Goal: Task Accomplishment & Management: Manage account settings

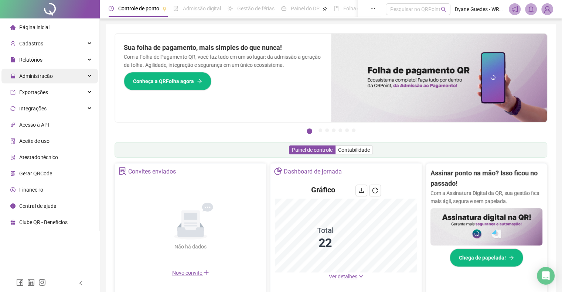
click at [49, 74] on span "Administração" at bounding box center [36, 76] width 34 height 6
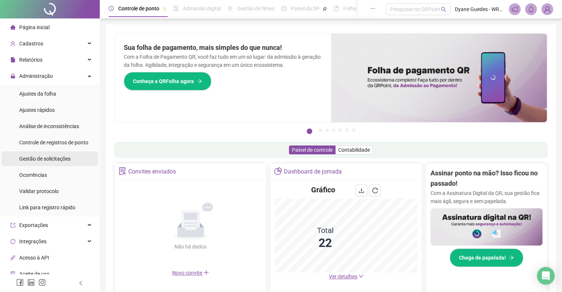
click at [50, 160] on span "Gestão de solicitações" at bounding box center [44, 159] width 51 height 6
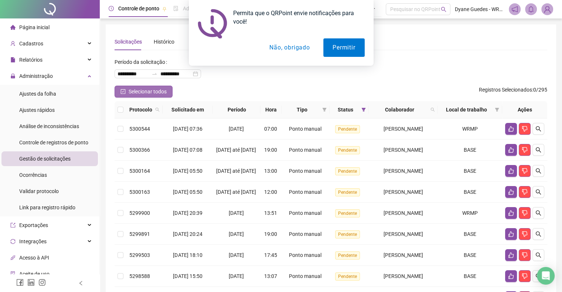
click at [142, 90] on span "Selecionar todos" at bounding box center [148, 92] width 38 height 8
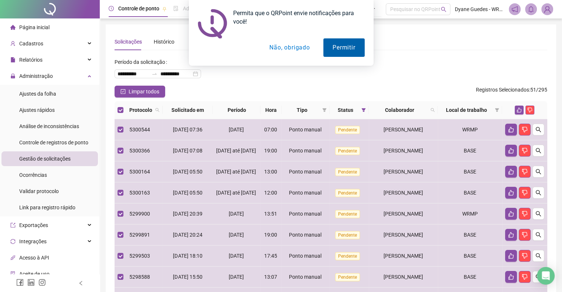
click at [345, 56] on button "Permitir" at bounding box center [344, 47] width 41 height 18
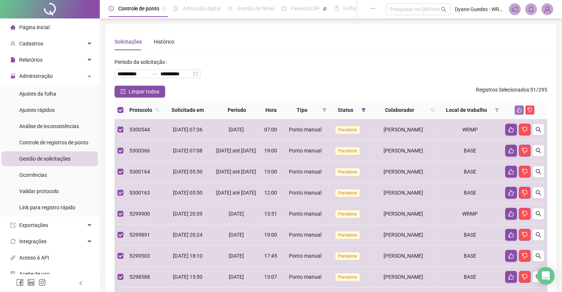
click at [522, 111] on icon "like" at bounding box center [519, 110] width 5 height 5
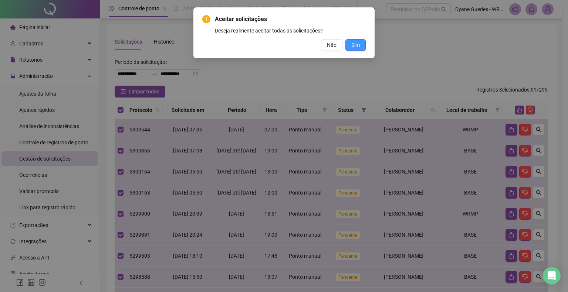
click at [361, 48] on button "Sim" at bounding box center [355, 45] width 20 height 12
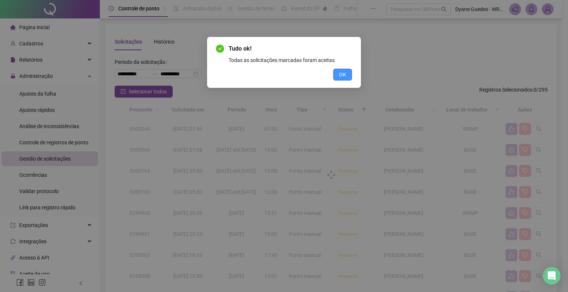
click at [347, 77] on button "OK" at bounding box center [342, 75] width 19 height 12
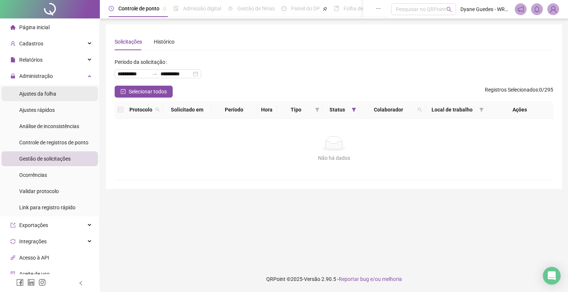
click at [55, 92] on span "Ajustes da folha" at bounding box center [37, 94] width 37 height 6
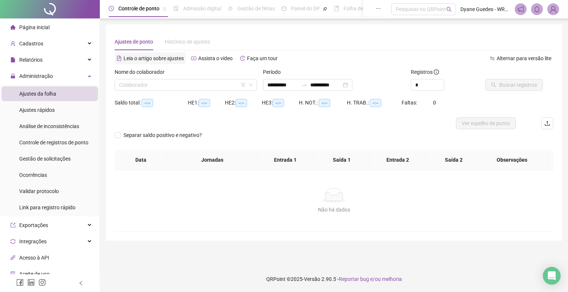
type input "**********"
click at [168, 79] on input "search" at bounding box center [182, 84] width 127 height 11
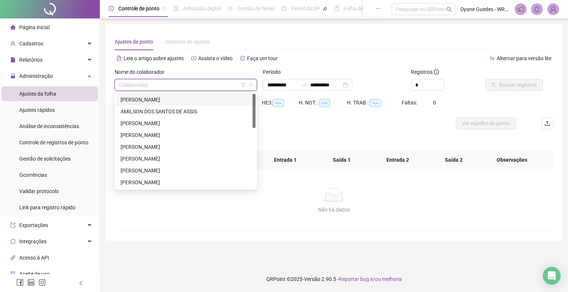
click at [169, 104] on div "[PERSON_NAME]" at bounding box center [186, 100] width 131 height 8
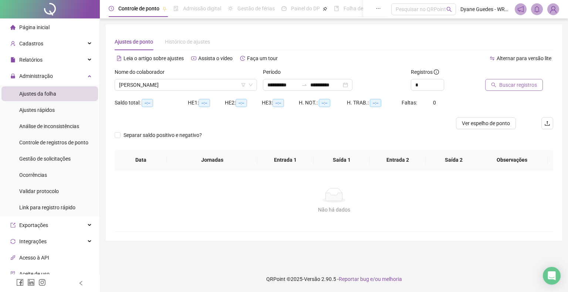
click at [509, 80] on button "Buscar registros" at bounding box center [514, 85] width 58 height 12
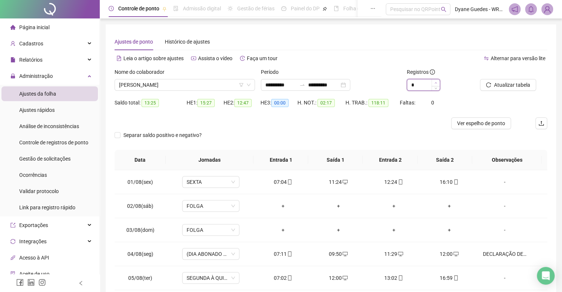
type input "*"
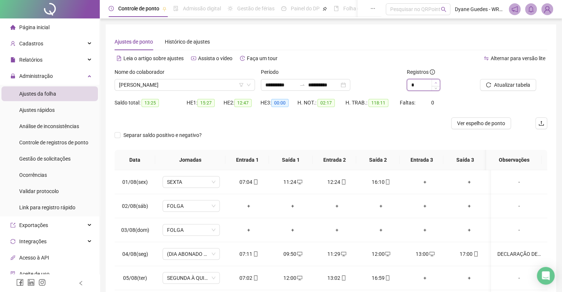
click at [434, 82] on span "Increase Value" at bounding box center [436, 82] width 8 height 7
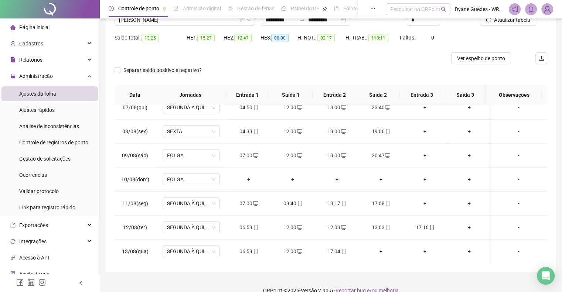
scroll to position [155, 0]
click at [285, 223] on div "12:00" at bounding box center [293, 227] width 32 height 8
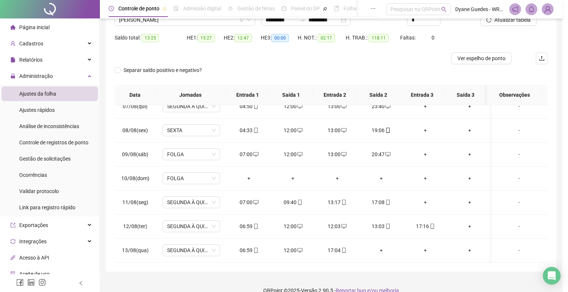
type input "**********"
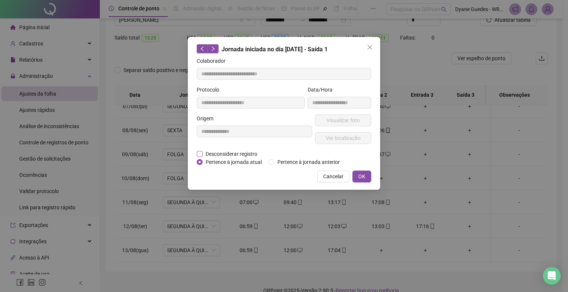
click at [250, 153] on span "Desconsiderar registro" at bounding box center [232, 154] width 58 height 8
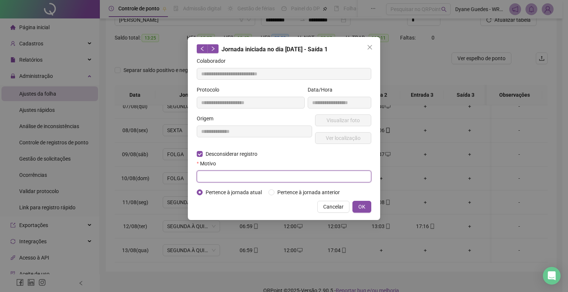
click at [254, 173] on input "text" at bounding box center [284, 177] width 175 height 12
click at [360, 206] on span "OK" at bounding box center [361, 207] width 7 height 8
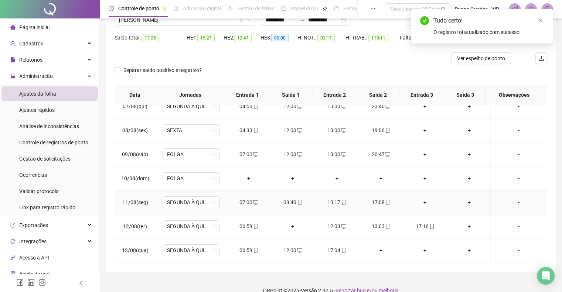
click at [362, 205] on td "17:08" at bounding box center [381, 203] width 44 height 24
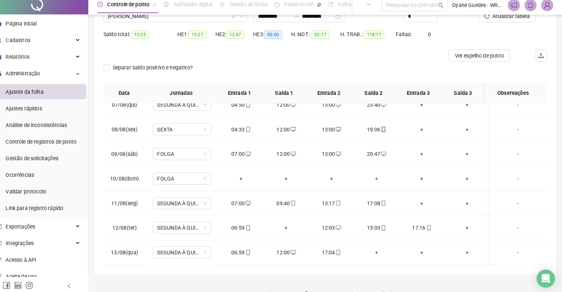
scroll to position [65, 0]
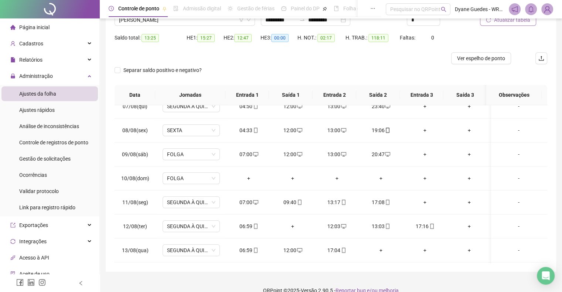
click at [514, 22] on span "Atualizar tabela" at bounding box center [512, 20] width 36 height 8
click at [376, 248] on div "+" at bounding box center [381, 251] width 32 height 8
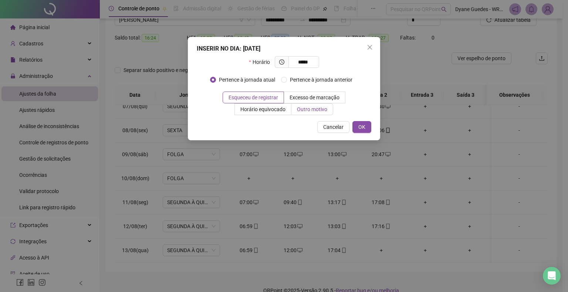
type input "*****"
click at [306, 107] on span "Outro motivo" at bounding box center [312, 109] width 30 height 6
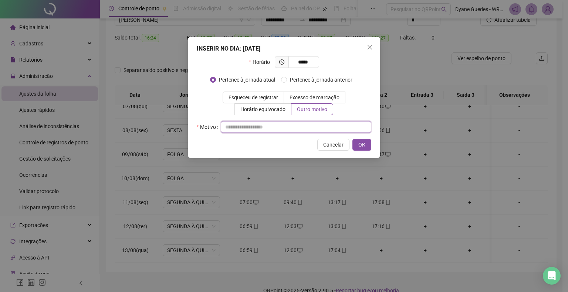
click at [268, 122] on input "text" at bounding box center [296, 127] width 150 height 12
click at [355, 143] on button "OK" at bounding box center [361, 145] width 19 height 12
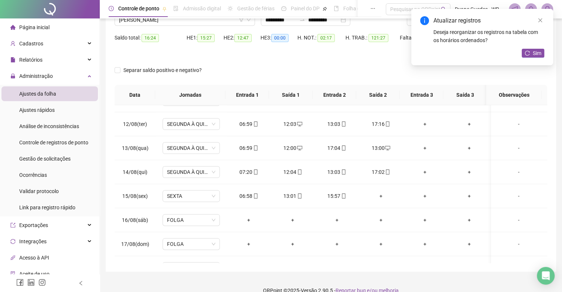
scroll to position [258, 0]
click at [382, 191] on div "+" at bounding box center [381, 195] width 32 height 8
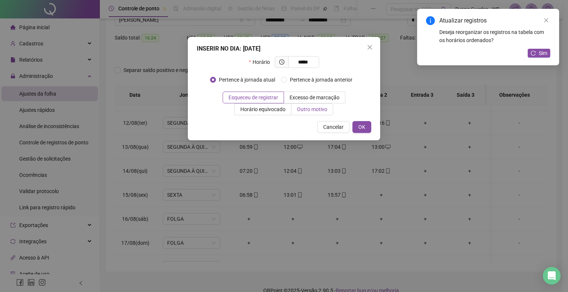
type input "*****"
click at [314, 108] on span "Outro motivo" at bounding box center [312, 109] width 30 height 6
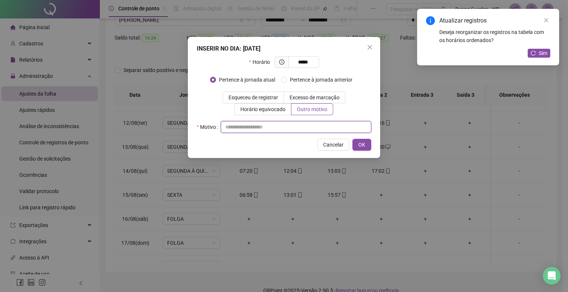
click at [247, 130] on input "text" at bounding box center [296, 127] width 150 height 12
click at [364, 145] on span "OK" at bounding box center [361, 145] width 7 height 8
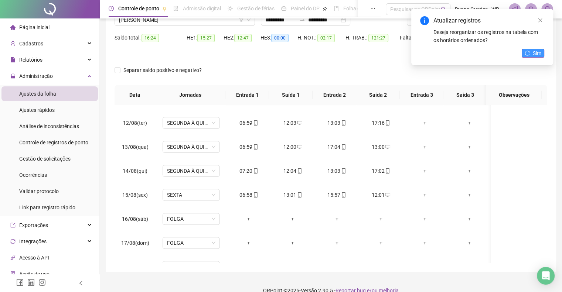
click at [528, 51] on icon "reload" at bounding box center [527, 53] width 5 height 5
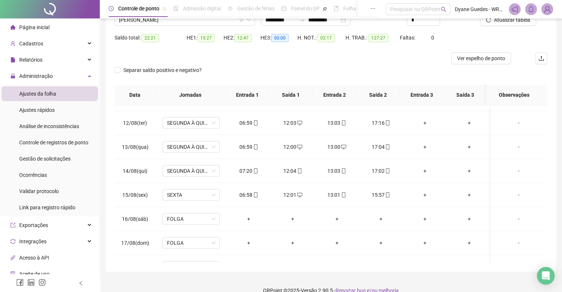
scroll to position [273, 0]
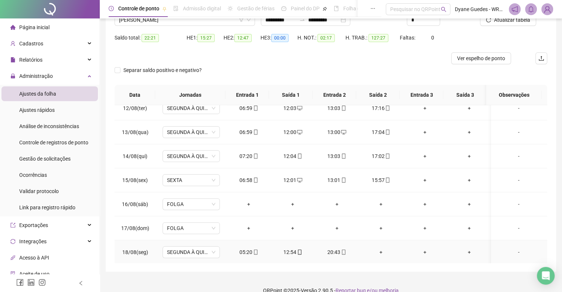
click at [373, 248] on div "+" at bounding box center [381, 252] width 32 height 8
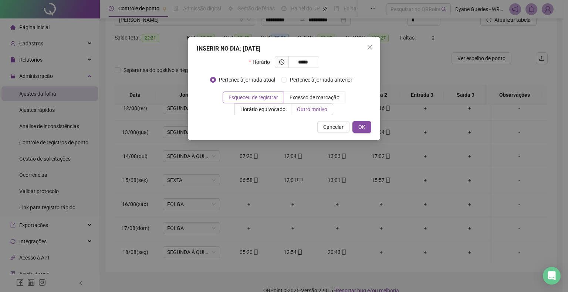
type input "*****"
click at [303, 107] on span "Outro motivo" at bounding box center [312, 109] width 30 height 6
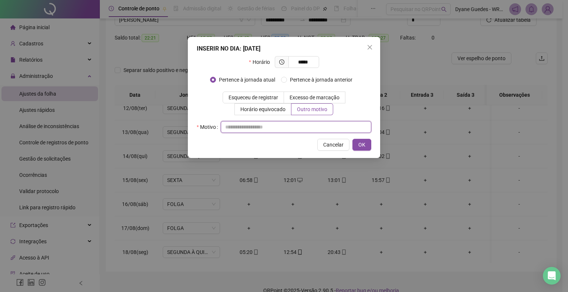
click at [244, 128] on input "text" at bounding box center [296, 127] width 150 height 12
click at [367, 140] on button "OK" at bounding box center [361, 145] width 19 height 12
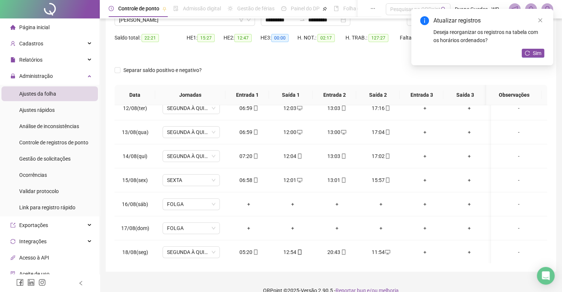
click at [528, 59] on div "Atualizar registros Deseja reorganizar os registros na tabela com os horários o…" at bounding box center [483, 37] width 142 height 57
click at [532, 55] on button "Sim" at bounding box center [533, 53] width 23 height 9
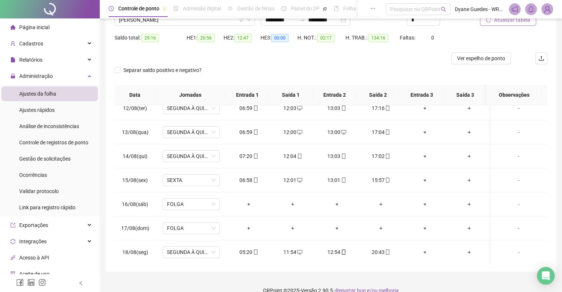
click at [517, 24] on button "Atualizar tabela" at bounding box center [508, 20] width 56 height 12
click at [151, 19] on span "[PERSON_NAME]" at bounding box center [185, 19] width 132 height 11
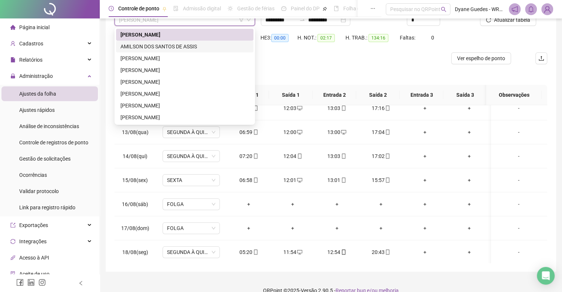
click at [162, 48] on div "AMILSON DOS SANTOS DE ASSIS" at bounding box center [185, 47] width 129 height 8
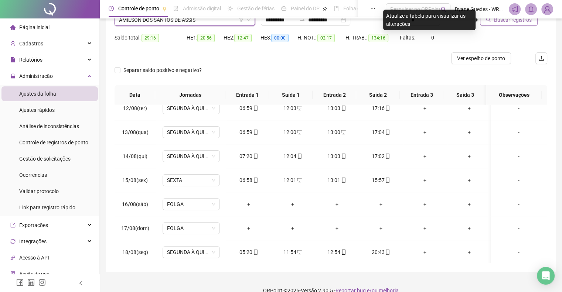
click at [518, 19] on span "Buscar registros" at bounding box center [513, 20] width 38 height 8
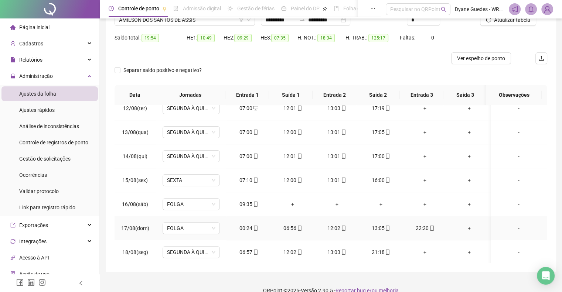
click at [240, 229] on div "00:24" at bounding box center [249, 228] width 32 height 8
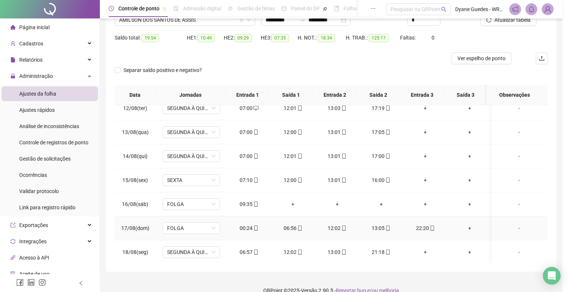
type input "**********"
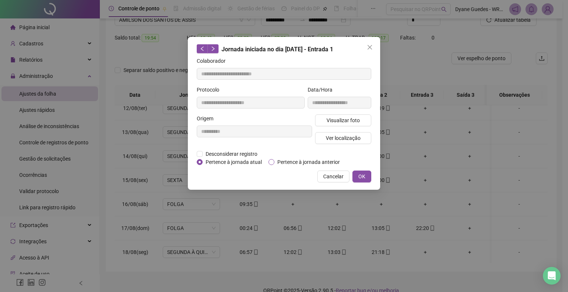
click at [311, 161] on span "Pertence à jornada anterior" at bounding box center [308, 162] width 68 height 8
click at [359, 175] on span "OK" at bounding box center [361, 177] width 7 height 8
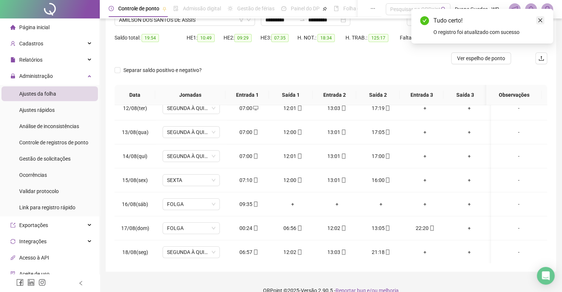
click at [540, 18] on icon "close" at bounding box center [540, 20] width 5 height 5
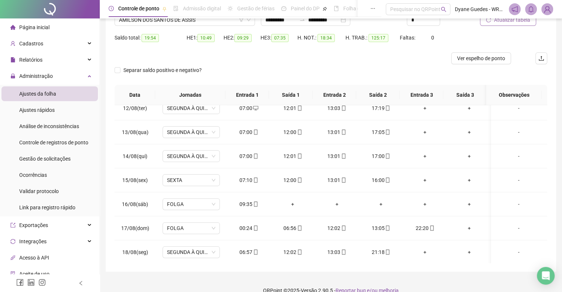
click at [514, 21] on span "Atualizar tabela" at bounding box center [512, 20] width 36 height 8
click at [335, 201] on div "+" at bounding box center [337, 204] width 32 height 8
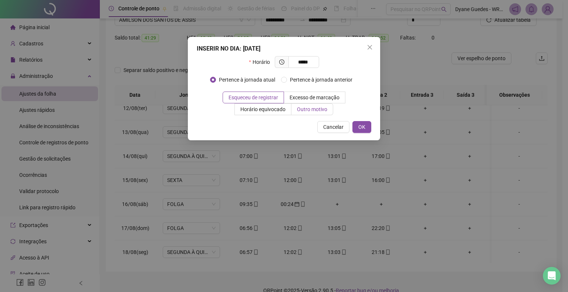
type input "*****"
click at [321, 108] on span "Outro motivo" at bounding box center [312, 109] width 30 height 6
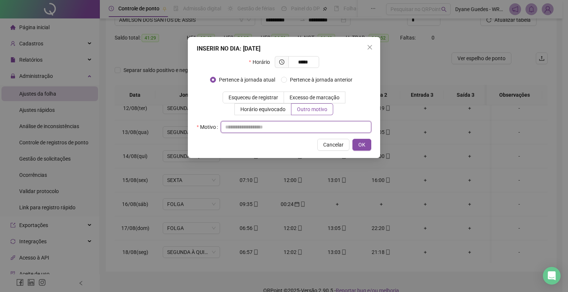
click at [268, 126] on input "text" at bounding box center [296, 127] width 150 height 12
click at [362, 147] on span "OK" at bounding box center [361, 145] width 7 height 8
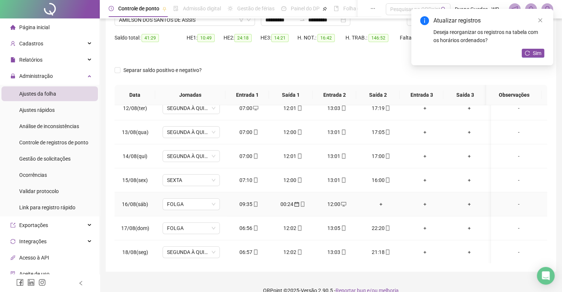
click at [380, 200] on div "+" at bounding box center [381, 204] width 32 height 8
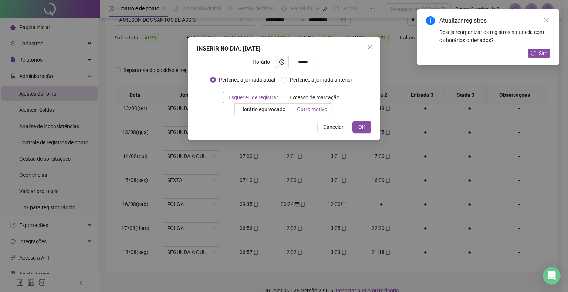
type input "*****"
click at [316, 112] on span "Outro motivo" at bounding box center [312, 109] width 30 height 6
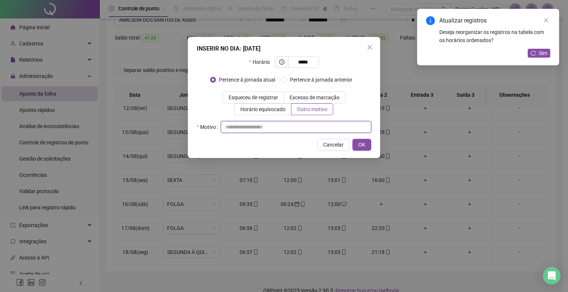
click at [276, 124] on input "text" at bounding box center [296, 127] width 150 height 12
click at [360, 142] on span "OK" at bounding box center [361, 145] width 7 height 8
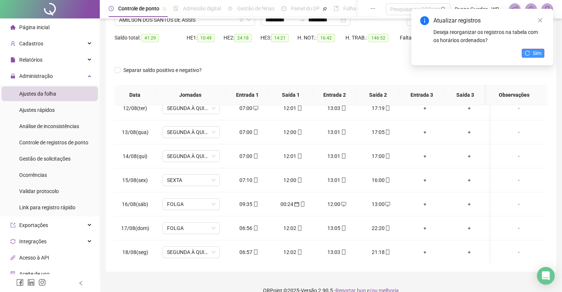
click at [525, 53] on icon "reload" at bounding box center [527, 53] width 5 height 5
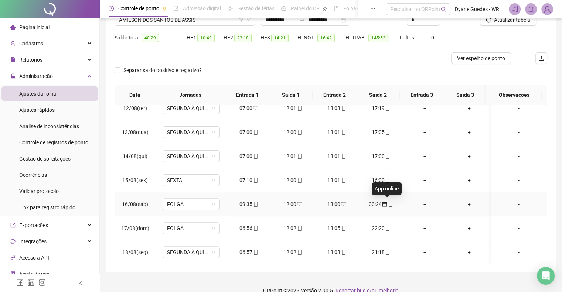
click at [389, 203] on icon "mobile" at bounding box center [390, 204] width 3 height 5
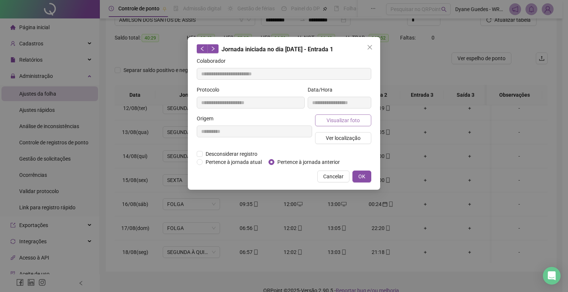
click at [353, 123] on span "Visualizar foto" at bounding box center [342, 120] width 33 height 8
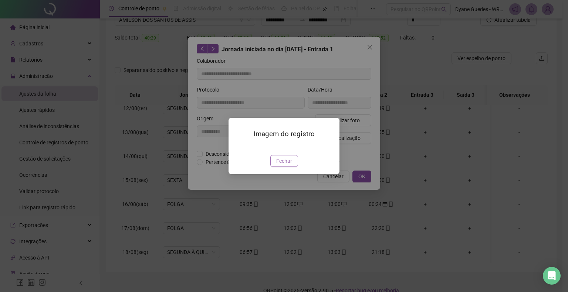
click at [285, 165] on span "Fechar" at bounding box center [284, 161] width 16 height 8
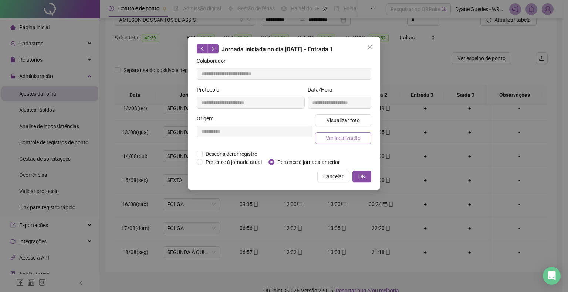
click at [351, 132] on button "Ver localização" at bounding box center [343, 138] width 56 height 12
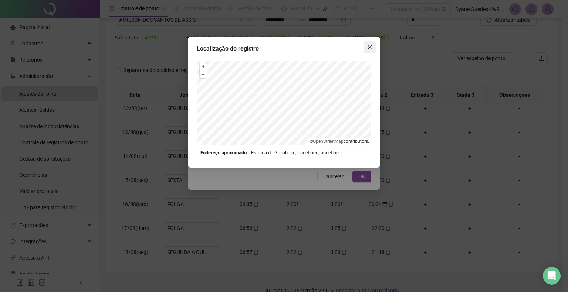
click at [372, 48] on icon "close" at bounding box center [370, 47] width 6 height 6
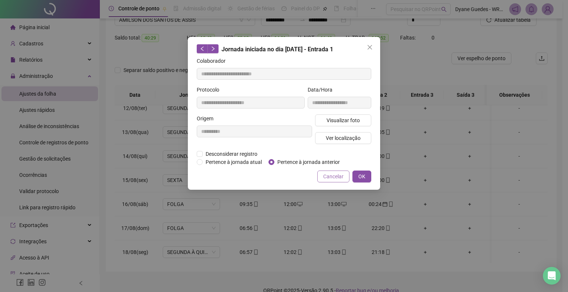
click at [336, 176] on span "Cancelar" at bounding box center [333, 177] width 20 height 8
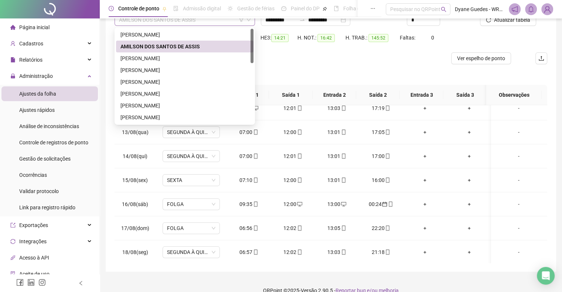
click at [151, 20] on span "AMILSON DOS SANTOS DE ASSIS" at bounding box center [185, 19] width 132 height 11
click at [146, 60] on div "[PERSON_NAME]" at bounding box center [185, 58] width 129 height 8
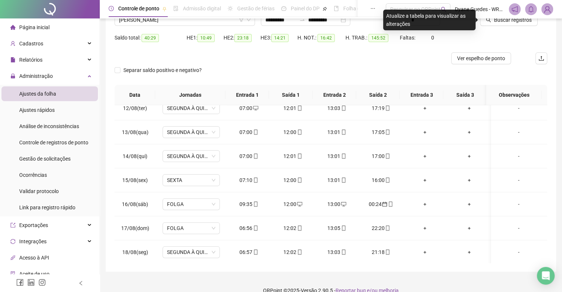
click at [520, 17] on header "Controle de ponto Admissão digital Gestão de férias Painel do DP Folha de pagam…" at bounding box center [331, 9] width 463 height 18
click at [520, 20] on span "Buscar registros" at bounding box center [513, 20] width 38 height 8
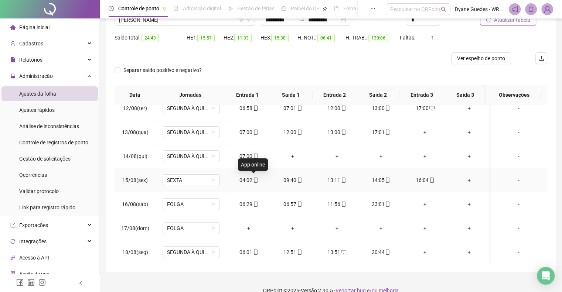
click at [254, 178] on icon "mobile" at bounding box center [255, 180] width 3 height 5
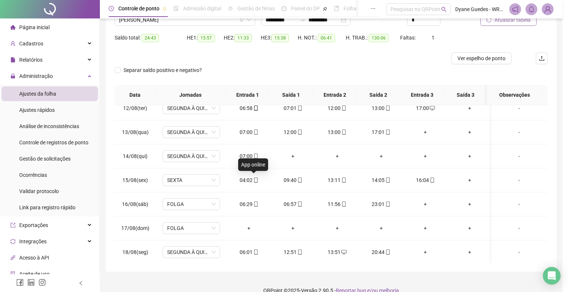
type input "**********"
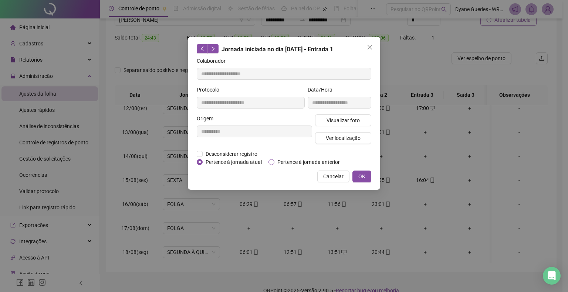
click at [293, 159] on span "Pertence à jornada anterior" at bounding box center [308, 162] width 68 height 8
click at [363, 175] on span "OK" at bounding box center [361, 177] width 7 height 8
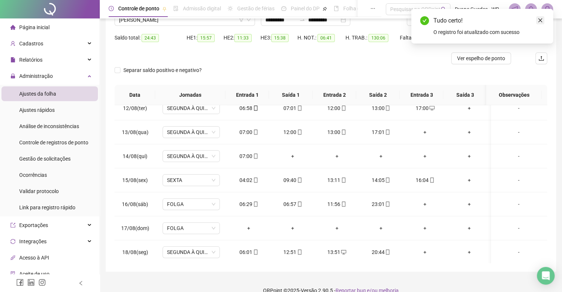
click at [541, 22] on icon "close" at bounding box center [540, 20] width 5 height 5
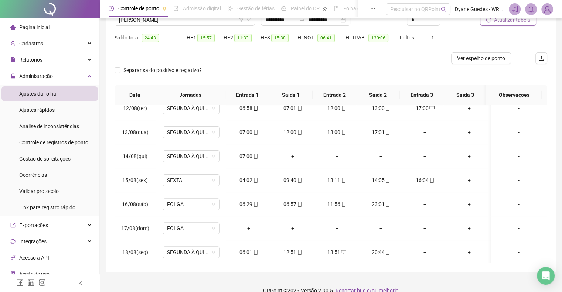
click at [515, 21] on span "Atualizar tabela" at bounding box center [512, 20] width 36 height 8
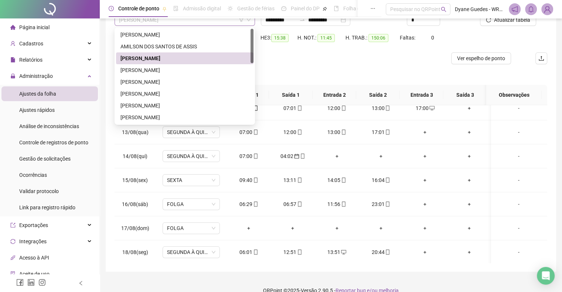
click at [147, 23] on span "[PERSON_NAME]" at bounding box center [185, 19] width 132 height 11
click at [164, 70] on div "[PERSON_NAME]" at bounding box center [185, 70] width 129 height 8
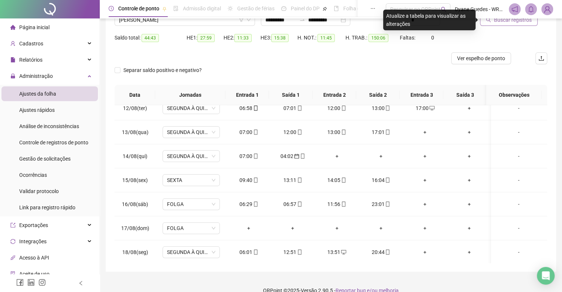
click at [491, 25] on button "Buscar registros" at bounding box center [509, 20] width 58 height 12
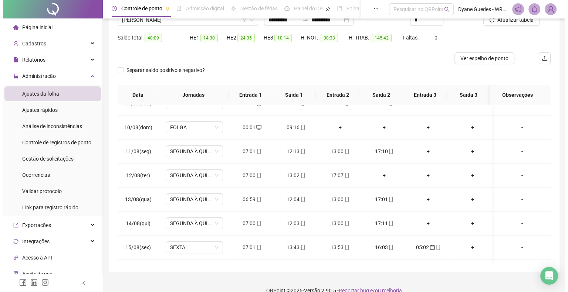
scroll to position [0, 0]
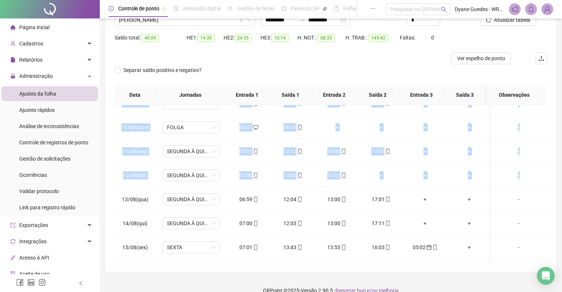
drag, startPoint x: 548, startPoint y: 198, endPoint x: 540, endPoint y: 182, distance: 17.9
click at [540, 182] on div "**********" at bounding box center [331, 115] width 451 height 313
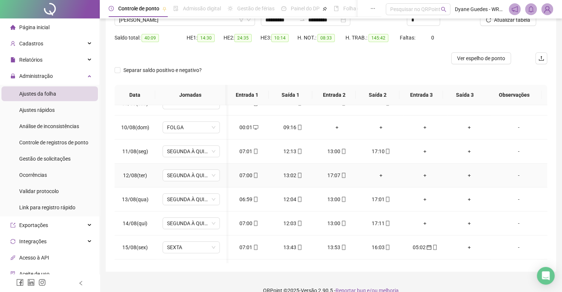
click at [379, 173] on div "+" at bounding box center [381, 176] width 32 height 8
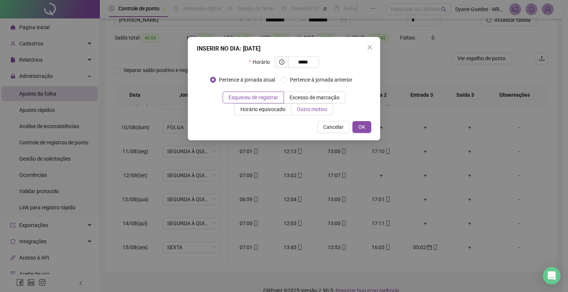
type input "*****"
click at [321, 106] on span "Outro motivo" at bounding box center [312, 109] width 30 height 6
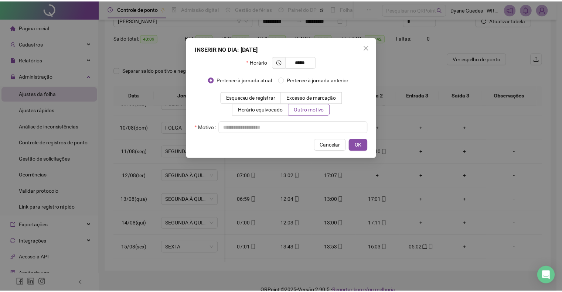
scroll to position [65, 0]
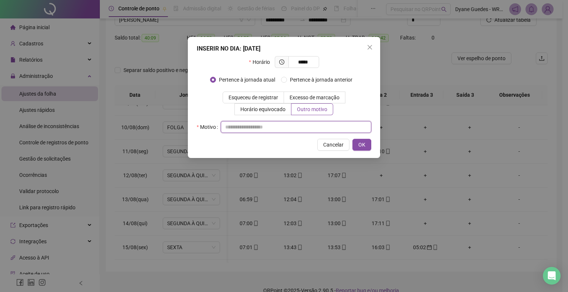
click at [273, 126] on input "text" at bounding box center [296, 127] width 150 height 12
click at [364, 145] on span "OK" at bounding box center [361, 145] width 7 height 8
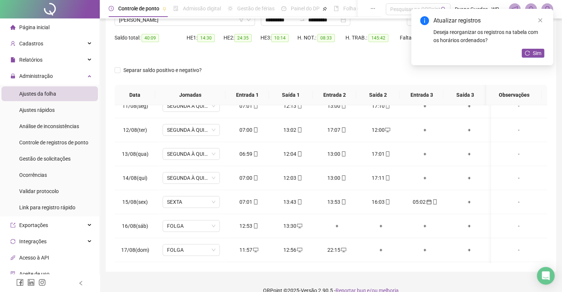
scroll to position [273, 0]
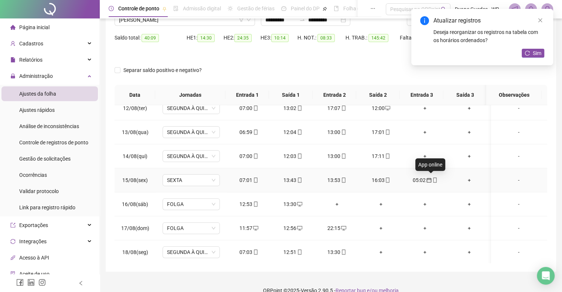
click at [432, 178] on span "mobile" at bounding box center [435, 180] width 6 height 5
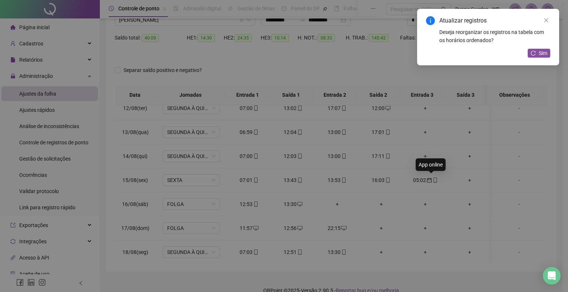
type input "**********"
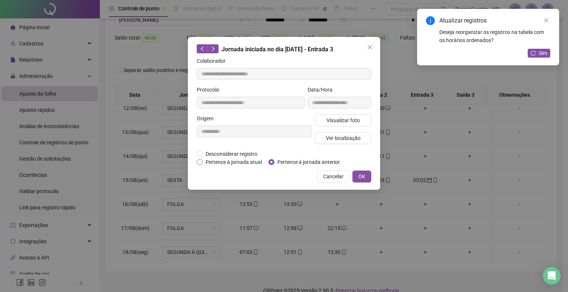
click at [210, 163] on span "Pertence à jornada atual" at bounding box center [234, 162] width 62 height 8
click at [367, 176] on button "OK" at bounding box center [361, 177] width 19 height 12
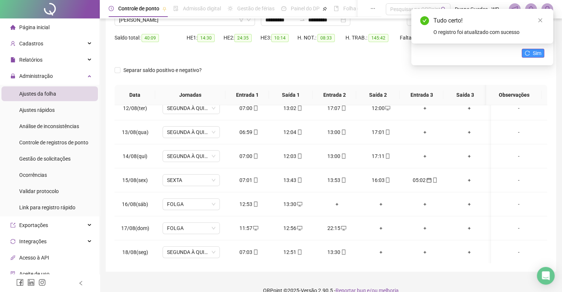
click at [536, 54] on span "Sim" at bounding box center [537, 53] width 9 height 8
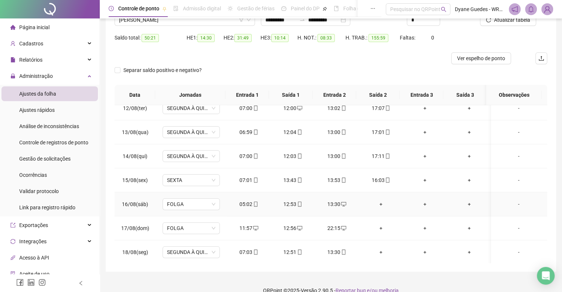
click at [376, 204] on div "+" at bounding box center [381, 204] width 32 height 8
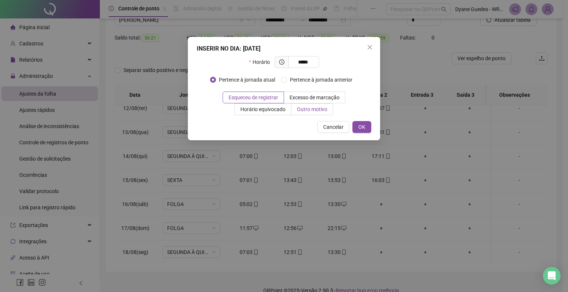
type input "*****"
click at [302, 109] on span "Outro motivo" at bounding box center [312, 109] width 30 height 6
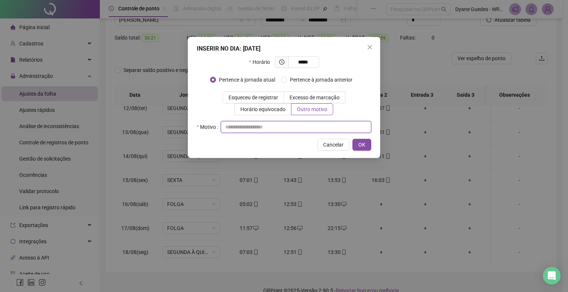
click at [251, 127] on input "text" at bounding box center [296, 127] width 150 height 12
click at [365, 144] on span "OK" at bounding box center [361, 145] width 7 height 8
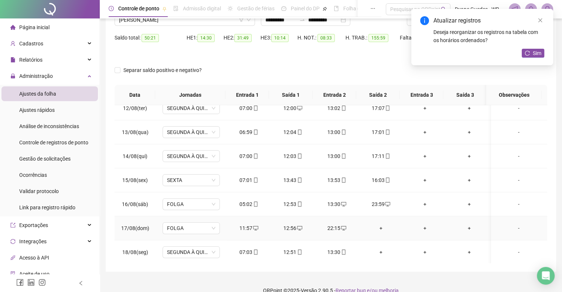
click at [378, 224] on div "+" at bounding box center [381, 228] width 32 height 8
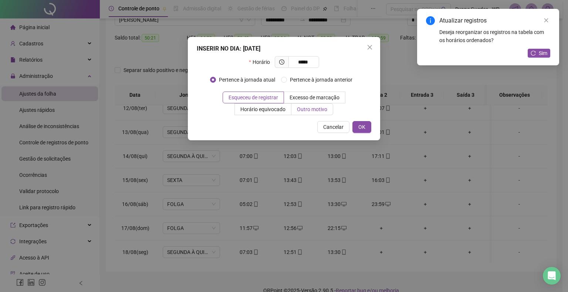
type input "*****"
click at [305, 107] on span "Outro motivo" at bounding box center [312, 109] width 30 height 6
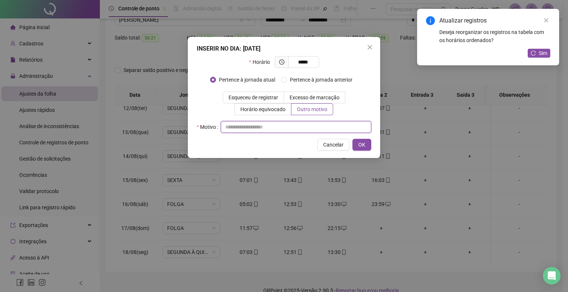
click at [257, 123] on input "text" at bounding box center [296, 127] width 150 height 12
click at [361, 143] on span "OK" at bounding box center [361, 145] width 7 height 8
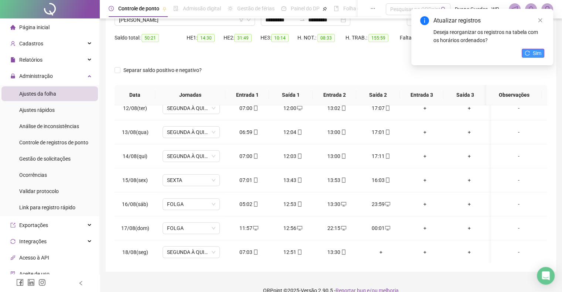
click at [534, 55] on span "Sim" at bounding box center [537, 53] width 9 height 8
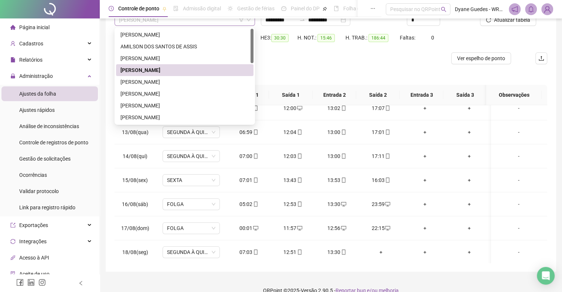
click at [176, 24] on span "[PERSON_NAME]" at bounding box center [185, 19] width 132 height 11
click at [167, 85] on div "[PERSON_NAME]" at bounding box center [185, 82] width 129 height 8
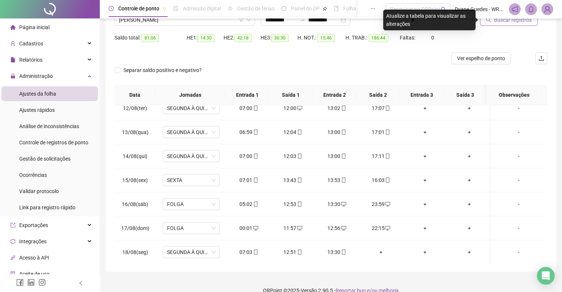
click at [511, 25] on button "Buscar registros" at bounding box center [509, 20] width 58 height 12
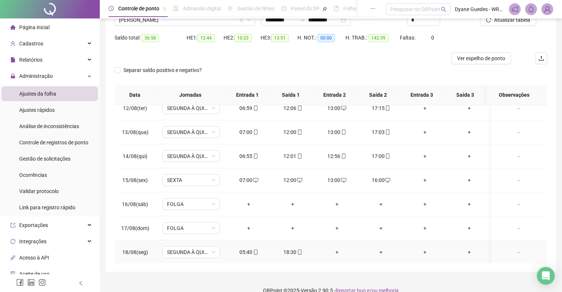
click at [333, 249] on div "+" at bounding box center [337, 252] width 32 height 8
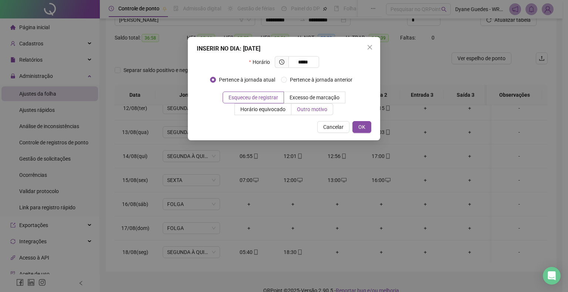
type input "*****"
click at [325, 105] on label "Outro motivo" at bounding box center [312, 110] width 42 height 12
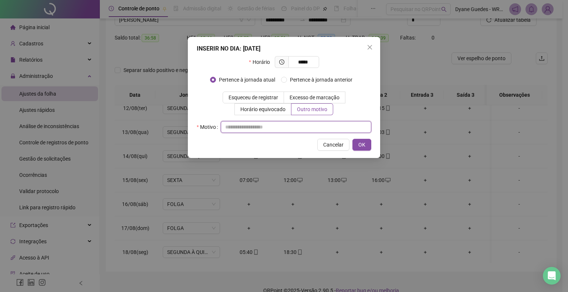
click at [272, 128] on input "text" at bounding box center [296, 127] width 150 height 12
click at [367, 146] on button "OK" at bounding box center [361, 145] width 19 height 12
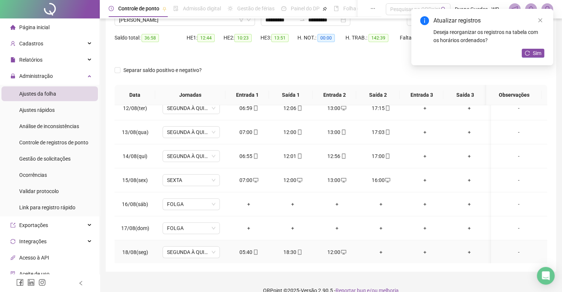
click at [380, 248] on div "+" at bounding box center [381, 252] width 32 height 8
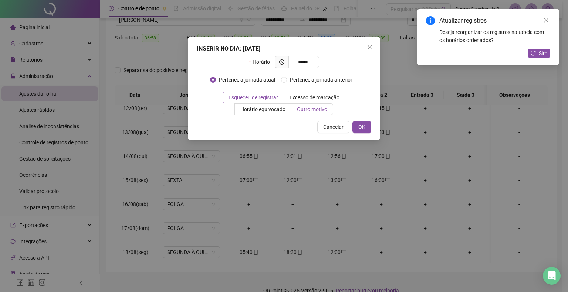
type input "*****"
click at [314, 106] on span "Outro motivo" at bounding box center [312, 109] width 30 height 6
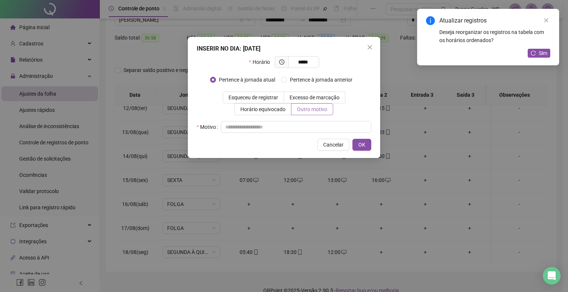
click at [314, 106] on span "Outro motivo" at bounding box center [312, 109] width 30 height 6
click at [278, 132] on input "text" at bounding box center [296, 127] width 150 height 12
click at [361, 142] on span "OK" at bounding box center [361, 145] width 7 height 8
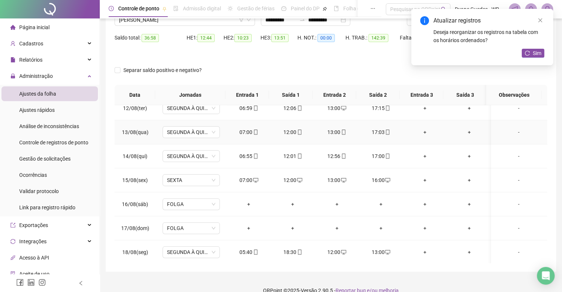
click at [361, 142] on td "17:03" at bounding box center [381, 133] width 44 height 24
click at [200, 24] on span "[PERSON_NAME]" at bounding box center [185, 19] width 132 height 11
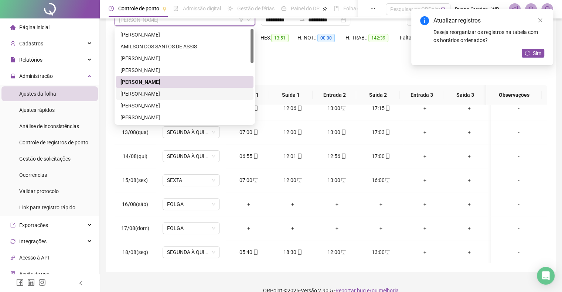
click at [173, 95] on div "[PERSON_NAME]" at bounding box center [185, 94] width 129 height 8
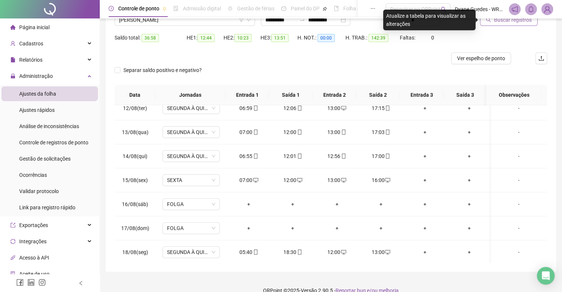
click at [524, 20] on span "Buscar registros" at bounding box center [513, 20] width 38 height 8
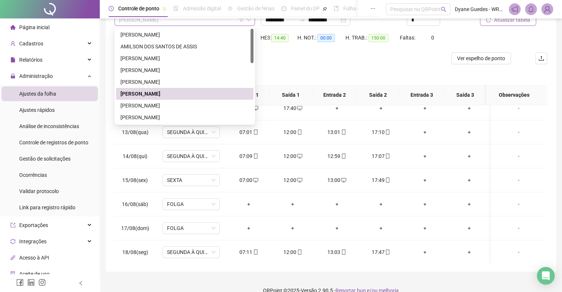
click at [189, 23] on span "[PERSON_NAME]" at bounding box center [185, 19] width 132 height 11
click at [165, 101] on div "[PERSON_NAME]" at bounding box center [185, 106] width 138 height 12
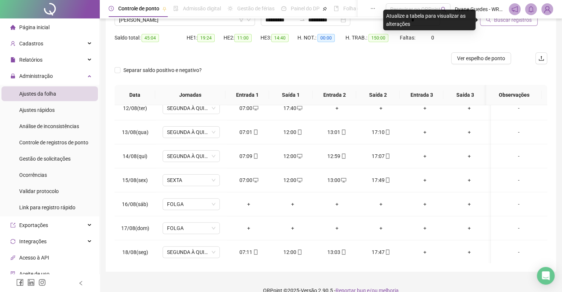
click at [509, 25] on button "Buscar registros" at bounding box center [509, 20] width 58 height 12
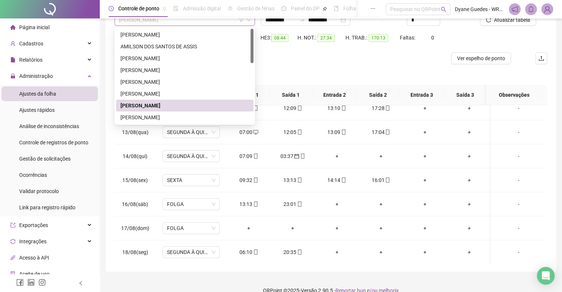
click at [181, 20] on span "[PERSON_NAME]" at bounding box center [185, 19] width 132 height 11
click at [175, 116] on div "[PERSON_NAME]" at bounding box center [185, 118] width 129 height 8
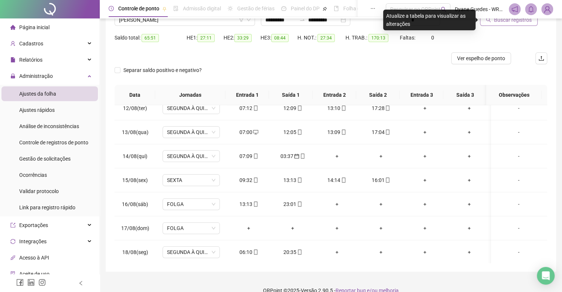
click at [492, 23] on button "Buscar registros" at bounding box center [509, 20] width 58 height 12
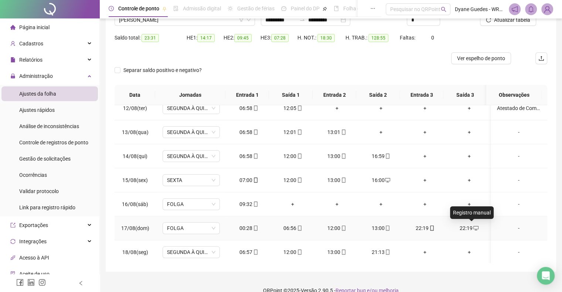
click at [473, 226] on span at bounding box center [476, 229] width 6 height 6
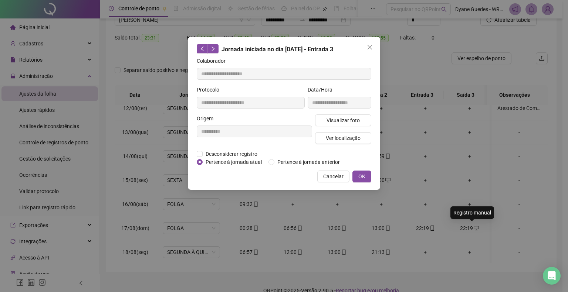
type input "**********"
click at [237, 155] on span "Desconsiderar registro" at bounding box center [232, 154] width 58 height 8
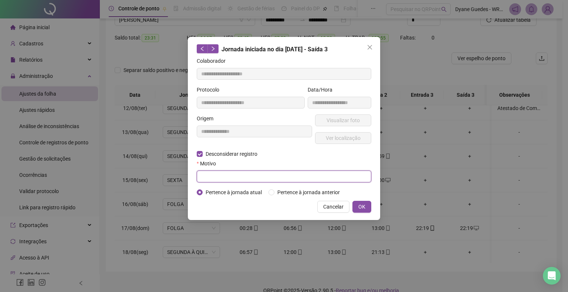
click at [234, 173] on input "text" at bounding box center [284, 177] width 175 height 12
click at [358, 207] on span "OK" at bounding box center [361, 207] width 7 height 8
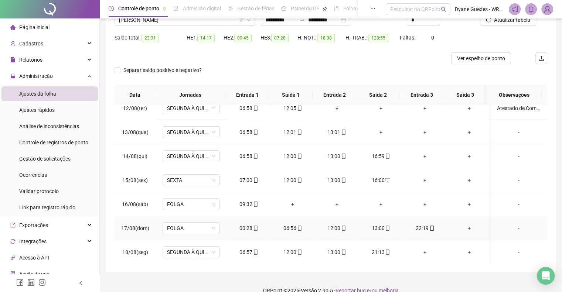
click at [243, 226] on div "00:28" at bounding box center [249, 228] width 32 height 8
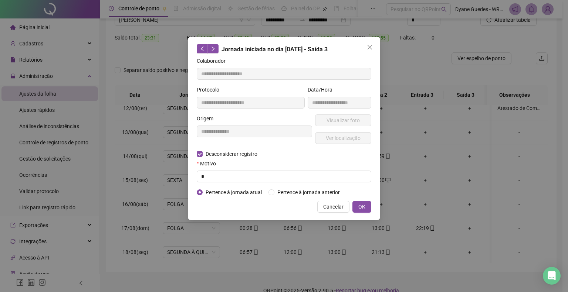
type input "**********"
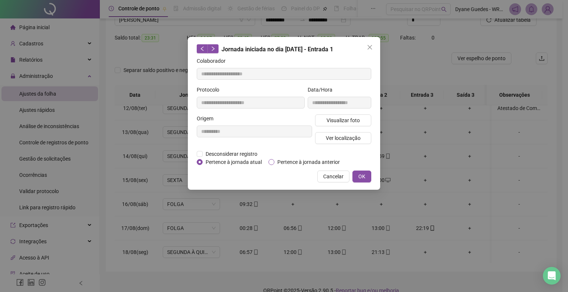
click at [309, 162] on span "Pertence à jornada anterior" at bounding box center [308, 162] width 68 height 8
click at [363, 177] on span "OK" at bounding box center [361, 177] width 7 height 8
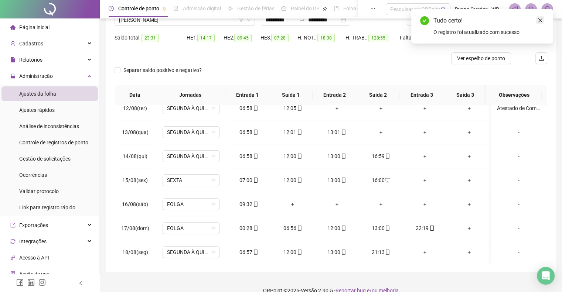
click at [537, 17] on link "Close" at bounding box center [540, 20] width 8 height 8
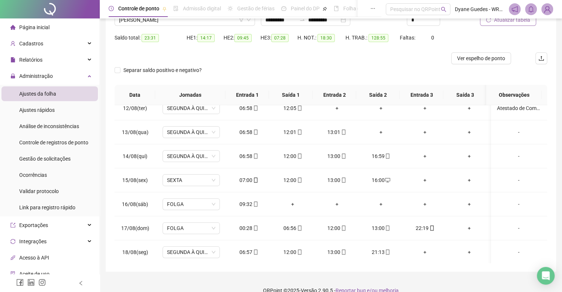
click at [508, 25] on button "Atualizar tabela" at bounding box center [508, 20] width 56 height 12
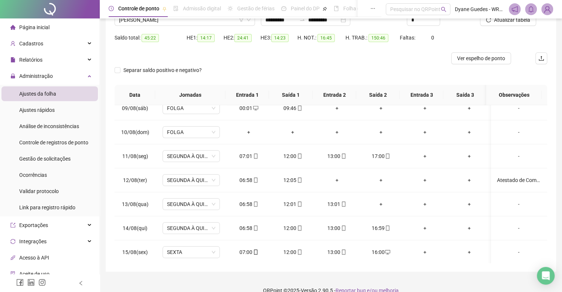
scroll to position [204, 0]
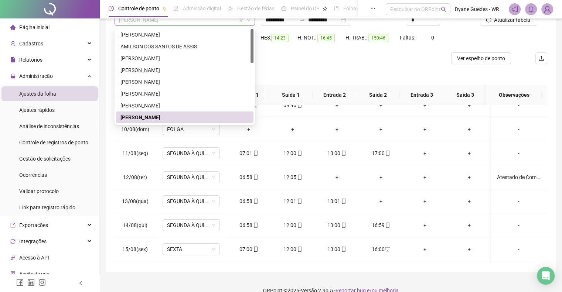
click at [182, 19] on span "[PERSON_NAME]" at bounding box center [185, 19] width 132 height 11
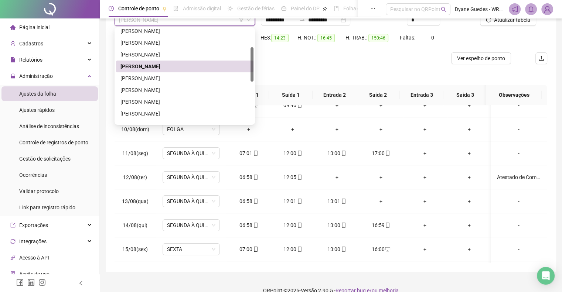
scroll to position [51, 0]
drag, startPoint x: 251, startPoint y: 58, endPoint x: 248, endPoint y: 77, distance: 18.6
click at [248, 77] on div "[PERSON_NAME] BRAGA [PERSON_NAME] [PERSON_NAME] [PERSON_NAME]" at bounding box center [185, 76] width 138 height 95
click at [171, 79] on div "[PERSON_NAME]" at bounding box center [185, 78] width 129 height 8
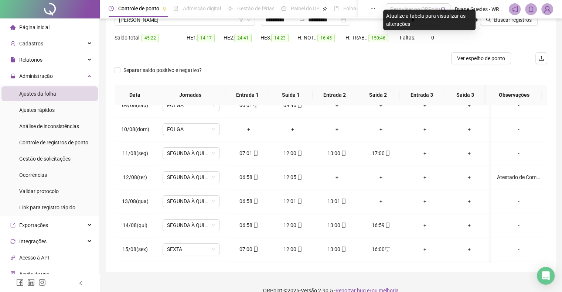
click at [514, 26] on div "Buscar registros" at bounding box center [513, 17] width 73 height 29
click at [516, 21] on span "Buscar registros" at bounding box center [513, 20] width 38 height 8
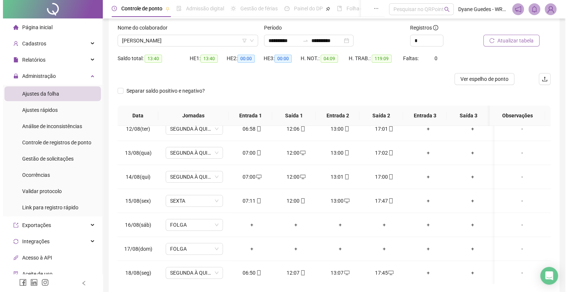
scroll to position [24, 0]
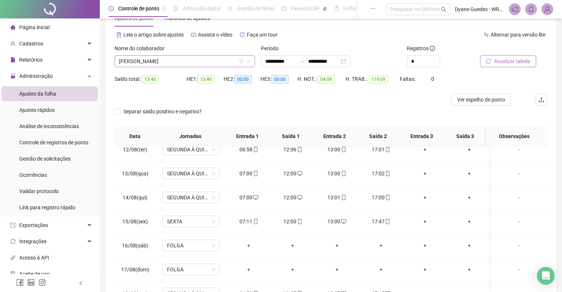
click at [160, 60] on span "[PERSON_NAME]" at bounding box center [185, 61] width 132 height 11
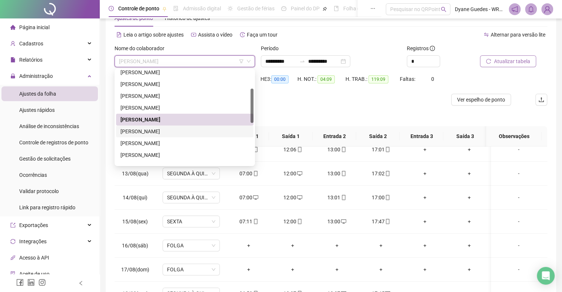
click at [159, 129] on div "[PERSON_NAME]" at bounding box center [185, 132] width 129 height 8
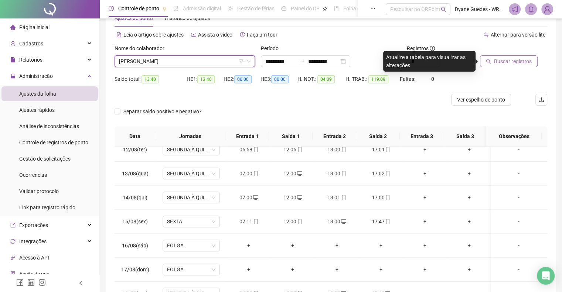
click at [492, 63] on button "Buscar registros" at bounding box center [509, 61] width 58 height 12
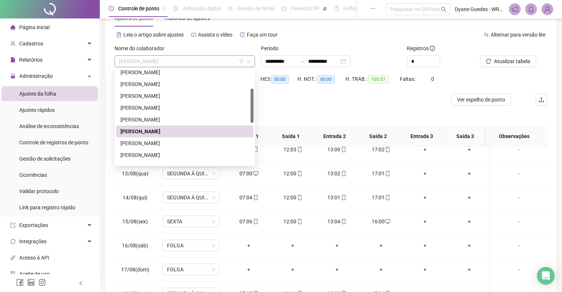
click at [179, 59] on span "[PERSON_NAME]" at bounding box center [185, 61] width 132 height 11
click at [169, 143] on div "[PERSON_NAME]" at bounding box center [185, 143] width 129 height 8
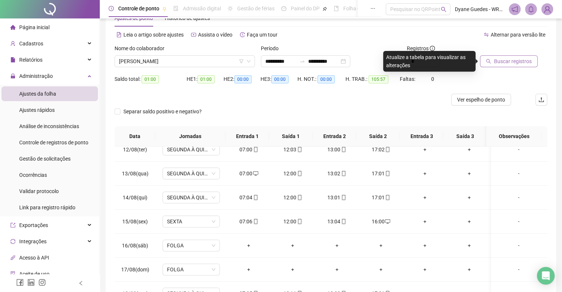
click at [509, 59] on span "Buscar registros" at bounding box center [513, 61] width 38 height 8
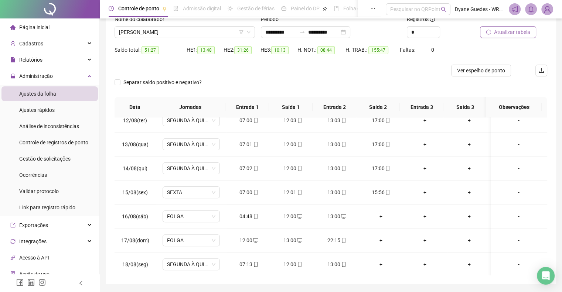
scroll to position [53, 0]
click at [382, 217] on div "+" at bounding box center [381, 216] width 32 height 8
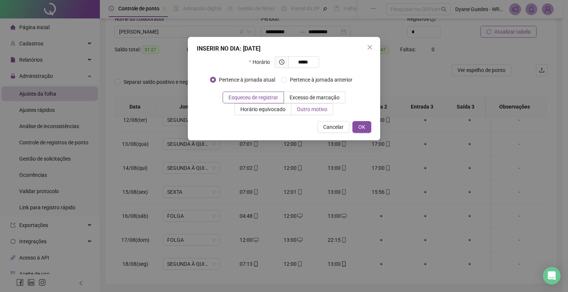
type input "*****"
click at [322, 106] on span "Outro motivo" at bounding box center [312, 109] width 30 height 6
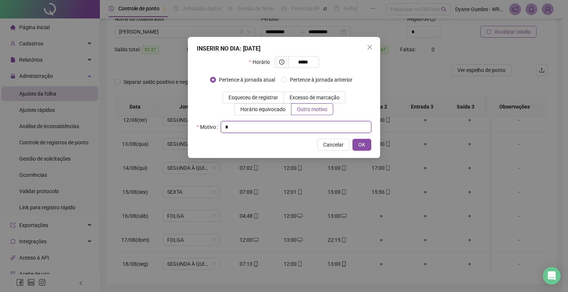
click at [249, 125] on input "text" at bounding box center [296, 127] width 150 height 12
click at [362, 143] on span "OK" at bounding box center [361, 145] width 7 height 8
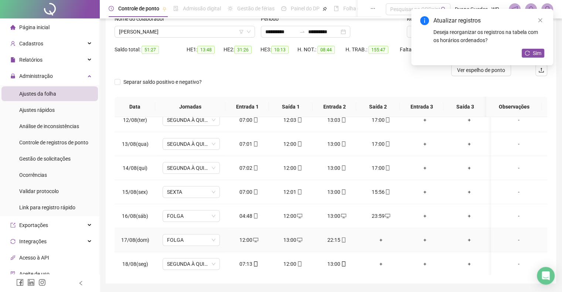
click at [379, 236] on div "+" at bounding box center [381, 240] width 32 height 8
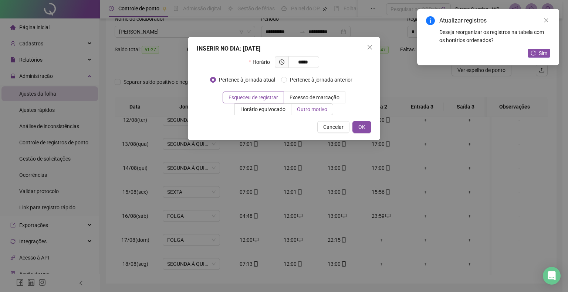
type input "*****"
click at [321, 114] on label "Outro motivo" at bounding box center [312, 110] width 42 height 12
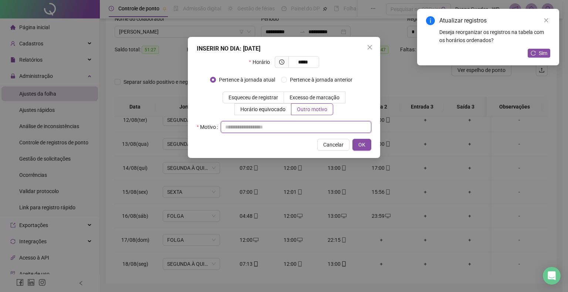
click at [248, 127] on input "text" at bounding box center [296, 127] width 150 height 12
click at [368, 142] on button "OK" at bounding box center [361, 145] width 19 height 12
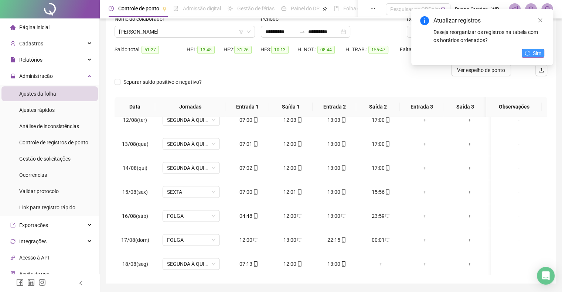
click at [541, 55] on span "Sim" at bounding box center [537, 53] width 9 height 8
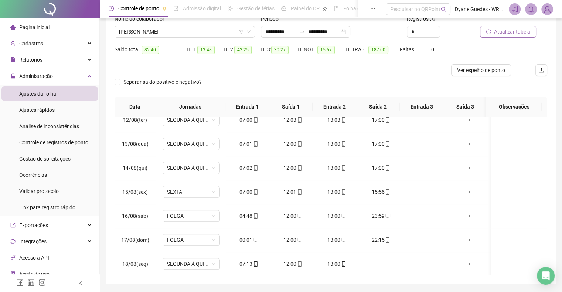
scroll to position [0, 0]
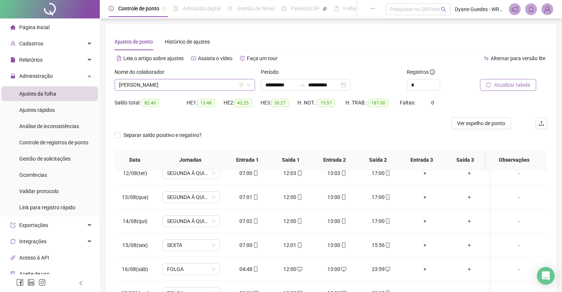
click at [202, 81] on span "[PERSON_NAME]" at bounding box center [185, 84] width 132 height 11
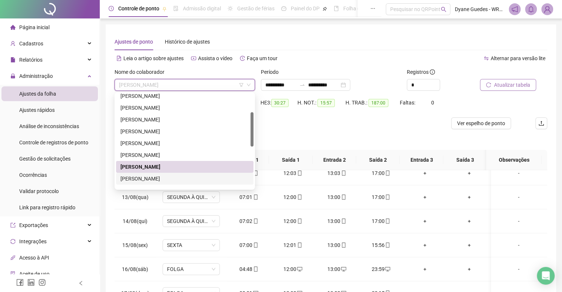
click at [139, 183] on div "[PERSON_NAME]" at bounding box center [185, 179] width 138 height 12
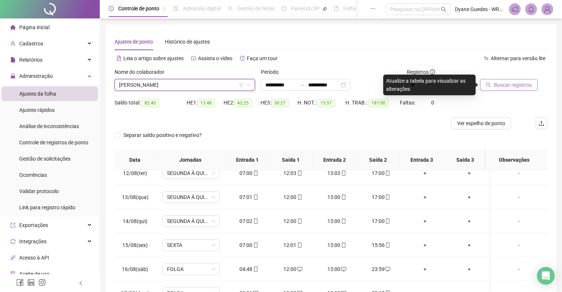
click at [213, 79] on span "[PERSON_NAME]" at bounding box center [185, 84] width 132 height 11
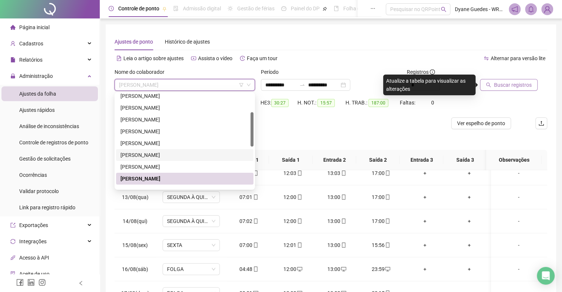
drag, startPoint x: 250, startPoint y: 140, endPoint x: 251, endPoint y: 148, distance: 8.3
click at [251, 163] on div "[PERSON_NAME] BRAGA [PERSON_NAME] [PERSON_NAME] [PERSON_NAME]" at bounding box center [185, 141] width 138 height 95
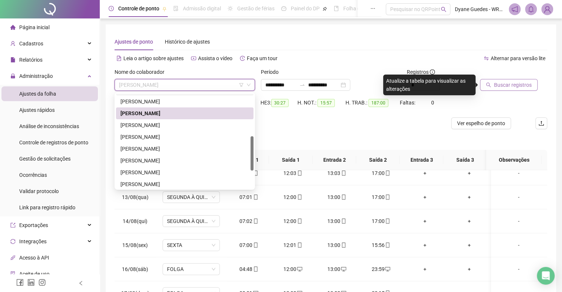
scroll to position [118, 0]
drag, startPoint x: 251, startPoint y: 137, endPoint x: 252, endPoint y: 161, distance: 24.0
click at [252, 161] on div at bounding box center [252, 154] width 3 height 34
click at [176, 128] on div "[PERSON_NAME]" at bounding box center [185, 124] width 129 height 8
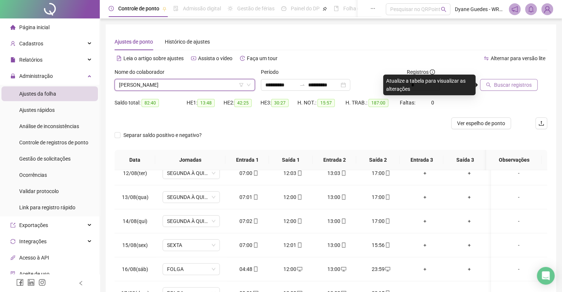
click at [517, 83] on span "Buscar registros" at bounding box center [513, 85] width 38 height 8
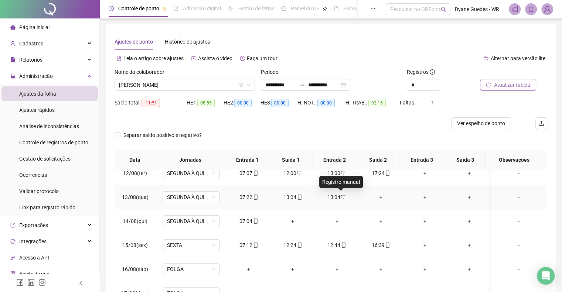
click at [341, 195] on icon "desktop" at bounding box center [343, 197] width 5 height 4
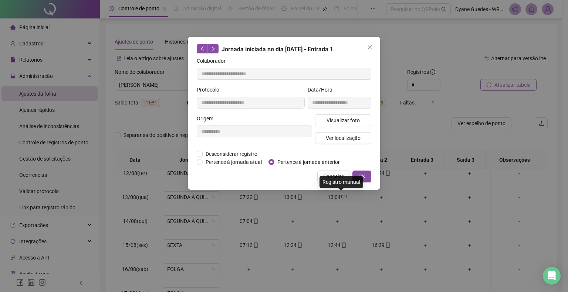
type input "**********"
click at [238, 153] on span "Desconsiderar registro" at bounding box center [232, 154] width 58 height 8
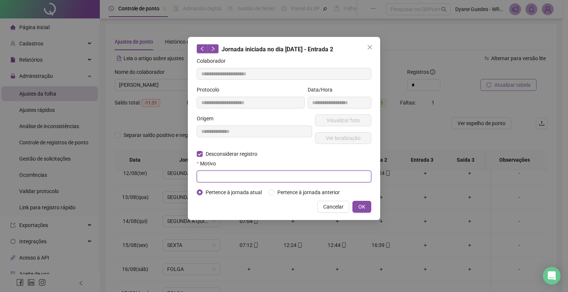
click at [225, 174] on input "text" at bounding box center [284, 177] width 175 height 12
click at [360, 204] on span "OK" at bounding box center [361, 207] width 7 height 8
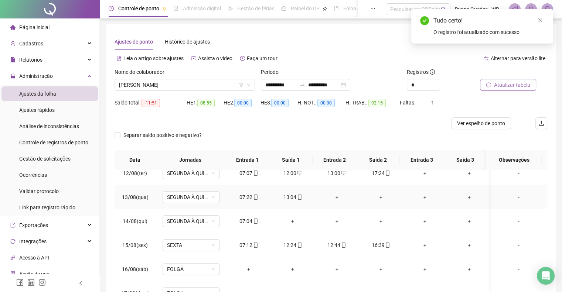
click at [338, 193] on div "+" at bounding box center [337, 197] width 32 height 8
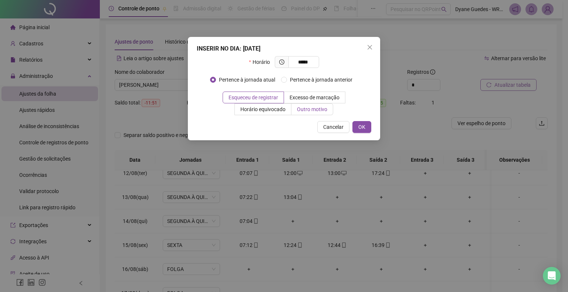
type input "*****"
click at [318, 107] on span "Outro motivo" at bounding box center [312, 109] width 30 height 6
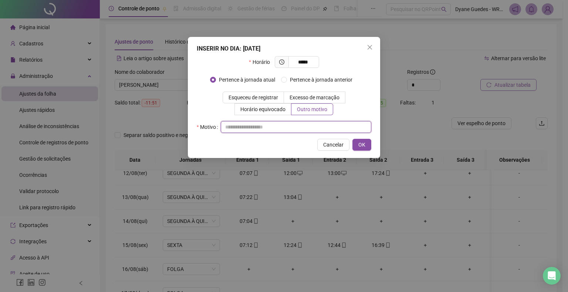
click at [260, 131] on input "text" at bounding box center [296, 127] width 150 height 12
click at [355, 144] on button "OK" at bounding box center [361, 145] width 19 height 12
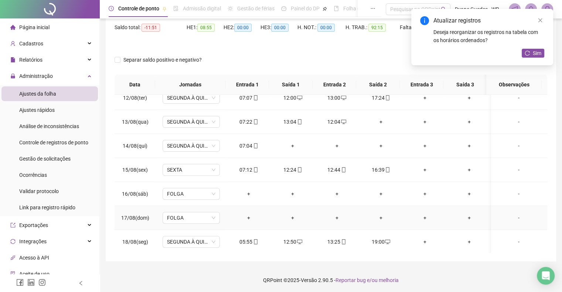
scroll to position [0, 0]
drag, startPoint x: 541, startPoint y: 219, endPoint x: 541, endPoint y: 193, distance: 25.1
click at [541, 193] on tbody "01/08(sex) (DIA ABONADO) + + + + + + atestado - dente 02/08(sáb) FOLGA + + + + …" at bounding box center [331, 38] width 433 height 433
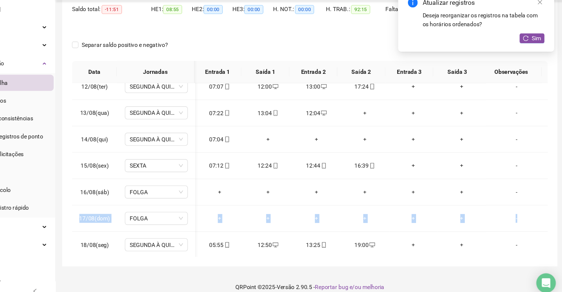
click at [547, 205] on div "01/08(sex) (DIA ABONADO) + + + + + + atestado - dente 02/08(sáb) FOLGA + + + + …" at bounding box center [331, 173] width 433 height 158
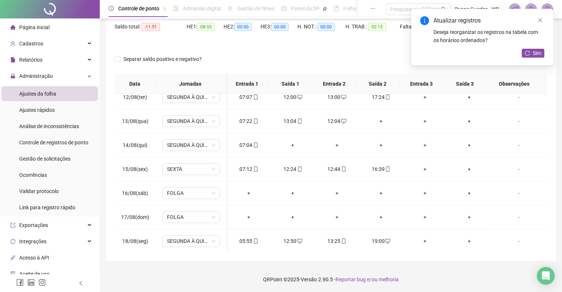
scroll to position [115, 1]
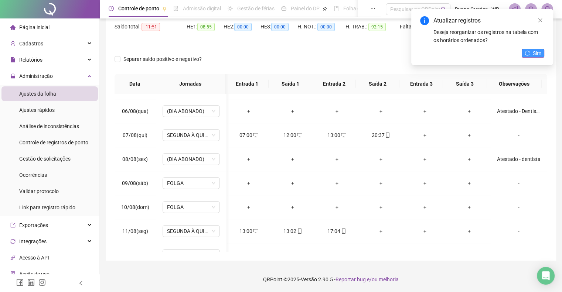
click at [524, 56] on button "Sim" at bounding box center [533, 53] width 23 height 9
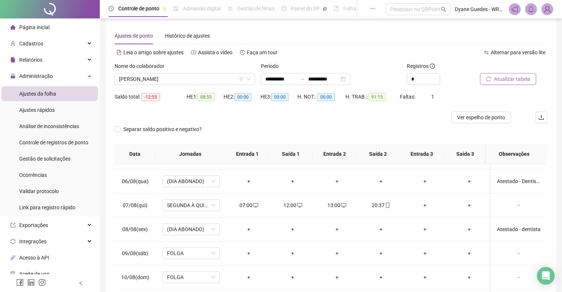
scroll to position [0, 0]
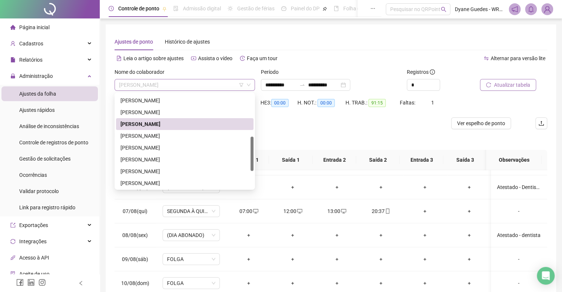
click at [145, 90] on span "[PERSON_NAME]" at bounding box center [185, 84] width 132 height 11
click at [152, 136] on div "[PERSON_NAME]" at bounding box center [185, 136] width 129 height 8
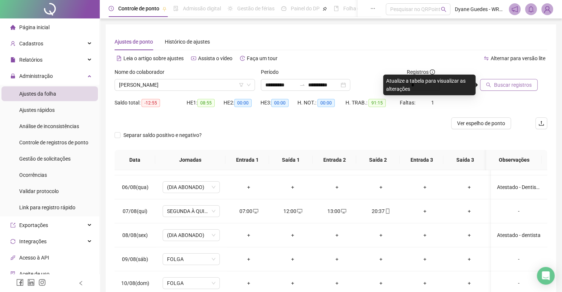
click at [516, 84] on span "Buscar registros" at bounding box center [513, 85] width 38 height 8
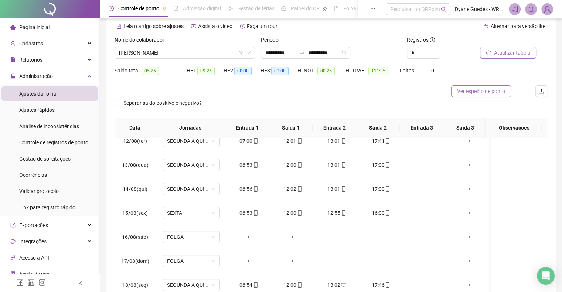
scroll to position [3, 0]
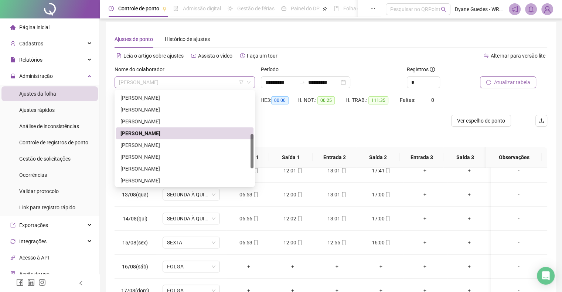
click at [186, 87] on span "[PERSON_NAME]" at bounding box center [185, 82] width 132 height 11
click at [166, 146] on div "[PERSON_NAME]" at bounding box center [185, 145] width 129 height 8
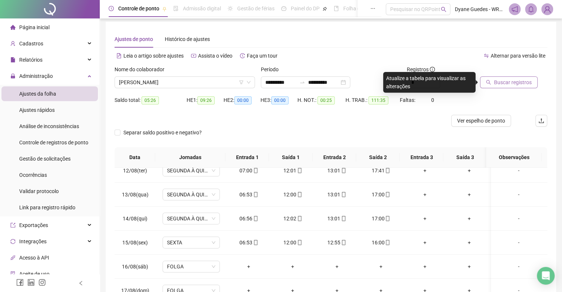
click at [508, 79] on span "Buscar registros" at bounding box center [513, 82] width 38 height 8
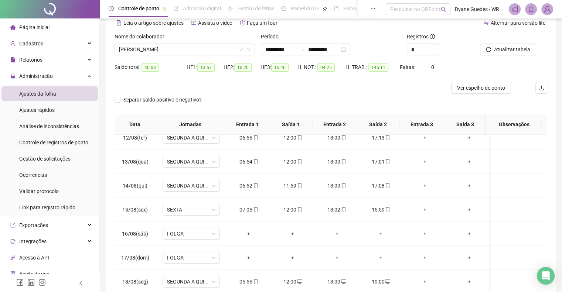
scroll to position [34, 0]
click at [164, 57] on div "Nome do colaborador [PERSON_NAME]" at bounding box center [185, 48] width 146 height 29
click at [171, 50] on span "[PERSON_NAME]" at bounding box center [185, 50] width 132 height 11
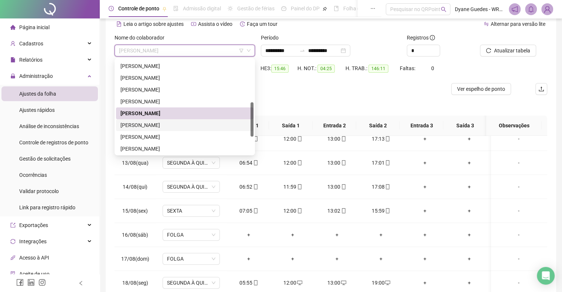
click at [173, 124] on div "[PERSON_NAME]" at bounding box center [185, 125] width 129 height 8
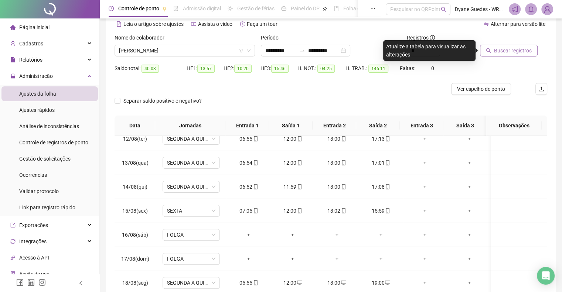
click at [494, 51] on span "Buscar registros" at bounding box center [513, 51] width 38 height 8
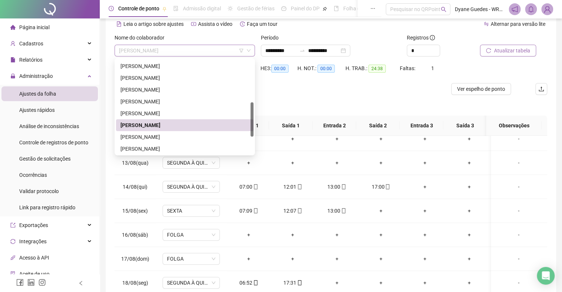
click at [140, 47] on span "[PERSON_NAME]" at bounding box center [185, 50] width 132 height 11
click at [143, 138] on div "[PERSON_NAME]" at bounding box center [185, 137] width 129 height 8
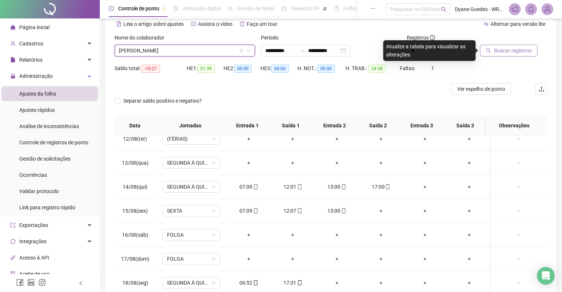
click at [525, 52] on span "Buscar registros" at bounding box center [513, 51] width 38 height 8
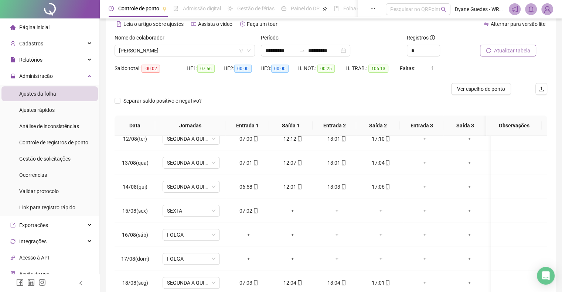
scroll to position [55, 0]
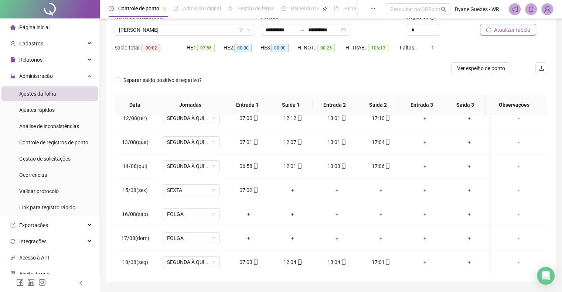
drag, startPoint x: 541, startPoint y: 232, endPoint x: 543, endPoint y: 241, distance: 9.0
click at [543, 241] on div "01/08(sex) SEXTA 06:57 12:03 13:03 16:06 + + - 02/08(sáb) FOLGA + + + + + + - 0…" at bounding box center [331, 194] width 433 height 158
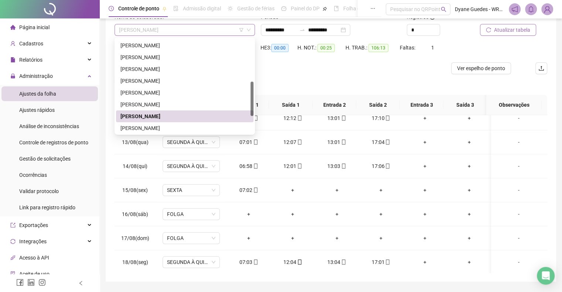
click at [176, 34] on span "[PERSON_NAME]" at bounding box center [185, 29] width 132 height 11
click at [164, 125] on div "[PERSON_NAME]" at bounding box center [185, 128] width 129 height 8
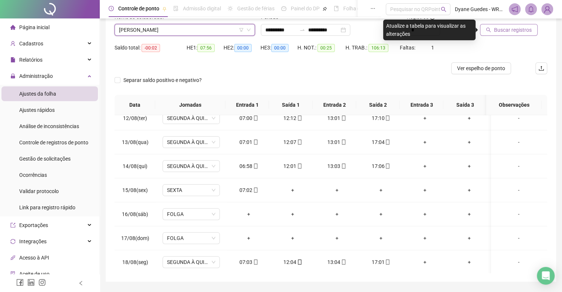
click at [518, 27] on span "Buscar registros" at bounding box center [513, 30] width 38 height 8
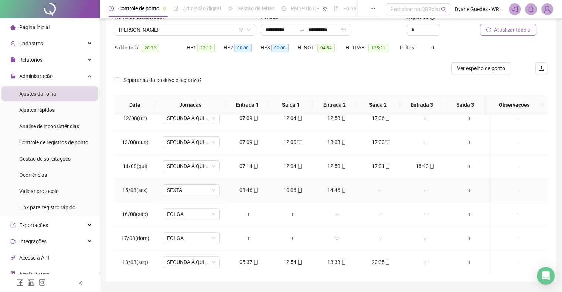
click at [250, 187] on div "03:46" at bounding box center [249, 190] width 32 height 8
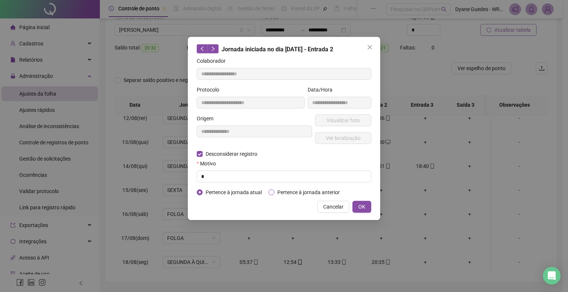
click at [291, 190] on span "Pertence à jornada anterior" at bounding box center [308, 193] width 68 height 8
type input "**********"
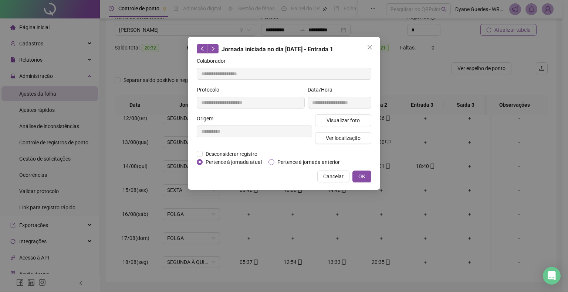
click at [309, 161] on span "Pertence à jornada anterior" at bounding box center [308, 162] width 68 height 8
click at [352, 176] on button "OK" at bounding box center [361, 177] width 19 height 12
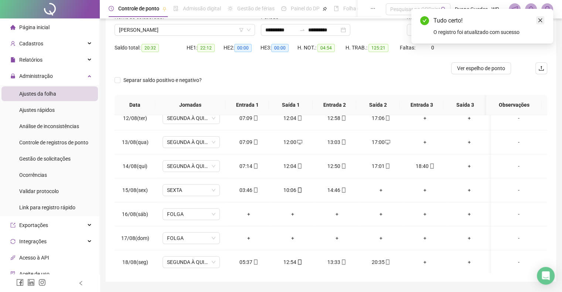
click at [541, 19] on icon "close" at bounding box center [540, 20] width 5 height 5
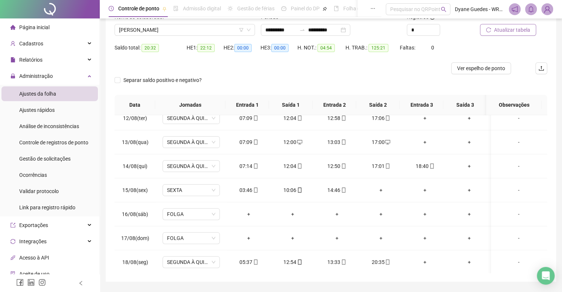
click at [528, 29] on span "Atualizar tabela" at bounding box center [512, 30] width 36 height 8
click at [160, 29] on span "[PERSON_NAME]" at bounding box center [185, 29] width 132 height 11
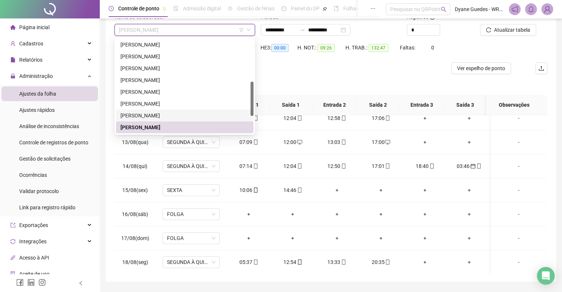
click at [253, 125] on div at bounding box center [252, 86] width 3 height 95
click at [251, 123] on div at bounding box center [252, 86] width 3 height 95
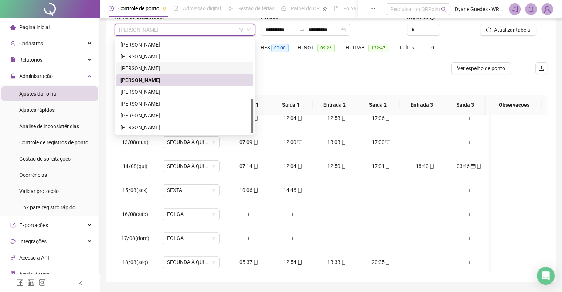
scroll to position [166, 0]
drag, startPoint x: 253, startPoint y: 99, endPoint x: 247, endPoint y: 131, distance: 33.1
click at [247, 131] on div "[PERSON_NAME] [PERSON_NAME] [PERSON_NAME] DA [PERSON_NAME]" at bounding box center [185, 86] width 138 height 95
click at [156, 88] on div "[PERSON_NAME]" at bounding box center [185, 92] width 129 height 8
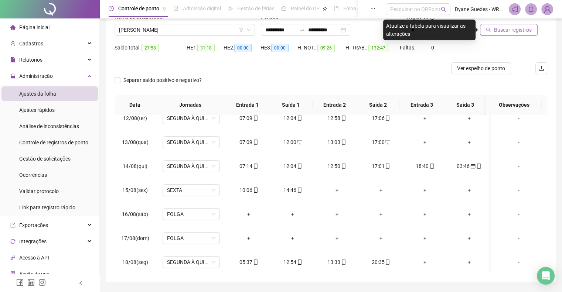
click at [522, 28] on span "Buscar registros" at bounding box center [513, 30] width 38 height 8
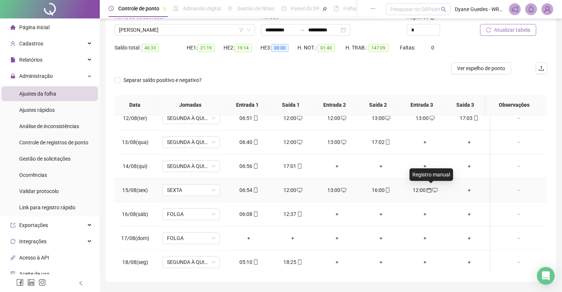
click at [433, 189] on icon "desktop" at bounding box center [435, 190] width 5 height 5
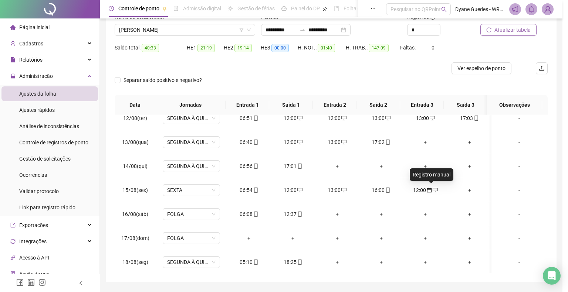
type input "**********"
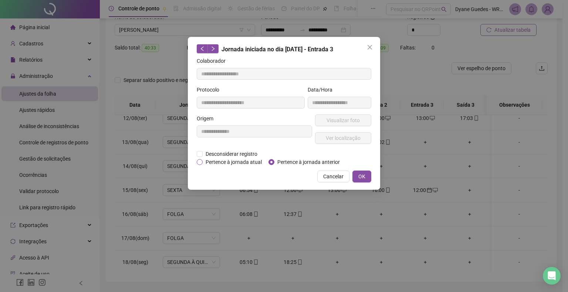
click at [231, 163] on span "Pertence à jornada atual" at bounding box center [234, 162] width 62 height 8
click at [363, 179] on span "OK" at bounding box center [361, 177] width 7 height 8
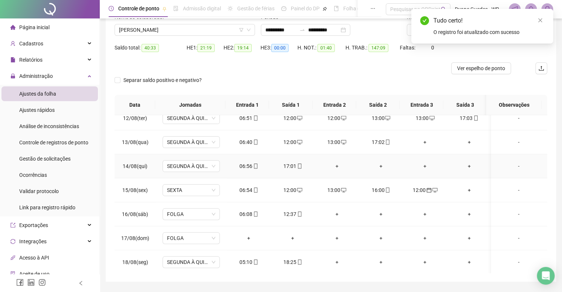
click at [335, 167] on div "+" at bounding box center [337, 166] width 32 height 8
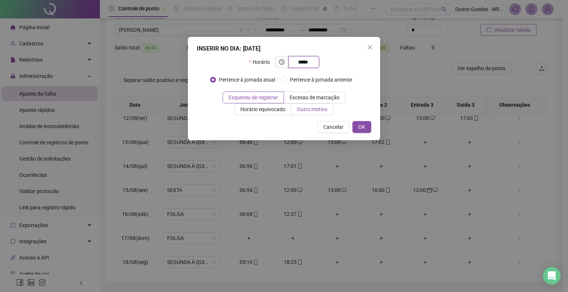
type input "*****"
click at [318, 106] on span "Outro motivo" at bounding box center [312, 109] width 30 height 6
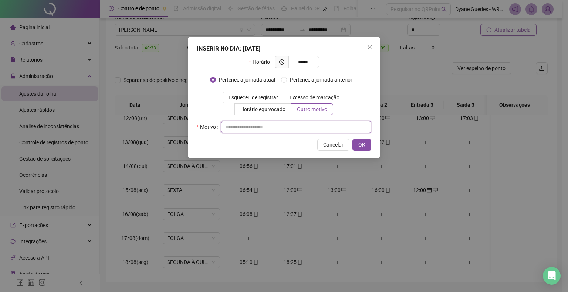
click at [257, 128] on input "text" at bounding box center [296, 127] width 150 height 12
click at [361, 148] on span "OK" at bounding box center [361, 145] width 7 height 8
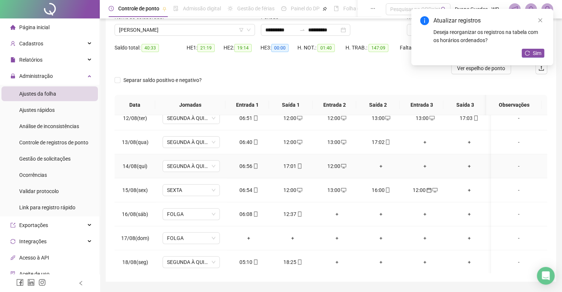
click at [380, 164] on div "+" at bounding box center [381, 166] width 32 height 8
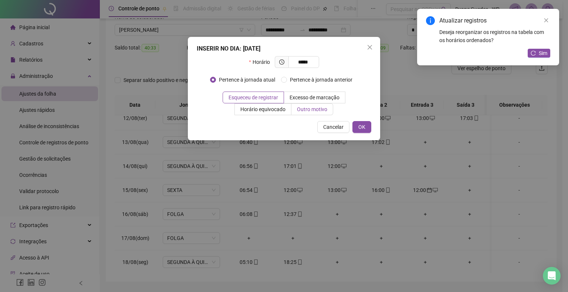
type input "*****"
click at [317, 111] on span "Outro motivo" at bounding box center [312, 109] width 30 height 6
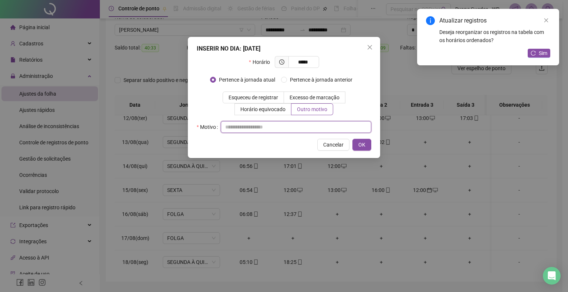
click at [294, 128] on input "text" at bounding box center [296, 127] width 150 height 12
click at [359, 143] on span "OK" at bounding box center [361, 145] width 7 height 8
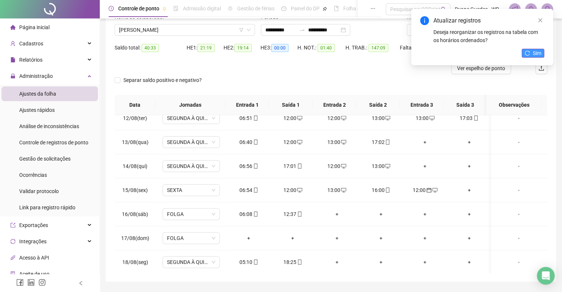
click at [533, 50] on span "Sim" at bounding box center [537, 53] width 9 height 8
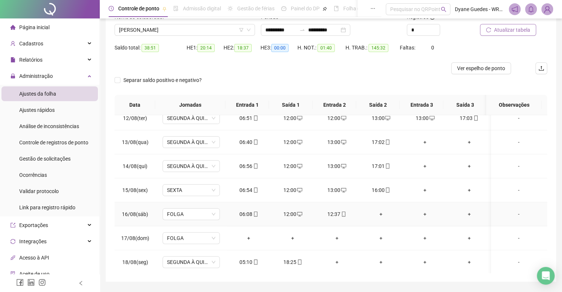
click at [293, 211] on div "12:00" at bounding box center [293, 214] width 32 height 8
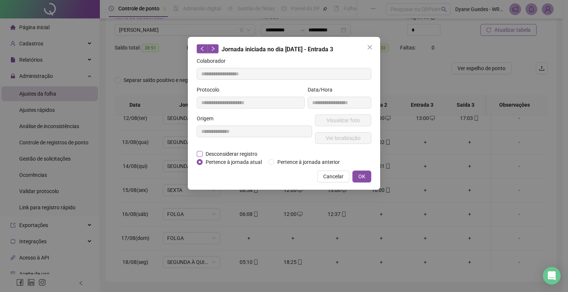
click at [244, 156] on span "Desconsiderar registro" at bounding box center [232, 154] width 58 height 8
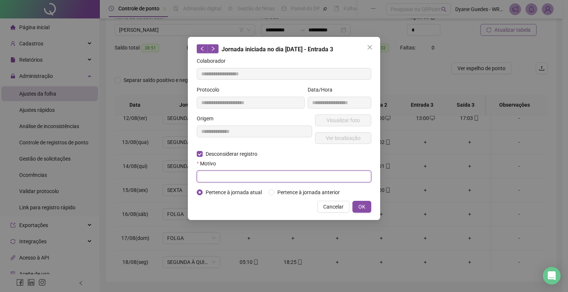
click at [225, 173] on input "text" at bounding box center [284, 177] width 175 height 12
click at [364, 204] on span "OK" at bounding box center [361, 207] width 7 height 8
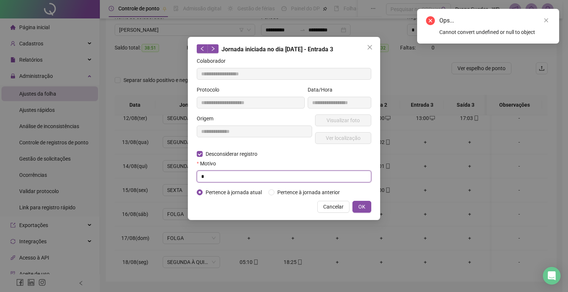
click at [262, 176] on input "text" at bounding box center [284, 177] width 175 height 12
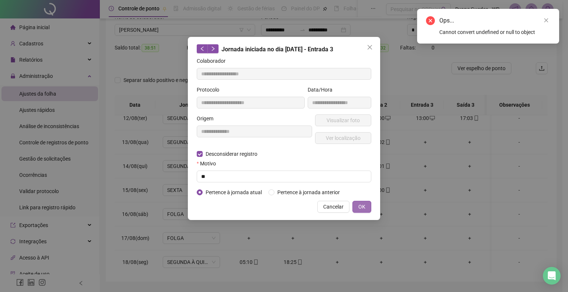
click at [361, 201] on button "OK" at bounding box center [361, 207] width 19 height 12
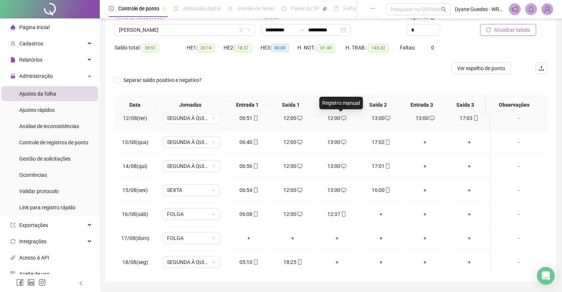
click at [342, 116] on icon "desktop" at bounding box center [343, 118] width 5 height 5
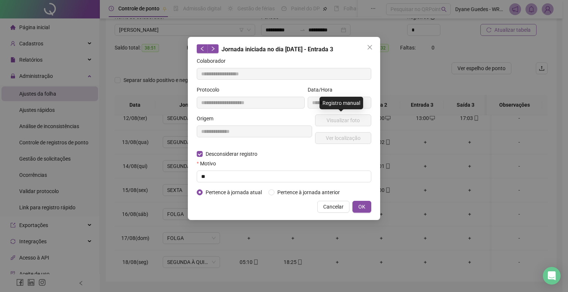
type input "**********"
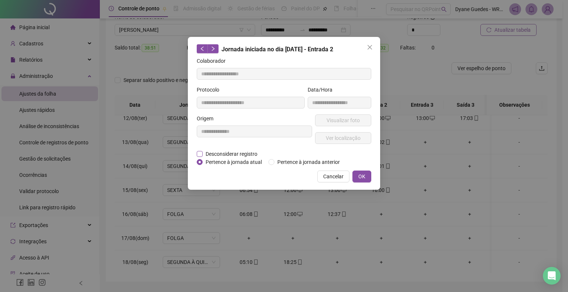
click at [254, 151] on span "Desconsiderar registro" at bounding box center [232, 154] width 58 height 8
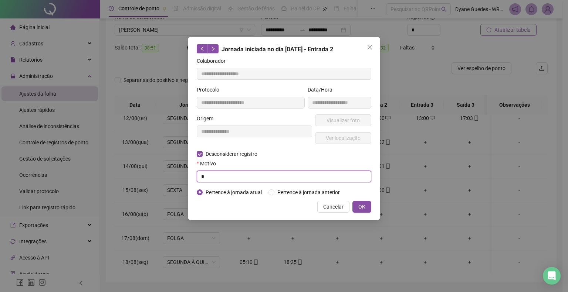
click at [241, 182] on input "text" at bounding box center [284, 177] width 175 height 12
click at [367, 204] on button "OK" at bounding box center [361, 207] width 19 height 12
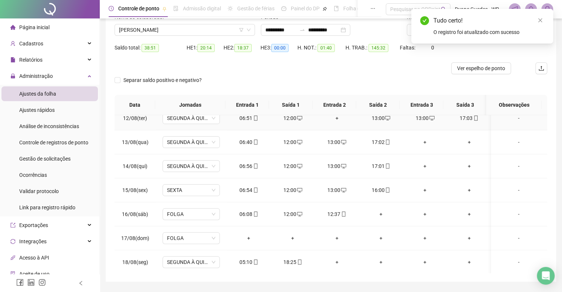
click at [429, 121] on td "13:00" at bounding box center [425, 118] width 44 height 24
click at [424, 119] on div "13:00" at bounding box center [425, 118] width 32 height 8
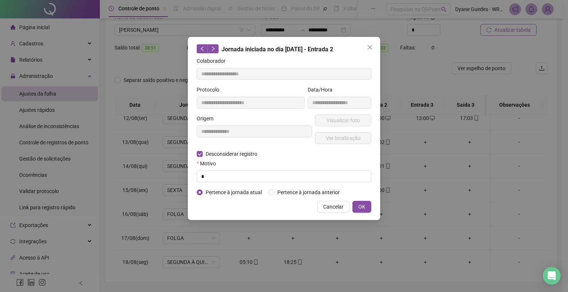
click at [227, 183] on form "**********" at bounding box center [284, 127] width 175 height 140
type input "**********"
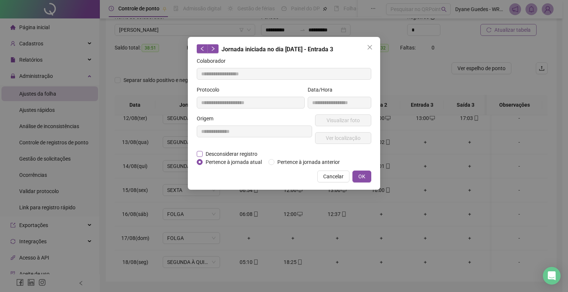
click at [232, 151] on span "Desconsiderar registro" at bounding box center [232, 154] width 58 height 8
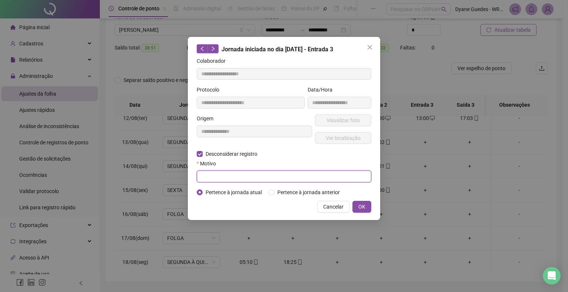
click at [224, 173] on input "text" at bounding box center [284, 177] width 175 height 12
click at [365, 205] on span "OK" at bounding box center [361, 207] width 7 height 8
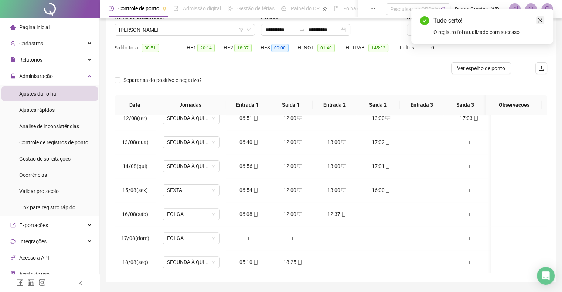
click at [540, 19] on icon "close" at bounding box center [540, 20] width 5 height 5
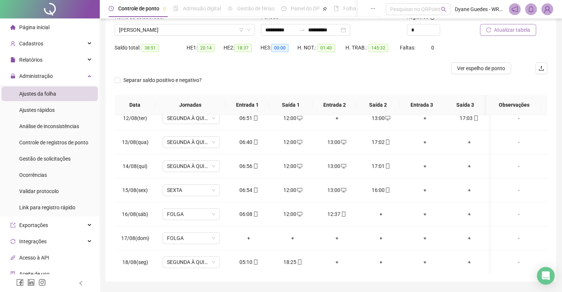
click at [518, 32] on span "Atualizar tabela" at bounding box center [512, 30] width 36 height 8
click at [248, 213] on div "06:08" at bounding box center [249, 214] width 32 height 8
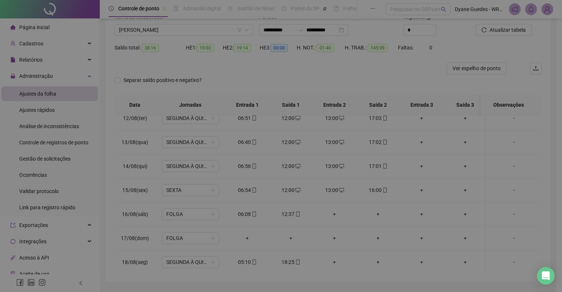
type input "**********"
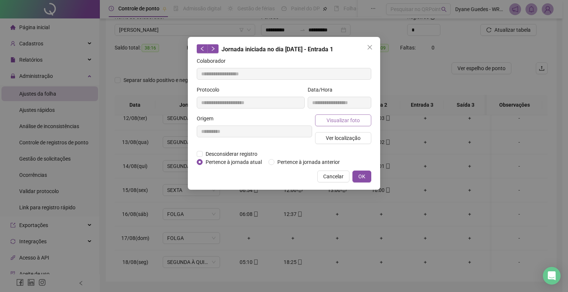
click at [340, 124] on span "Visualizar foto" at bounding box center [342, 120] width 33 height 8
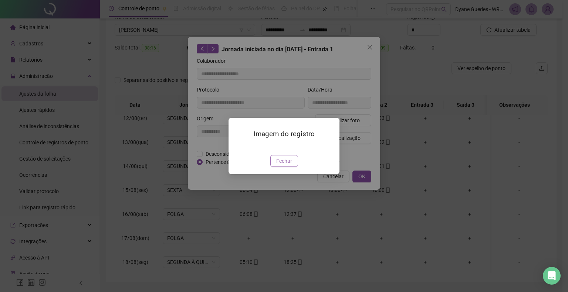
click at [285, 167] on button "Fechar" at bounding box center [284, 161] width 28 height 12
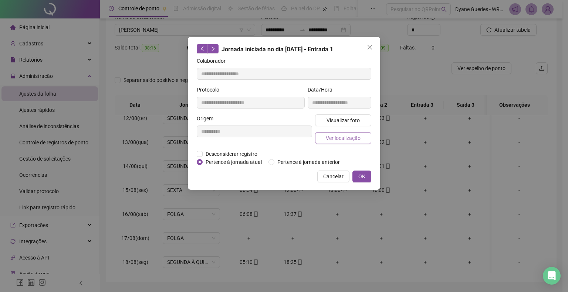
click at [350, 139] on span "Ver localização" at bounding box center [343, 138] width 35 height 8
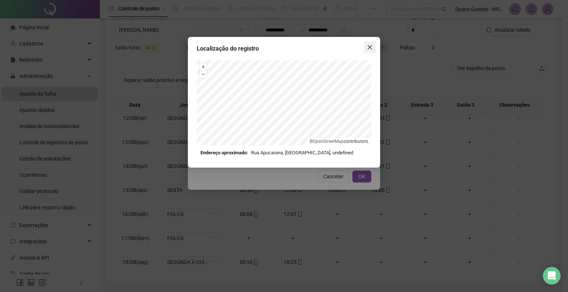
click at [370, 45] on icon "close" at bounding box center [370, 47] width 6 height 6
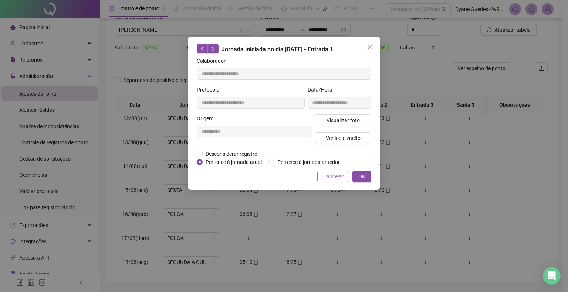
click at [338, 176] on span "Cancelar" at bounding box center [333, 177] width 20 height 8
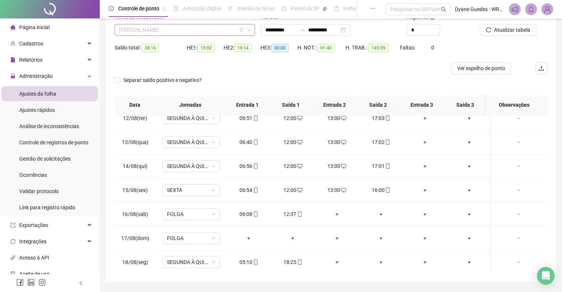
click at [186, 33] on span "[PERSON_NAME]" at bounding box center [185, 29] width 132 height 11
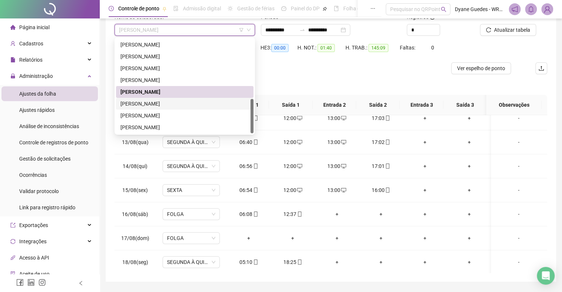
click at [166, 102] on div "[PERSON_NAME]" at bounding box center [185, 104] width 129 height 8
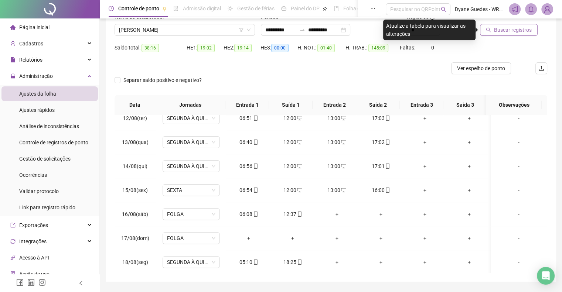
click at [504, 33] on span "Buscar registros" at bounding box center [513, 30] width 38 height 8
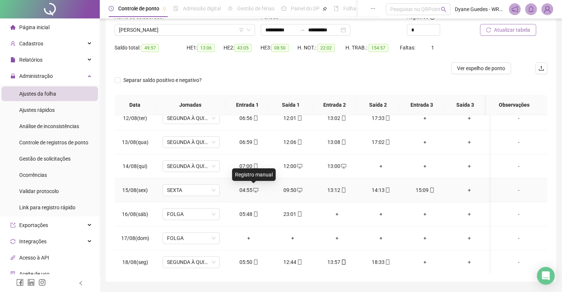
click at [253, 191] on icon "desktop" at bounding box center [255, 190] width 5 height 5
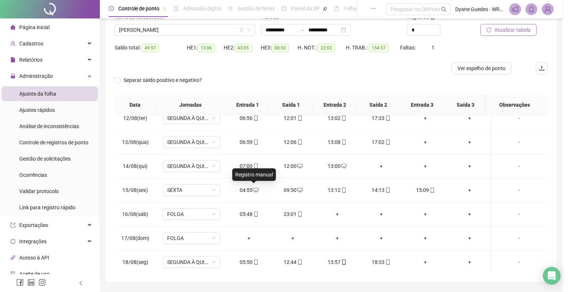
type input "**********"
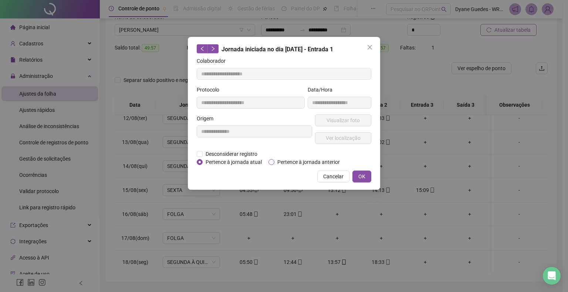
click at [315, 158] on span "Pertence à jornada anterior" at bounding box center [308, 162] width 68 height 8
click at [355, 173] on button "OK" at bounding box center [361, 177] width 19 height 12
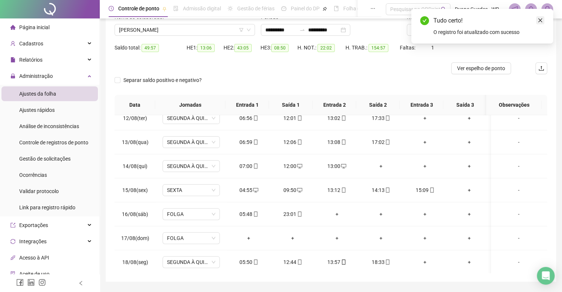
click at [541, 22] on icon "close" at bounding box center [540, 20] width 5 height 5
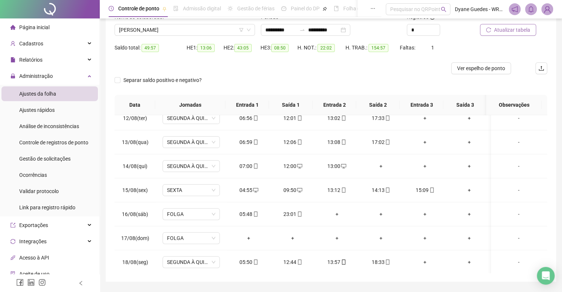
click at [509, 35] on button "Atualizar tabela" at bounding box center [508, 30] width 56 height 12
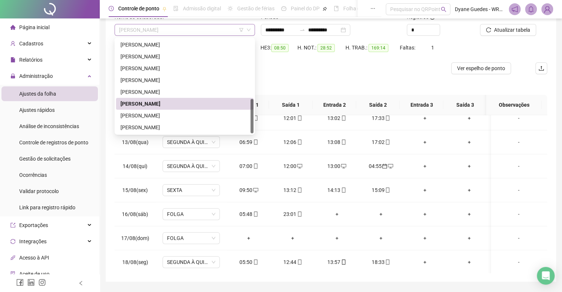
click at [165, 25] on span "[PERSON_NAME]" at bounding box center [185, 29] width 132 height 11
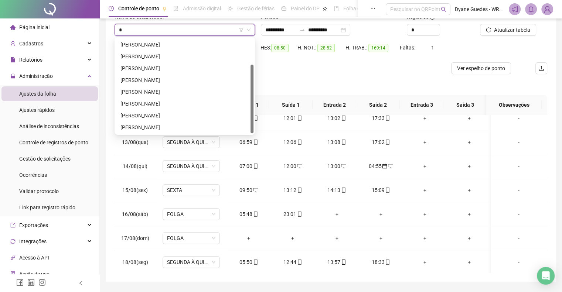
scroll to position [0, 0]
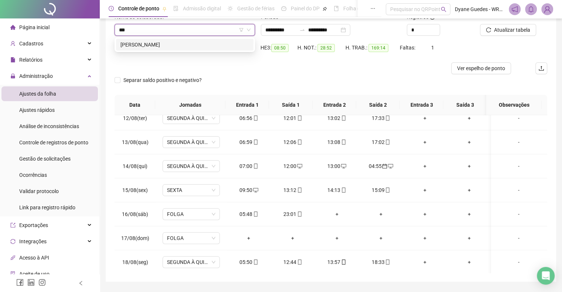
type input "****"
click at [169, 41] on div "[PERSON_NAME]" at bounding box center [185, 45] width 129 height 8
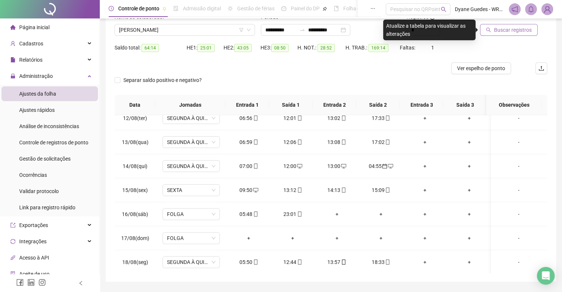
click at [522, 30] on span "Buscar registros" at bounding box center [513, 30] width 38 height 8
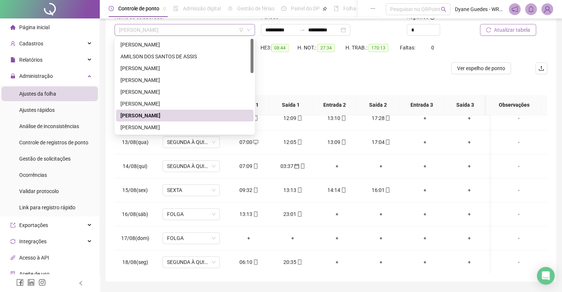
click at [138, 33] on span "[PERSON_NAME]" at bounding box center [185, 29] width 132 height 11
click at [193, 66] on div "[PERSON_NAME]" at bounding box center [185, 68] width 129 height 8
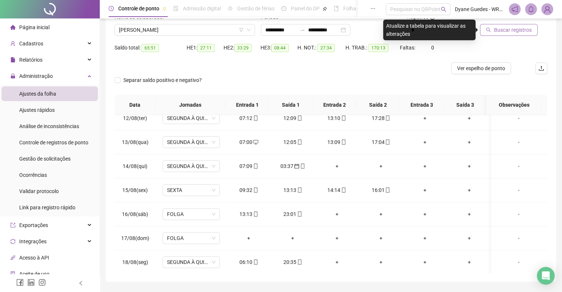
drag, startPoint x: 503, startPoint y: 23, endPoint x: 502, endPoint y: 28, distance: 5.6
click at [502, 28] on div "Buscar registros" at bounding box center [504, 24] width 49 height 23
click at [502, 28] on span "Buscar registros" at bounding box center [513, 30] width 38 height 8
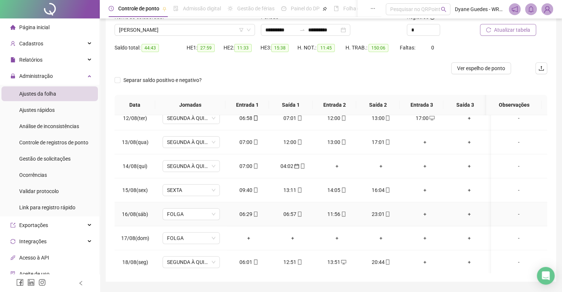
click at [293, 211] on div "06:57" at bounding box center [293, 214] width 32 height 8
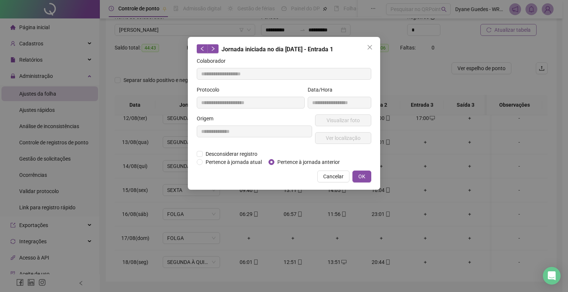
type input "**********"
click at [342, 121] on span "Visualizar foto" at bounding box center [342, 120] width 33 height 8
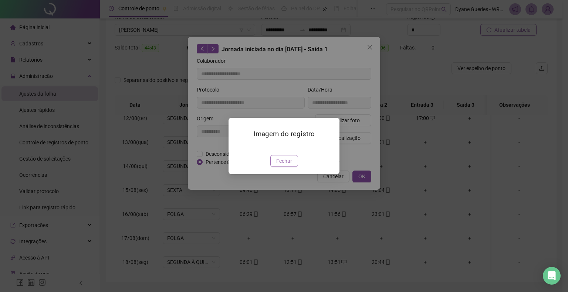
click at [289, 165] on span "Fechar" at bounding box center [284, 161] width 16 height 8
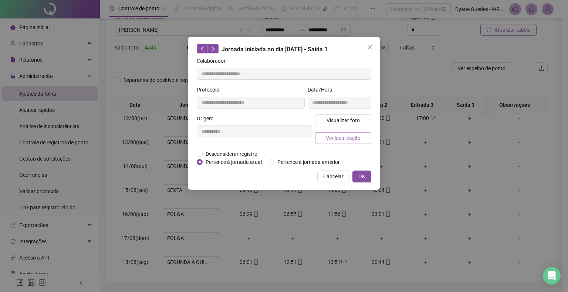
click at [346, 139] on span "Ver localização" at bounding box center [343, 138] width 35 height 8
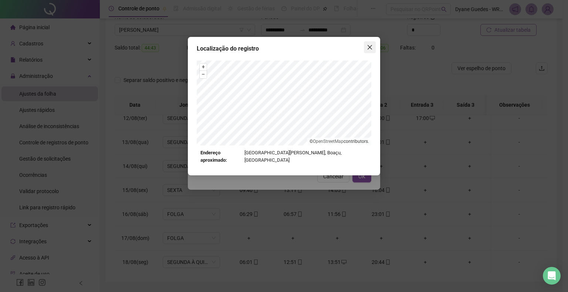
click at [368, 51] on button "Close" at bounding box center [370, 47] width 12 height 12
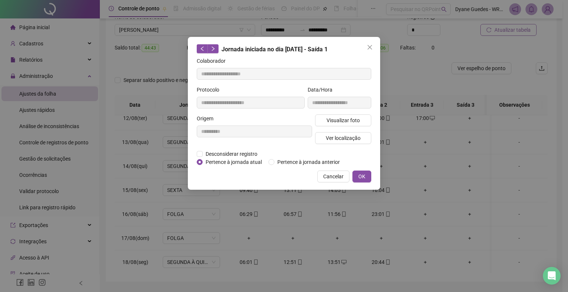
click at [336, 168] on div "**********" at bounding box center [284, 113] width 192 height 153
click at [334, 175] on span "Cancelar" at bounding box center [333, 177] width 20 height 8
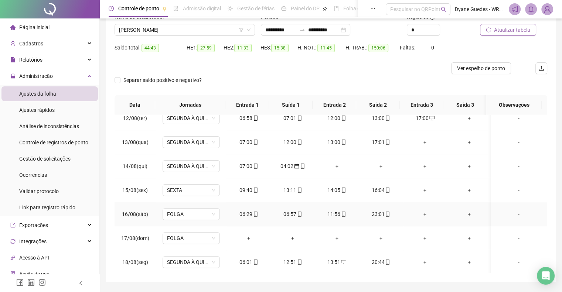
click at [246, 213] on div "06:29" at bounding box center [249, 214] width 32 height 8
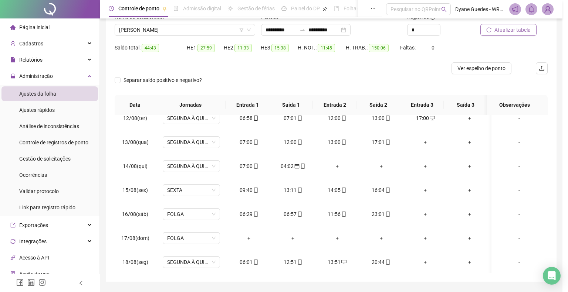
type input "**********"
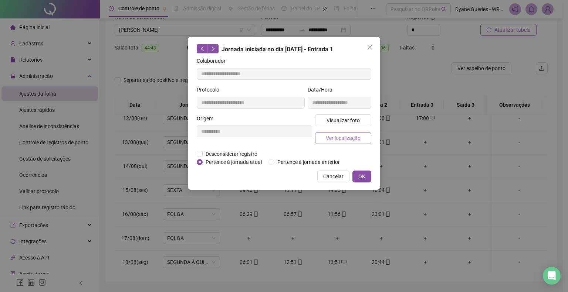
click at [342, 134] on span "Ver localização" at bounding box center [343, 138] width 35 height 8
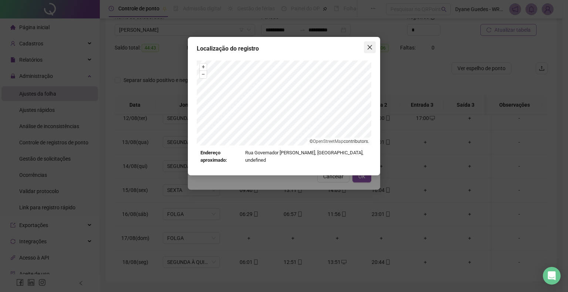
click at [370, 44] on icon "close" at bounding box center [370, 47] width 6 height 6
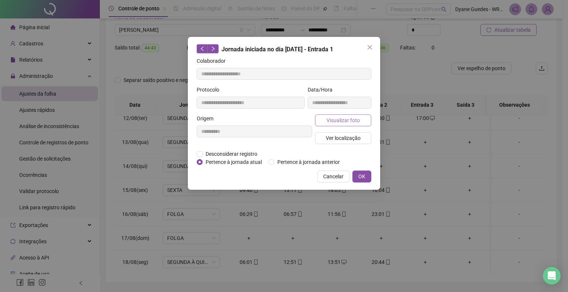
click at [337, 122] on span "Visualizar foto" at bounding box center [342, 120] width 33 height 8
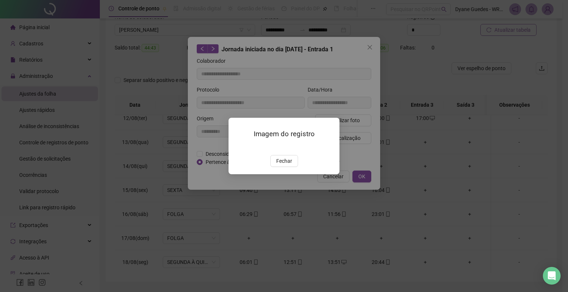
click at [237, 148] on img at bounding box center [237, 148] width 0 height 0
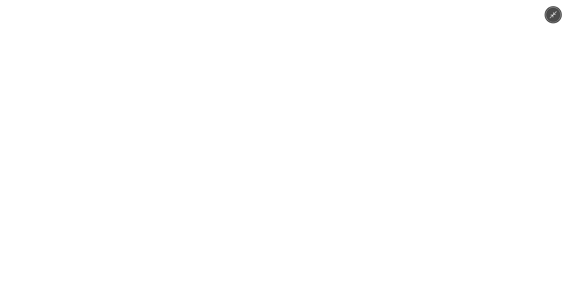
click at [275, 105] on img at bounding box center [283, 146] width 135 height 292
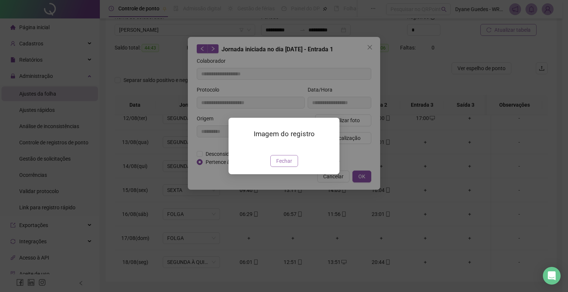
click at [285, 165] on span "Fechar" at bounding box center [284, 161] width 16 height 8
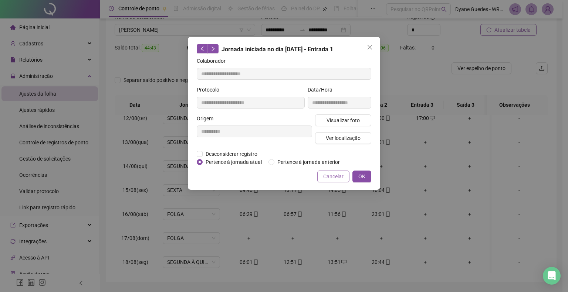
click at [327, 181] on button "Cancelar" at bounding box center [333, 177] width 32 height 12
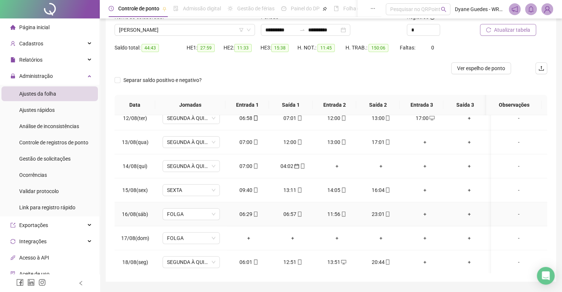
click at [250, 214] on div "06:29" at bounding box center [249, 214] width 32 height 8
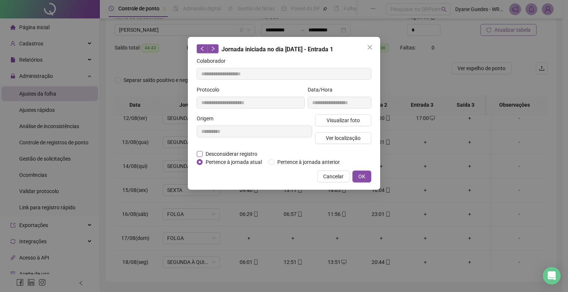
click at [238, 155] on span "Desconsiderar registro" at bounding box center [232, 154] width 58 height 8
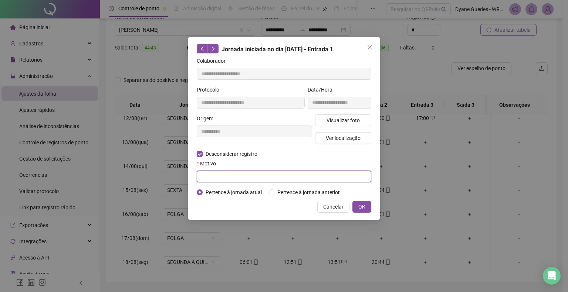
click at [228, 171] on input "text" at bounding box center [284, 177] width 175 height 12
click at [362, 211] on button "OK" at bounding box center [361, 207] width 19 height 12
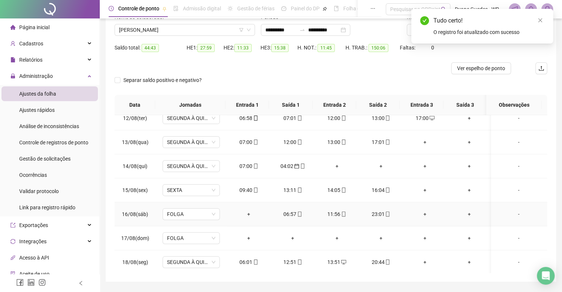
click at [419, 213] on div "+" at bounding box center [425, 214] width 32 height 8
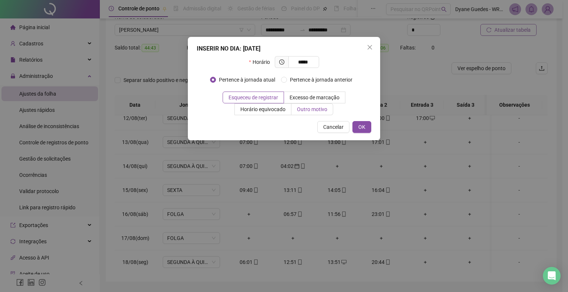
type input "*****"
click at [321, 111] on span "Outro motivo" at bounding box center [312, 109] width 30 height 6
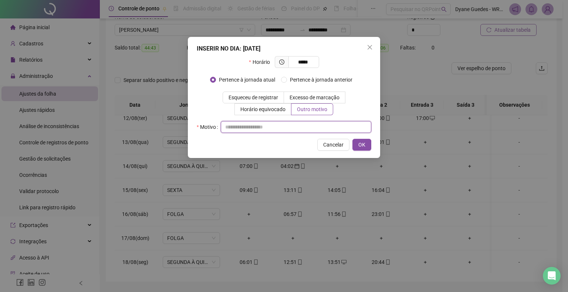
click at [238, 125] on input "text" at bounding box center [296, 127] width 150 height 12
click at [368, 144] on button "OK" at bounding box center [361, 145] width 19 height 12
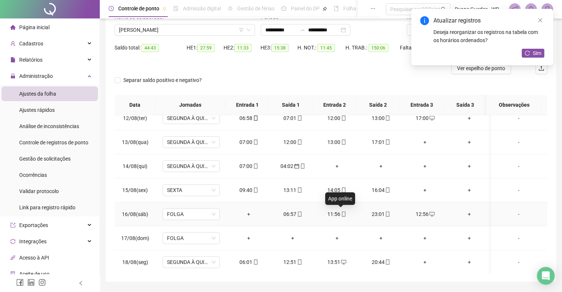
click at [341, 213] on span "mobile" at bounding box center [344, 214] width 6 height 5
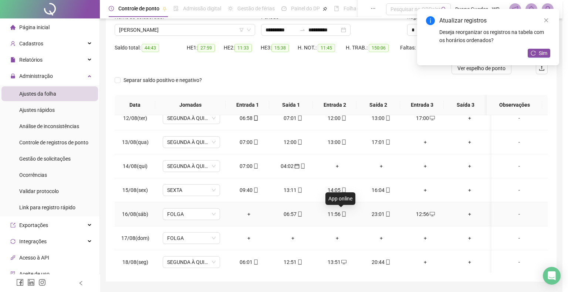
type input "**********"
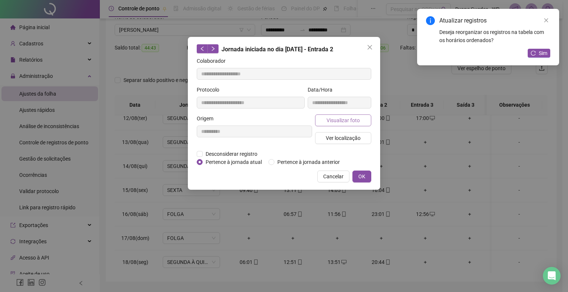
click at [354, 120] on span "Visualizar foto" at bounding box center [342, 120] width 33 height 8
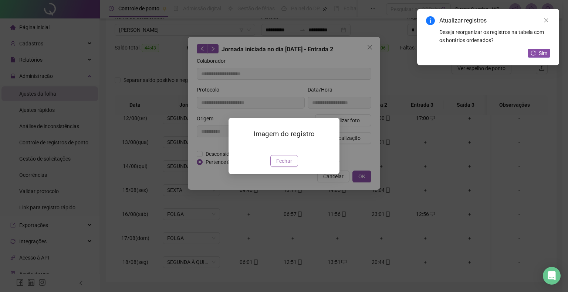
click at [288, 165] on span "Fechar" at bounding box center [284, 161] width 16 height 8
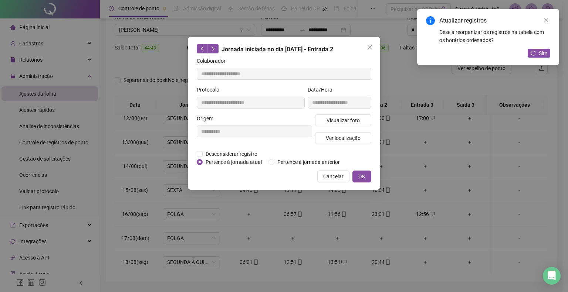
click at [349, 136] on span "Ver localização" at bounding box center [343, 138] width 35 height 8
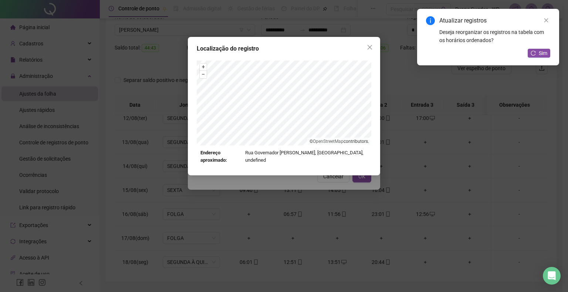
click at [370, 57] on div "Localização do registro + – ⇧ › © OpenStreetMap contributors. Endereço aproxima…" at bounding box center [284, 106] width 192 height 139
click at [373, 43] on button "Close" at bounding box center [370, 47] width 12 height 12
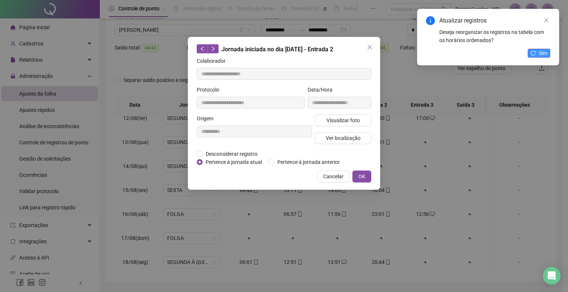
click at [541, 56] on span "Sim" at bounding box center [543, 53] width 9 height 8
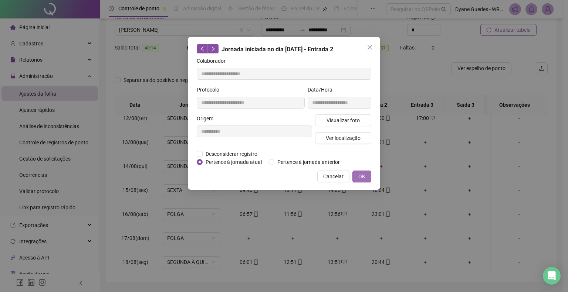
click at [362, 174] on span "OK" at bounding box center [361, 177] width 7 height 8
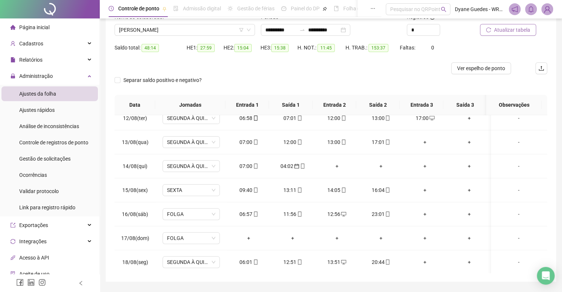
click at [519, 34] on span "Atualizar tabela" at bounding box center [512, 30] width 36 height 8
click at [189, 30] on span "[PERSON_NAME]" at bounding box center [185, 29] width 132 height 11
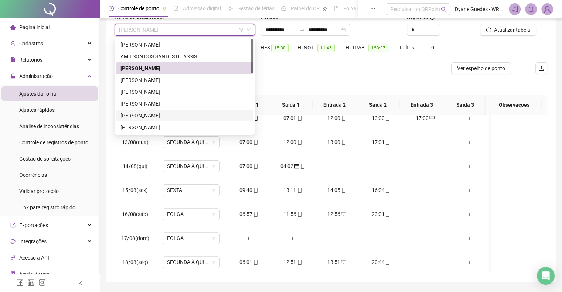
click at [170, 117] on div "[PERSON_NAME]" at bounding box center [185, 116] width 129 height 8
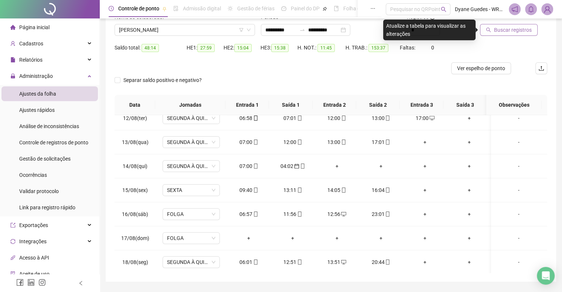
click at [521, 35] on button "Buscar registros" at bounding box center [509, 30] width 58 height 12
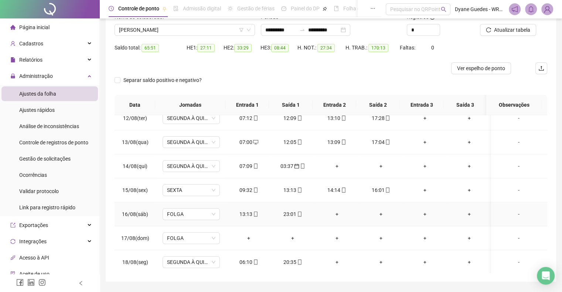
click at [331, 210] on div "+" at bounding box center [337, 214] width 32 height 8
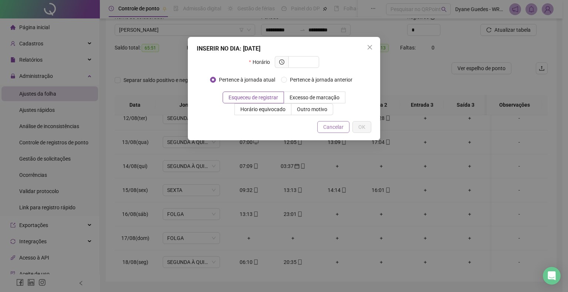
click at [329, 129] on span "Cancelar" at bounding box center [333, 127] width 20 height 8
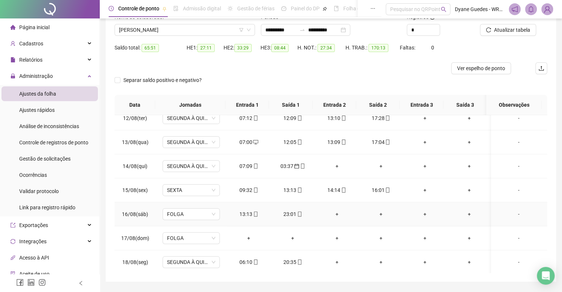
click at [248, 211] on div "13:13" at bounding box center [249, 214] width 32 height 8
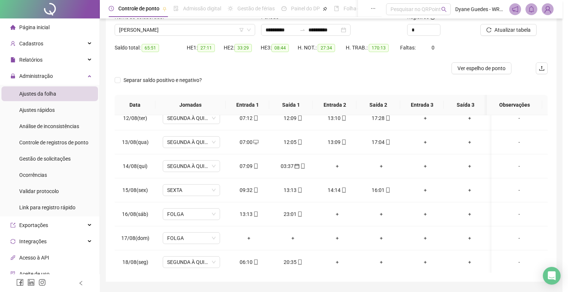
type input "**********"
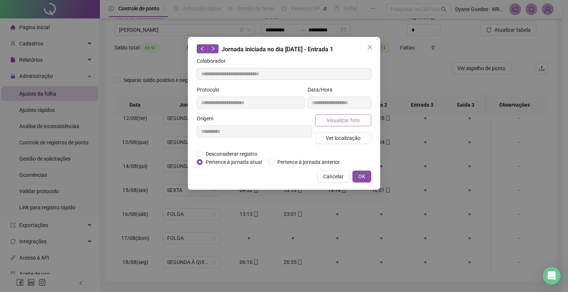
click at [343, 123] on span "Visualizar foto" at bounding box center [342, 120] width 33 height 8
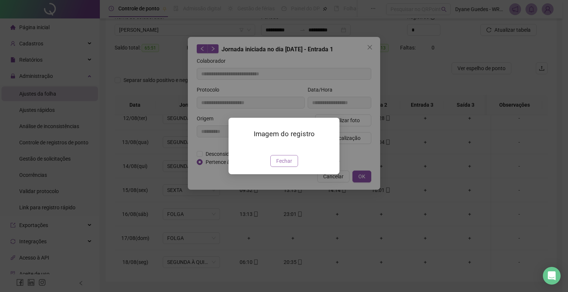
click at [290, 165] on span "Fechar" at bounding box center [284, 161] width 16 height 8
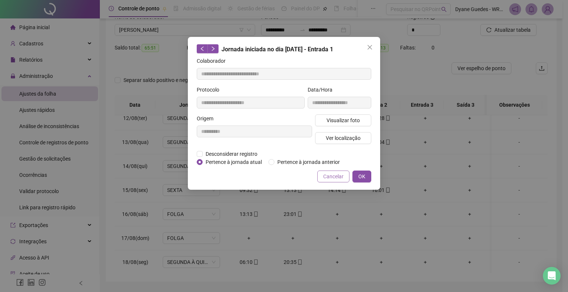
click at [339, 173] on span "Cancelar" at bounding box center [333, 177] width 20 height 8
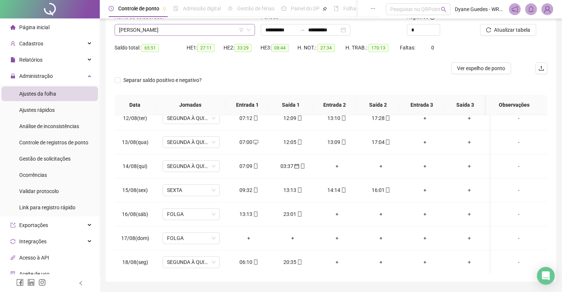
click at [204, 31] on span "[PERSON_NAME]" at bounding box center [185, 29] width 132 height 11
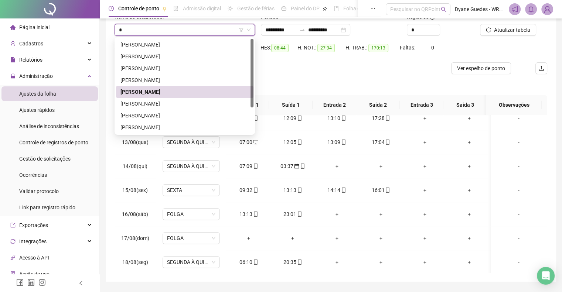
type input "**"
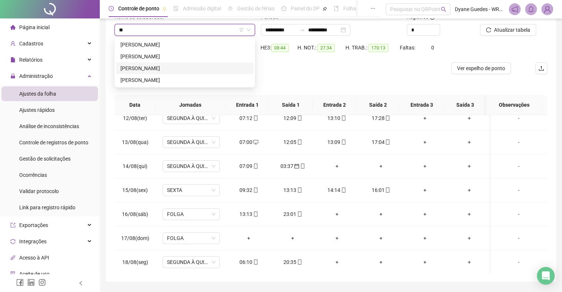
click at [171, 68] on div "[PERSON_NAME]" at bounding box center [185, 68] width 129 height 8
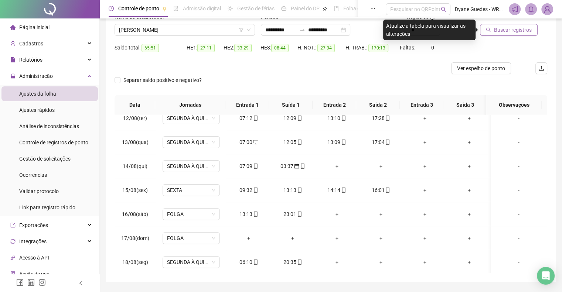
click at [509, 28] on span "Buscar registros" at bounding box center [513, 30] width 38 height 8
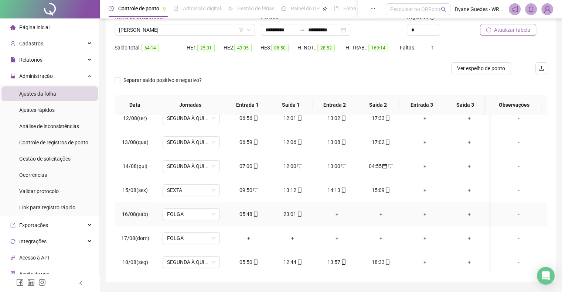
click at [336, 214] on div "+" at bounding box center [337, 214] width 32 height 8
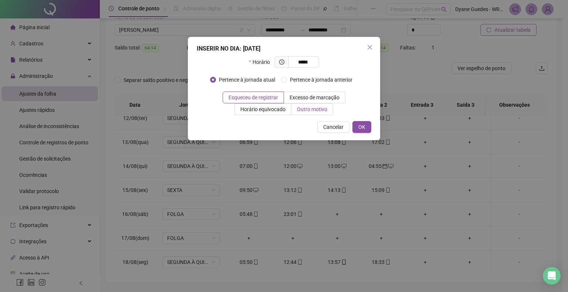
type input "*****"
click at [303, 111] on span "Outro motivo" at bounding box center [312, 109] width 30 height 6
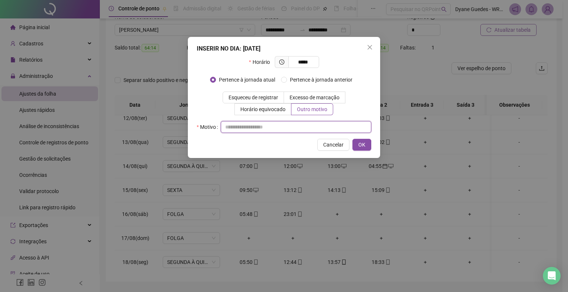
click at [274, 122] on input "text" at bounding box center [296, 127] width 150 height 12
click at [362, 148] on span "OK" at bounding box center [361, 145] width 7 height 8
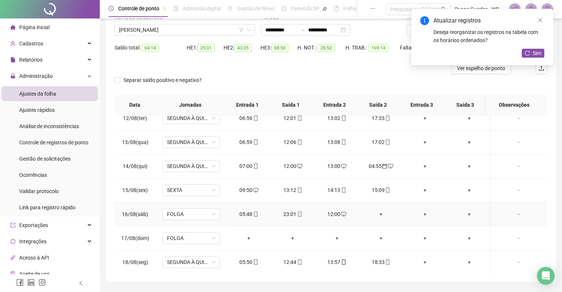
click at [382, 211] on div "+" at bounding box center [381, 214] width 32 height 8
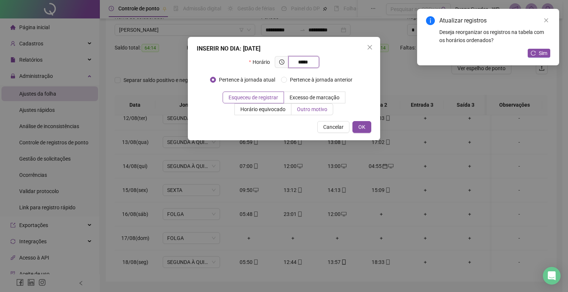
type input "*****"
click at [311, 115] on label "Outro motivo" at bounding box center [312, 110] width 42 height 12
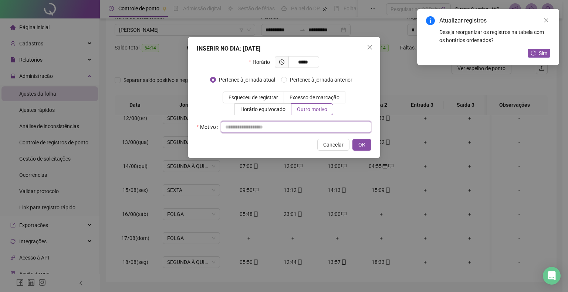
click at [274, 127] on input "text" at bounding box center [296, 127] width 150 height 12
click at [363, 143] on span "OK" at bounding box center [361, 145] width 7 height 8
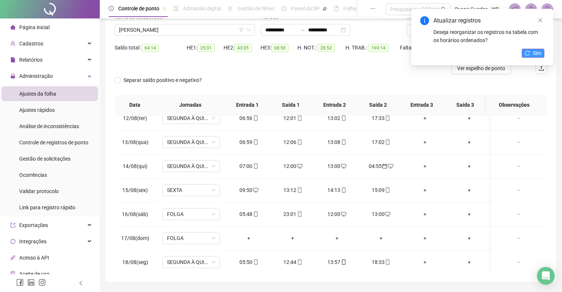
click at [541, 51] on span "Sim" at bounding box center [537, 53] width 9 height 8
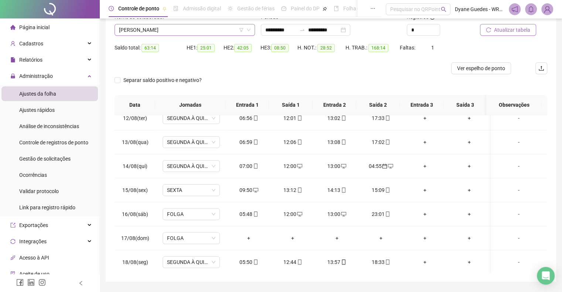
scroll to position [142, 0]
click at [195, 31] on span "[PERSON_NAME]" at bounding box center [185, 29] width 132 height 11
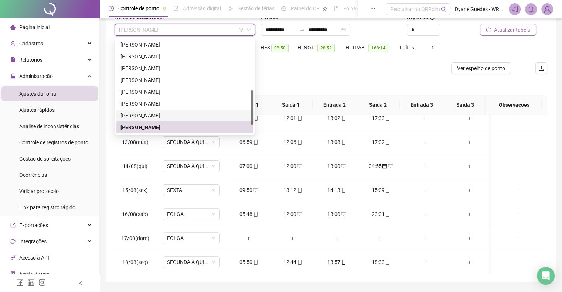
click at [175, 114] on div "[PERSON_NAME]" at bounding box center [185, 116] width 129 height 8
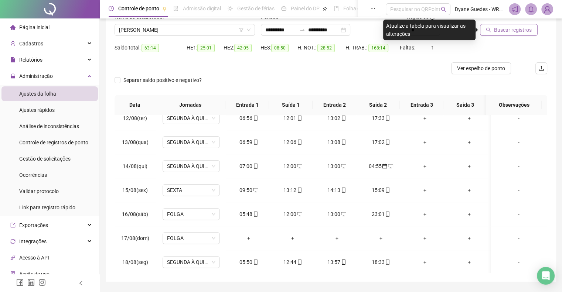
click at [510, 30] on span "Buscar registros" at bounding box center [513, 30] width 38 height 8
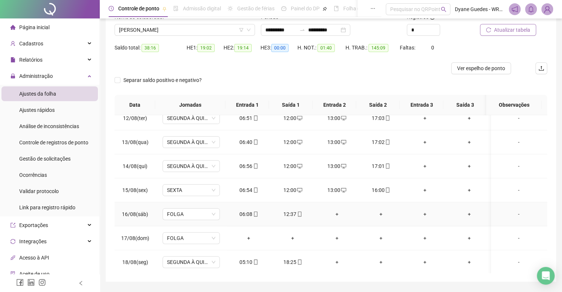
click at [334, 213] on div "+" at bounding box center [337, 214] width 32 height 8
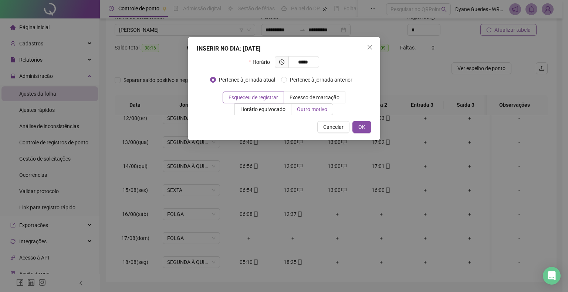
type input "*****"
click at [305, 109] on span "Outro motivo" at bounding box center [312, 109] width 30 height 6
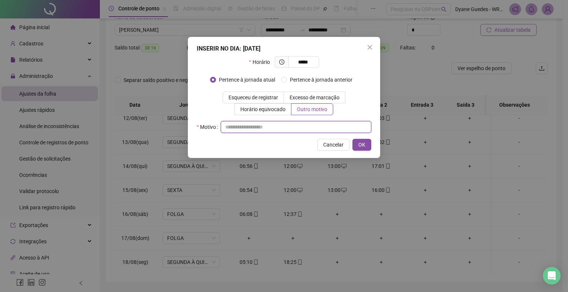
click at [259, 128] on input "text" at bounding box center [296, 127] width 150 height 12
click at [359, 152] on div "INSERIR NO DIA : [DATE] Horário ***** Pertence à jornada atual Pertence à jorna…" at bounding box center [284, 97] width 192 height 121
click at [361, 148] on span "OK" at bounding box center [361, 145] width 7 height 8
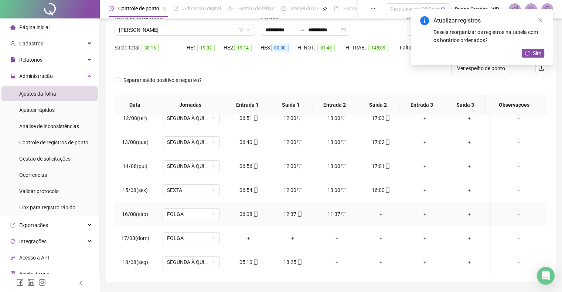
click at [376, 210] on div "+" at bounding box center [381, 214] width 32 height 8
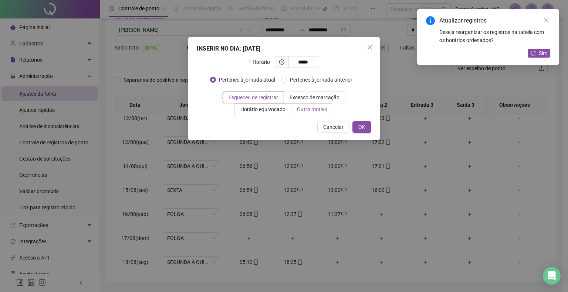
type input "*****"
click at [325, 108] on span "Outro motivo" at bounding box center [312, 109] width 30 height 6
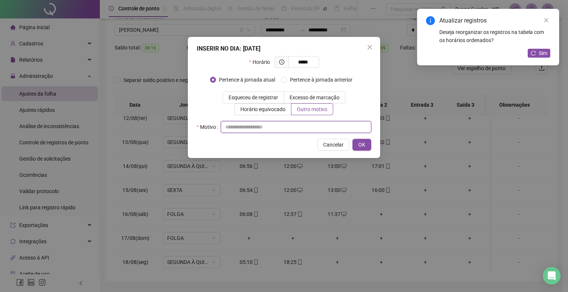
click at [253, 128] on input "text" at bounding box center [296, 127] width 150 height 12
click at [358, 147] on button "OK" at bounding box center [361, 145] width 19 height 12
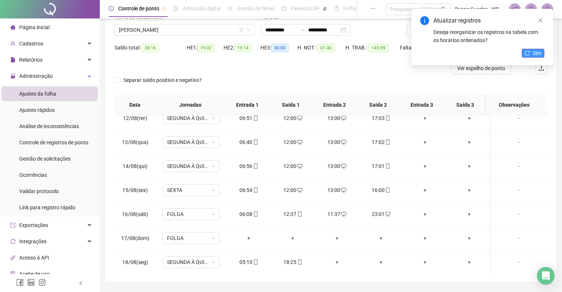
click at [533, 49] on span "Sim" at bounding box center [537, 53] width 9 height 8
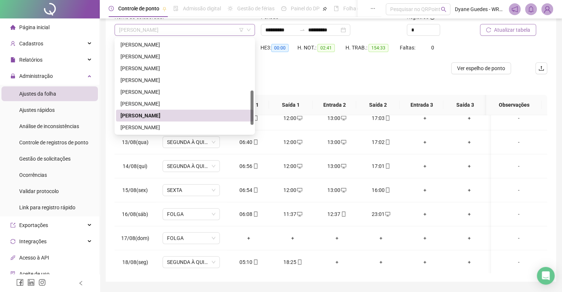
click at [183, 27] on span "[PERSON_NAME]" at bounding box center [185, 29] width 132 height 11
click at [204, 124] on div "[PERSON_NAME]" at bounding box center [185, 127] width 129 height 8
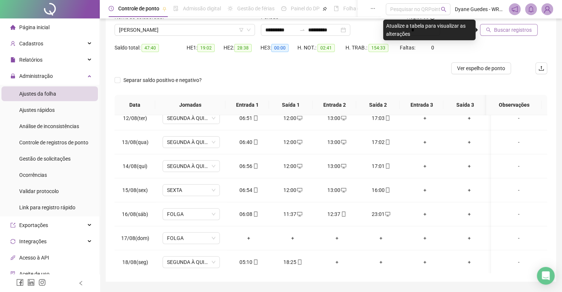
drag, startPoint x: 519, startPoint y: 22, endPoint x: 514, endPoint y: 34, distance: 12.8
click at [514, 34] on div "Buscar registros" at bounding box center [504, 24] width 49 height 23
click at [514, 34] on span "Buscar registros" at bounding box center [513, 30] width 38 height 8
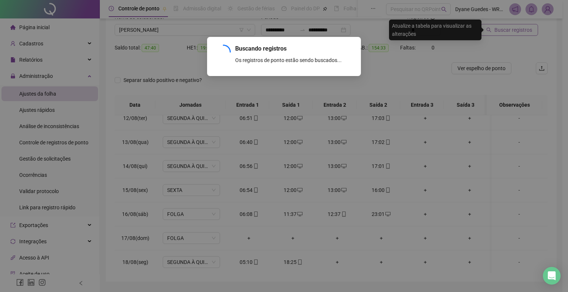
click at [514, 34] on div "Buscando registros Os registros de ponto estão sendo buscados... OK" at bounding box center [284, 146] width 568 height 292
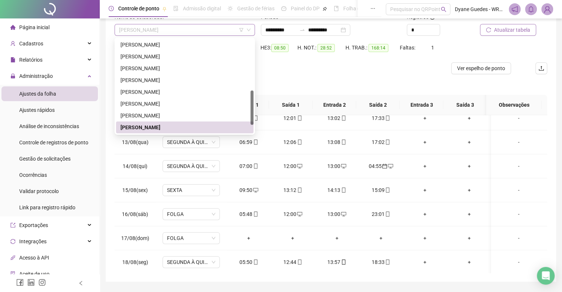
click at [172, 27] on span "[PERSON_NAME]" at bounding box center [185, 29] width 132 height 11
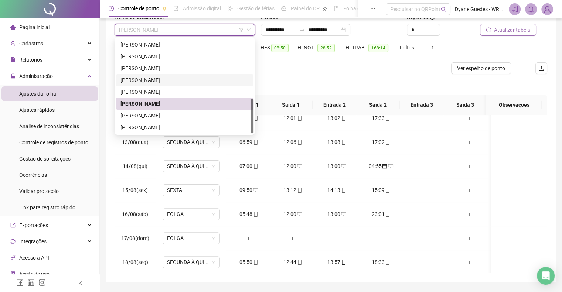
drag, startPoint x: 251, startPoint y: 108, endPoint x: 252, endPoint y: 122, distance: 14.8
click at [252, 122] on div at bounding box center [252, 116] width 3 height 34
click at [181, 115] on div "[PERSON_NAME]" at bounding box center [185, 116] width 129 height 8
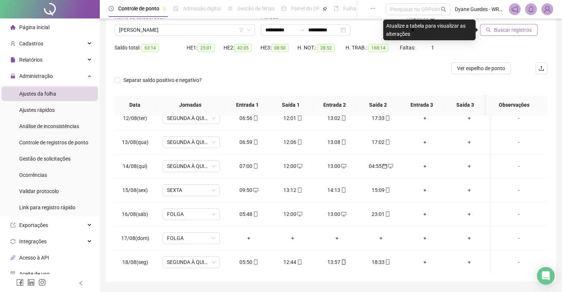
click at [523, 29] on span "Buscar registros" at bounding box center [513, 30] width 38 height 8
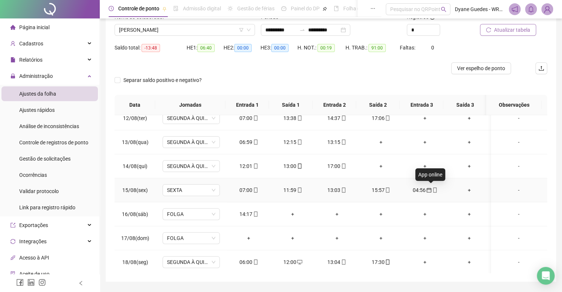
click at [433, 189] on icon "mobile" at bounding box center [435, 190] width 5 height 5
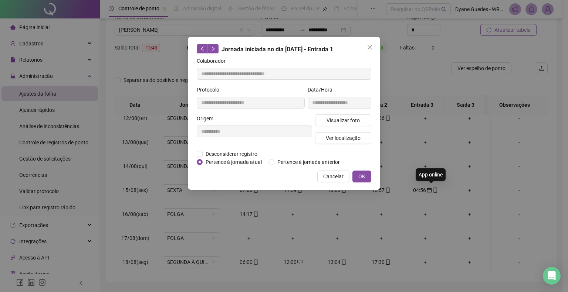
type input "**********"
click at [232, 161] on span "Pertence à jornada atual" at bounding box center [234, 162] width 62 height 8
click at [361, 175] on span "OK" at bounding box center [361, 177] width 7 height 8
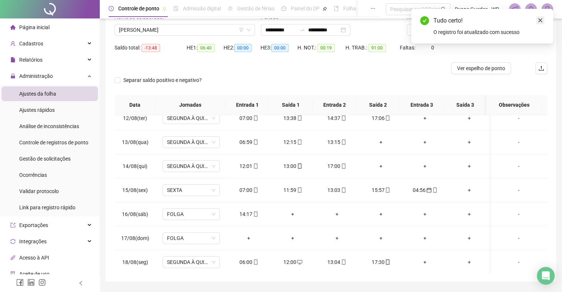
click at [537, 21] on link "Close" at bounding box center [540, 20] width 8 height 8
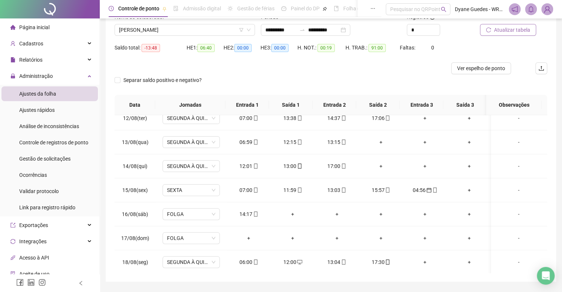
click at [498, 30] on span "Atualizar tabela" at bounding box center [512, 30] width 36 height 8
click at [149, 29] on span "[PERSON_NAME]" at bounding box center [185, 29] width 132 height 11
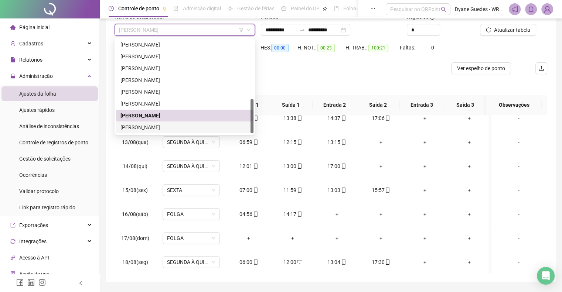
click at [160, 131] on div "[PERSON_NAME]" at bounding box center [185, 128] width 138 height 12
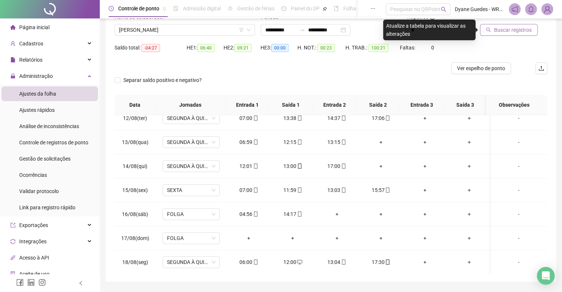
click at [530, 25] on button "Buscar registros" at bounding box center [509, 30] width 58 height 12
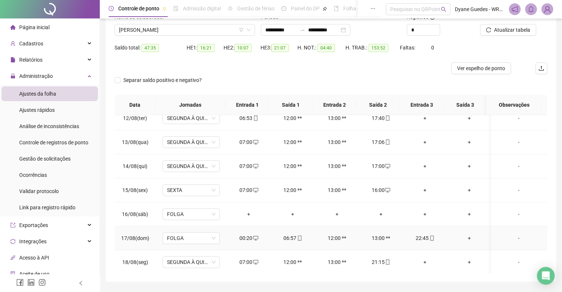
click at [244, 236] on div "00:20" at bounding box center [249, 238] width 32 height 8
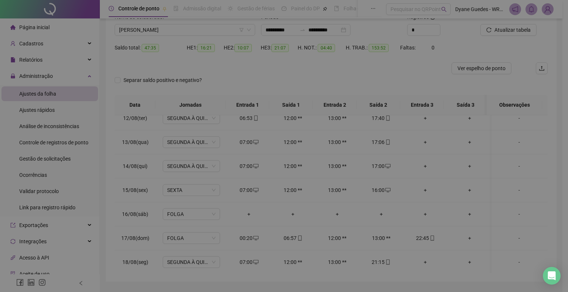
type input "**********"
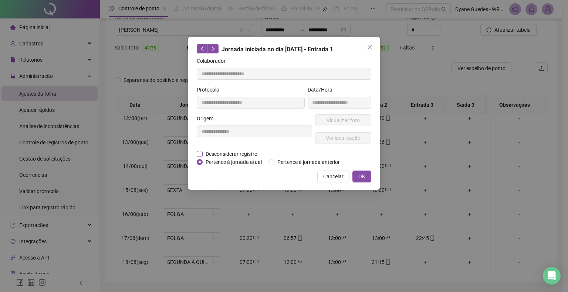
click at [243, 152] on span "Desconsiderar registro" at bounding box center [232, 154] width 58 height 8
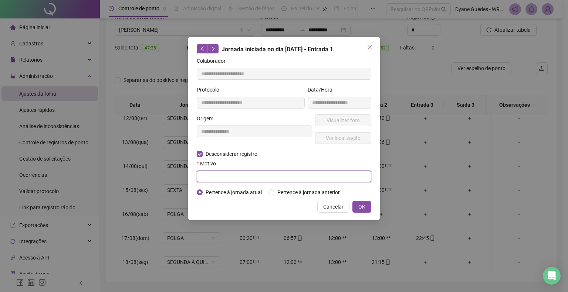
click at [314, 180] on input "text" at bounding box center [284, 177] width 175 height 12
click at [361, 210] on span "OK" at bounding box center [361, 207] width 7 height 8
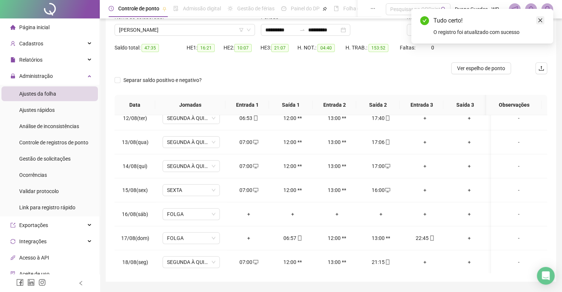
click at [542, 20] on icon "close" at bounding box center [540, 20] width 5 height 5
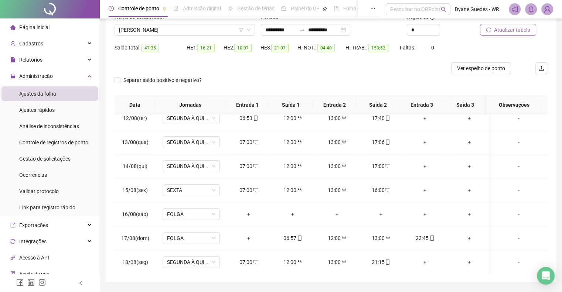
click at [509, 28] on span "Atualizar tabela" at bounding box center [512, 30] width 36 height 8
click at [548, 251] on div "**********" at bounding box center [331, 125] width 451 height 313
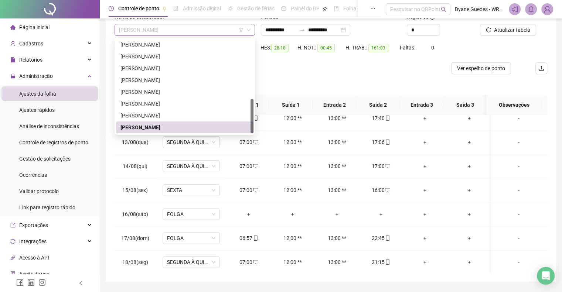
click at [181, 26] on span "[PERSON_NAME]" at bounding box center [185, 29] width 132 height 11
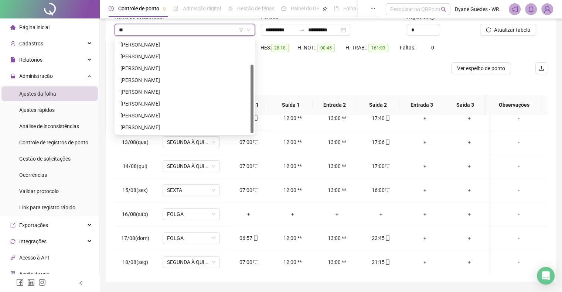
scroll to position [0, 0]
type input "***"
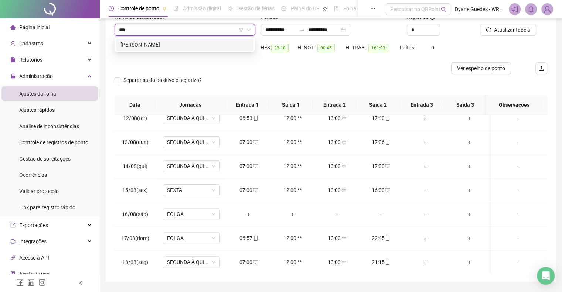
click at [181, 46] on div "[PERSON_NAME]" at bounding box center [185, 45] width 129 height 8
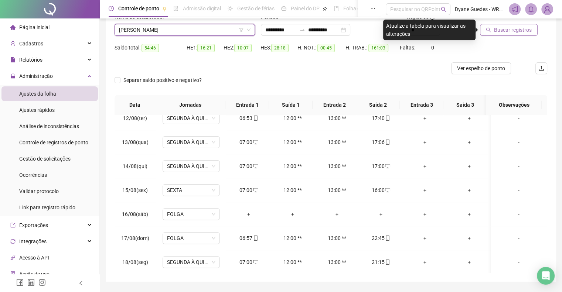
click at [509, 32] on span "Buscar registros" at bounding box center [513, 30] width 38 height 8
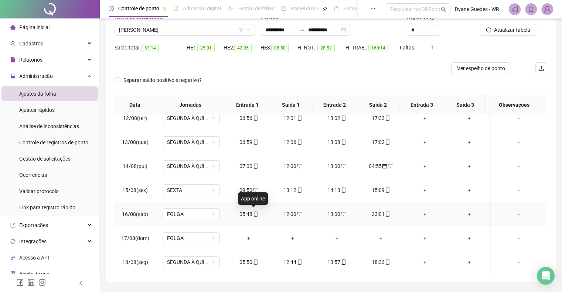
click at [253, 212] on icon "mobile" at bounding box center [255, 214] width 5 height 5
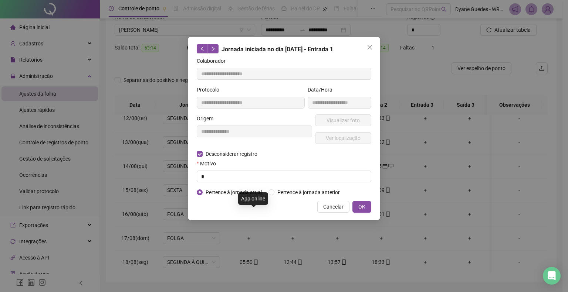
type input "**********"
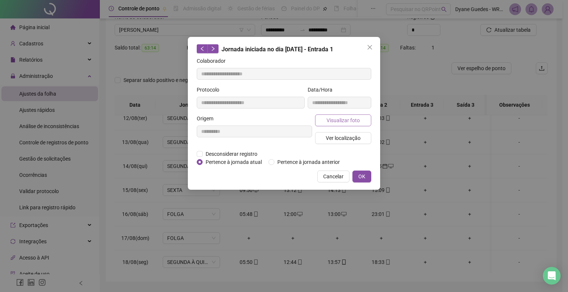
click at [339, 116] on span "Visualizar foto" at bounding box center [342, 120] width 33 height 8
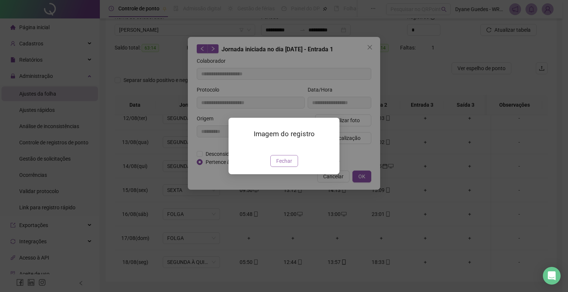
click at [285, 165] on span "Fechar" at bounding box center [284, 161] width 16 height 8
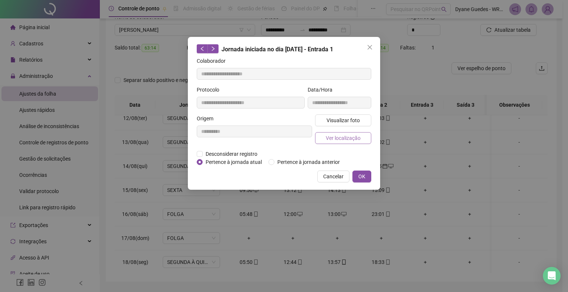
click at [338, 137] on span "Ver localização" at bounding box center [343, 138] width 35 height 8
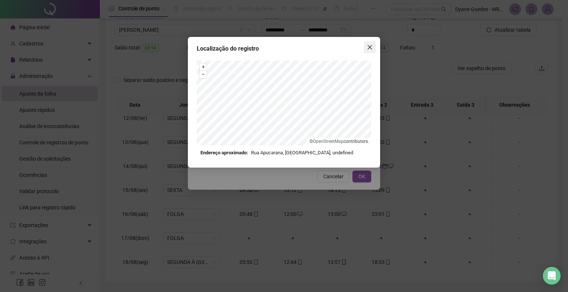
click at [373, 46] on span "Close" at bounding box center [370, 47] width 12 height 6
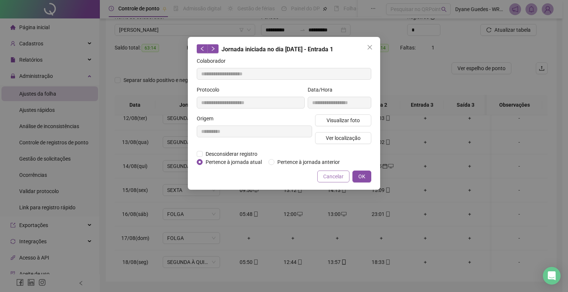
click at [334, 179] on span "Cancelar" at bounding box center [333, 177] width 20 height 8
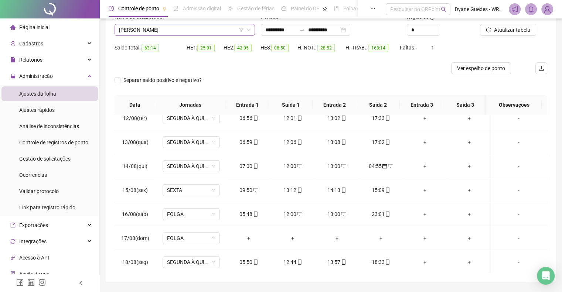
scroll to position [142, 0]
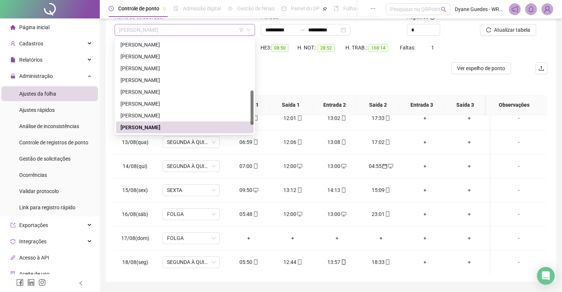
click at [145, 28] on span "[PERSON_NAME]" at bounding box center [185, 29] width 132 height 11
click at [158, 112] on div "[PERSON_NAME]" at bounding box center [185, 116] width 129 height 8
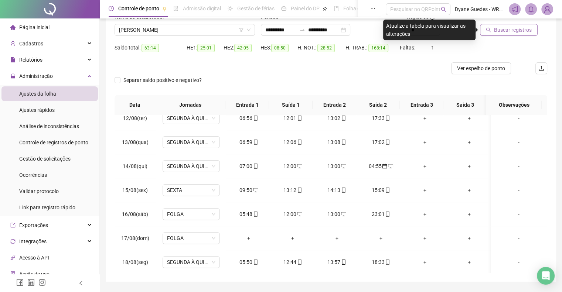
click at [504, 27] on span "Buscar registros" at bounding box center [513, 30] width 38 height 8
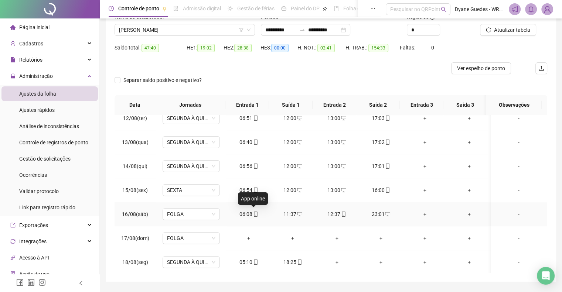
click at [253, 212] on icon "mobile" at bounding box center [255, 214] width 5 height 5
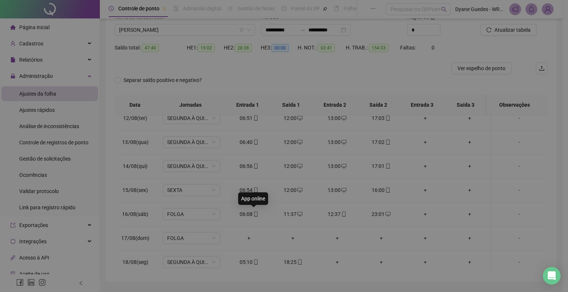
type input "**********"
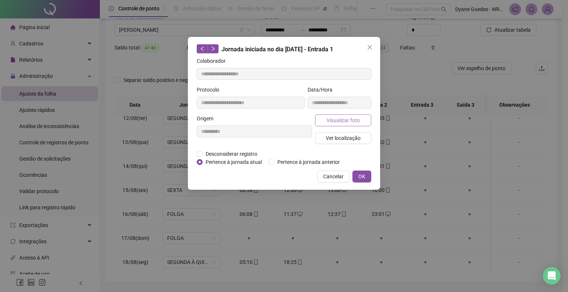
click at [341, 116] on span "Visualizar foto" at bounding box center [342, 120] width 33 height 8
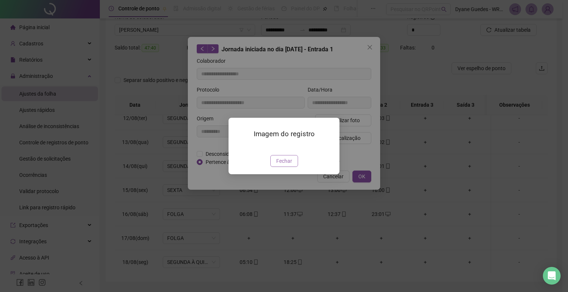
click at [290, 165] on span "Fechar" at bounding box center [284, 161] width 16 height 8
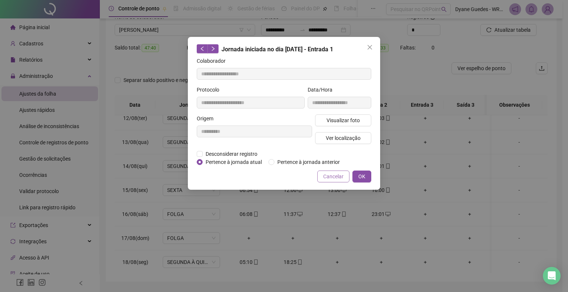
click at [336, 180] on span "Cancelar" at bounding box center [333, 177] width 20 height 8
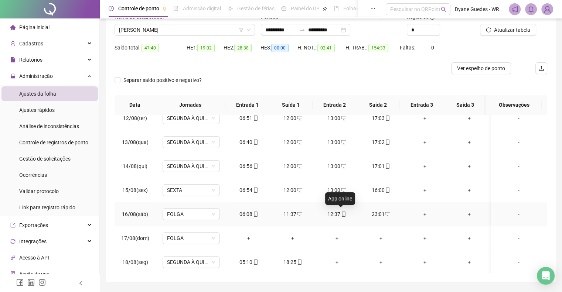
click at [343, 213] on icon "mobile" at bounding box center [343, 214] width 5 height 5
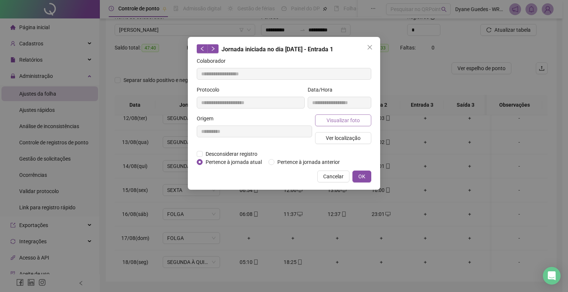
type input "**********"
click at [340, 116] on span "Visualizar foto" at bounding box center [342, 120] width 33 height 8
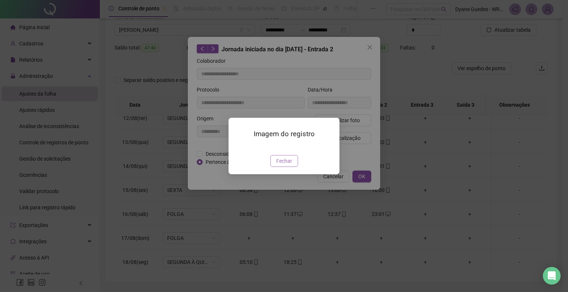
click at [279, 165] on span "Fechar" at bounding box center [284, 161] width 16 height 8
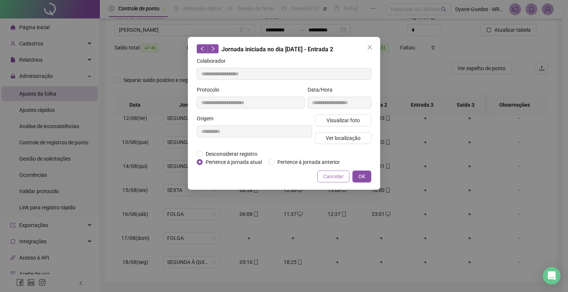
click at [339, 176] on span "Cancelar" at bounding box center [333, 177] width 20 height 8
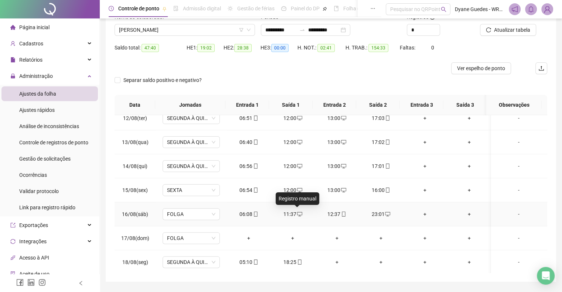
click at [297, 212] on icon "desktop" at bounding box center [299, 214] width 5 height 5
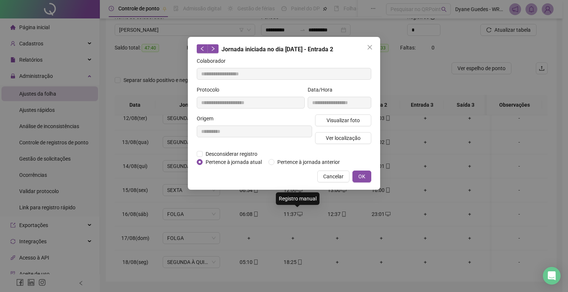
type input "**********"
click at [240, 153] on span "Desconsiderar registro" at bounding box center [232, 154] width 58 height 8
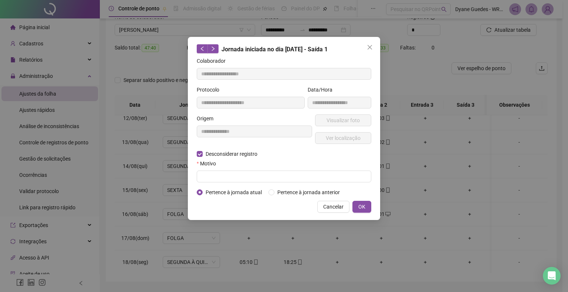
click at [229, 168] on div "Motivo" at bounding box center [284, 165] width 175 height 11
click at [230, 173] on input "text" at bounding box center [284, 177] width 175 height 12
click at [370, 208] on button "OK" at bounding box center [361, 207] width 19 height 12
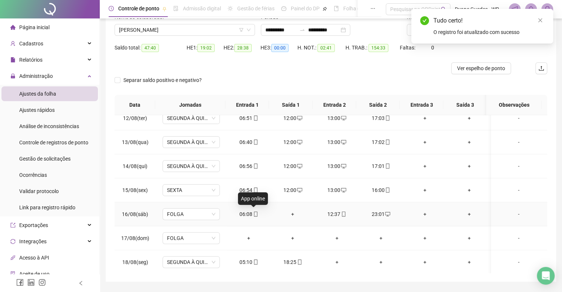
click at [256, 211] on span at bounding box center [256, 214] width 6 height 6
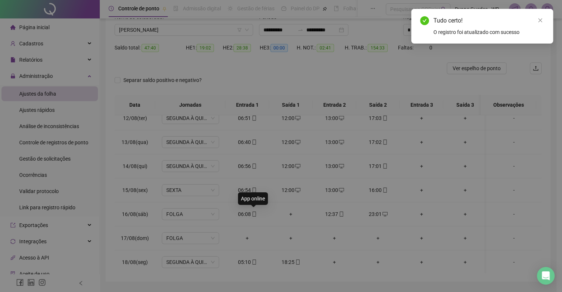
type input "**********"
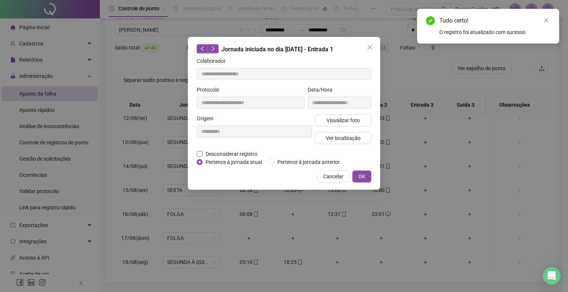
click at [240, 152] on span "Desconsiderar registro" at bounding box center [232, 154] width 58 height 8
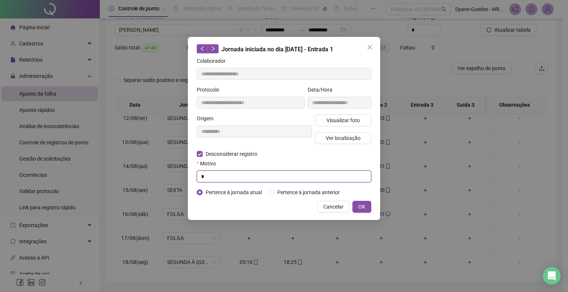
click at [258, 177] on input "text" at bounding box center [284, 177] width 175 height 12
click at [361, 210] on span "OK" at bounding box center [361, 207] width 7 height 8
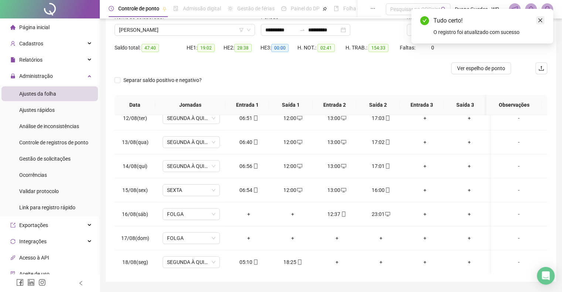
click at [542, 21] on icon "close" at bounding box center [540, 20] width 5 height 5
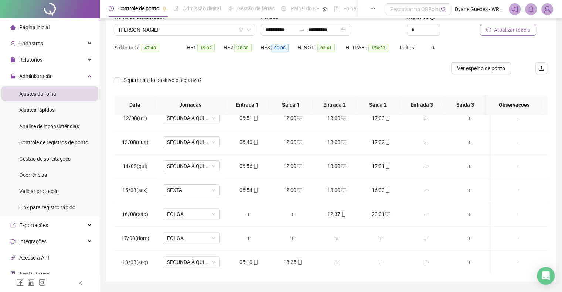
click at [495, 28] on span "Atualizar tabela" at bounding box center [512, 30] width 36 height 8
click at [153, 30] on span "[PERSON_NAME]" at bounding box center [185, 29] width 132 height 11
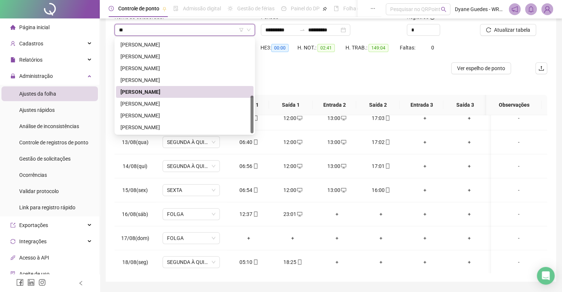
scroll to position [0, 0]
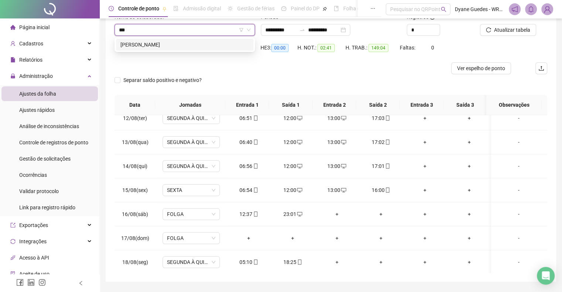
type input "****"
click at [187, 44] on div "[PERSON_NAME]" at bounding box center [185, 45] width 129 height 8
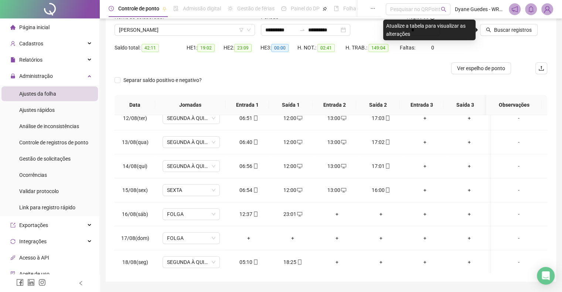
click at [187, 44] on div "HE 1: 19:02" at bounding box center [205, 48] width 37 height 9
click at [510, 28] on span "Buscar registros" at bounding box center [513, 30] width 38 height 8
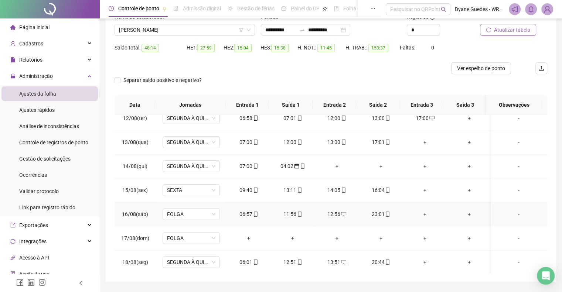
click at [283, 214] on div "11:56" at bounding box center [293, 214] width 32 height 8
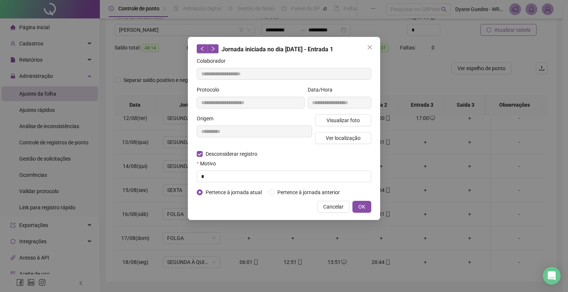
type input "**********"
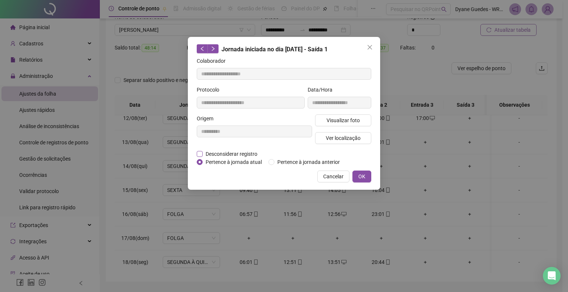
click at [248, 154] on span "Desconsiderar registro" at bounding box center [232, 154] width 58 height 8
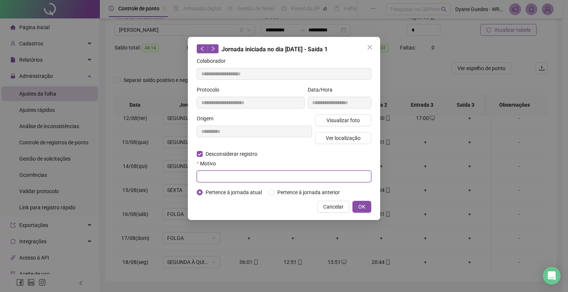
click at [239, 173] on input "text" at bounding box center [284, 177] width 175 height 12
click at [365, 204] on button "OK" at bounding box center [361, 207] width 19 height 12
click at [362, 207] on span "OK" at bounding box center [361, 207] width 7 height 8
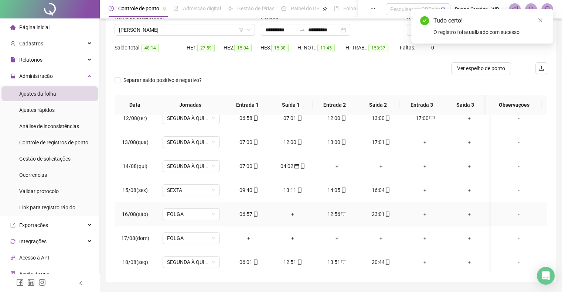
click at [261, 216] on div "06:57" at bounding box center [249, 214] width 32 height 8
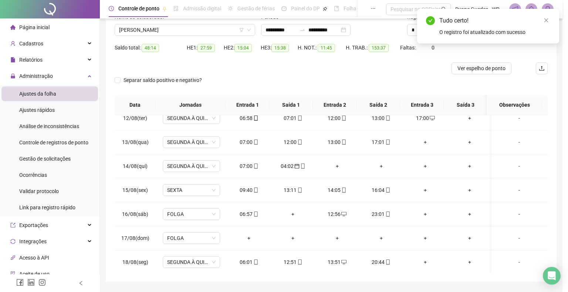
type input "**********"
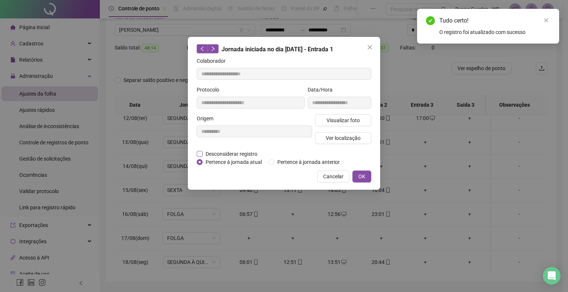
click at [243, 155] on span "Desconsiderar registro" at bounding box center [232, 154] width 58 height 8
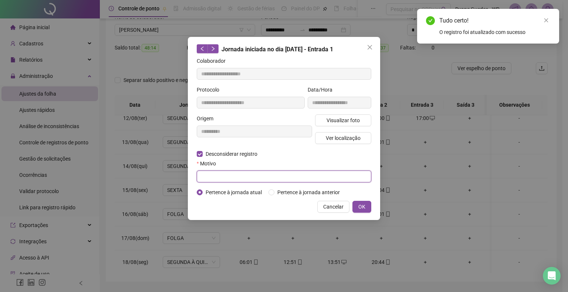
click at [261, 177] on input "text" at bounding box center [284, 177] width 175 height 12
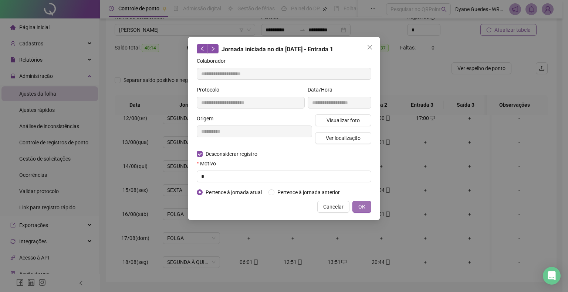
click at [365, 208] on span "OK" at bounding box center [361, 207] width 7 height 8
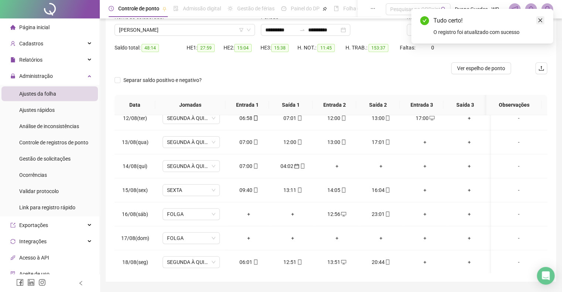
click at [539, 18] on icon "close" at bounding box center [540, 20] width 5 height 5
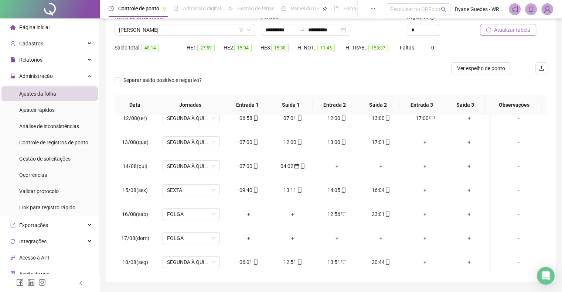
click at [520, 29] on span "Atualizar tabela" at bounding box center [512, 30] width 36 height 8
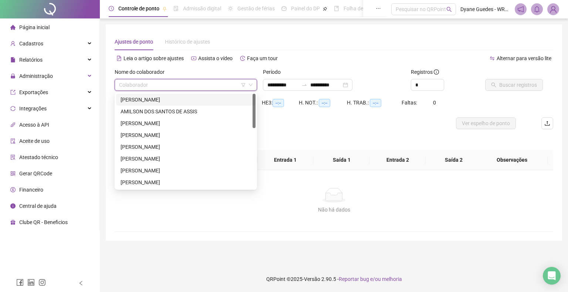
click at [173, 84] on input "search" at bounding box center [182, 84] width 127 height 11
click at [155, 170] on div "[PERSON_NAME]" at bounding box center [186, 171] width 131 height 8
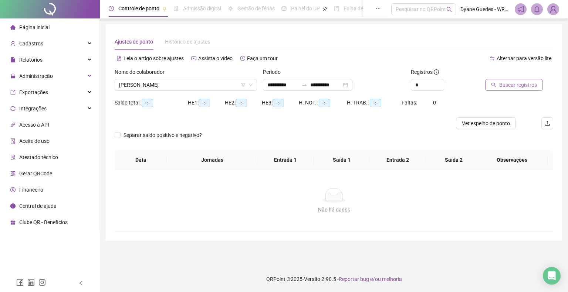
click at [500, 85] on span "Buscar registros" at bounding box center [518, 85] width 38 height 8
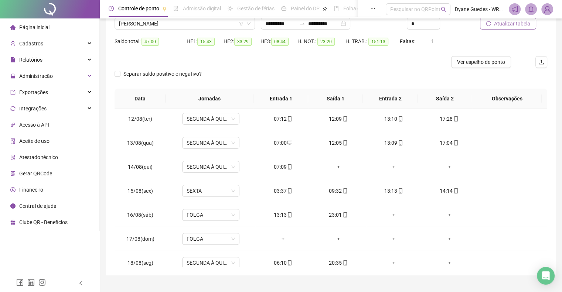
scroll to position [47, 0]
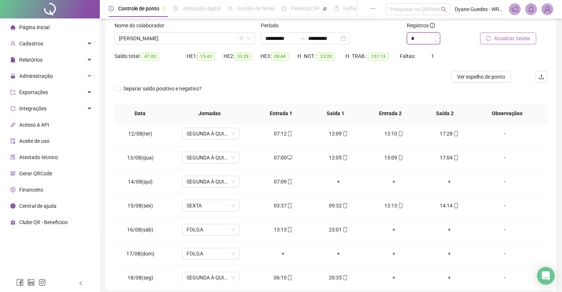
type input "*"
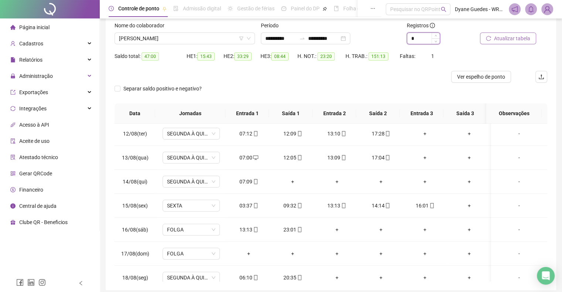
click at [435, 33] on span "Increase Value" at bounding box center [436, 36] width 8 height 6
click at [248, 204] on div "03:37" at bounding box center [249, 206] width 32 height 8
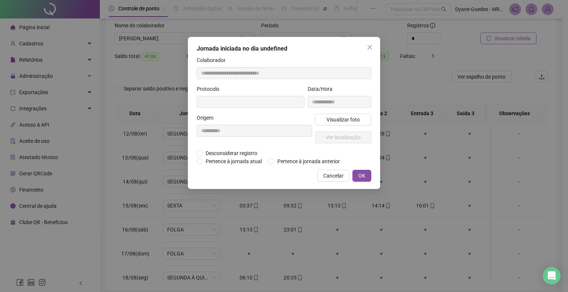
type input "**********"
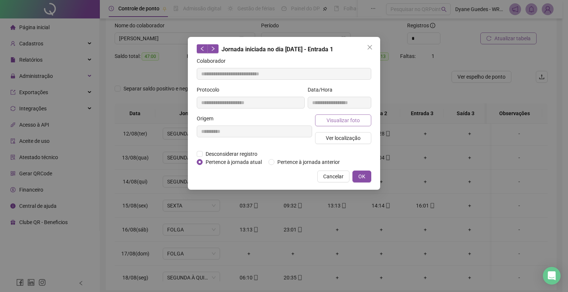
click at [340, 123] on span "Visualizar foto" at bounding box center [342, 120] width 33 height 8
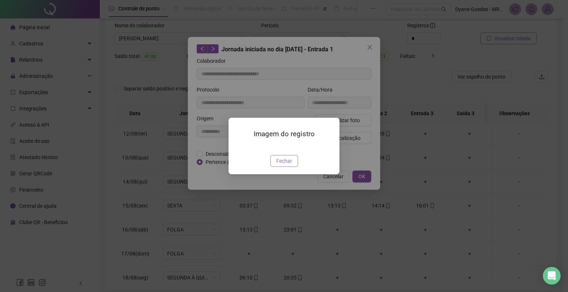
click at [281, 165] on span "Fechar" at bounding box center [284, 161] width 16 height 8
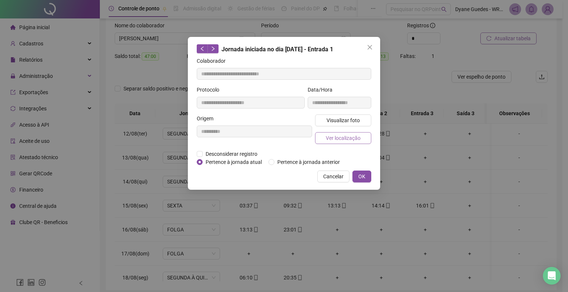
click at [340, 136] on span "Ver localização" at bounding box center [343, 138] width 35 height 8
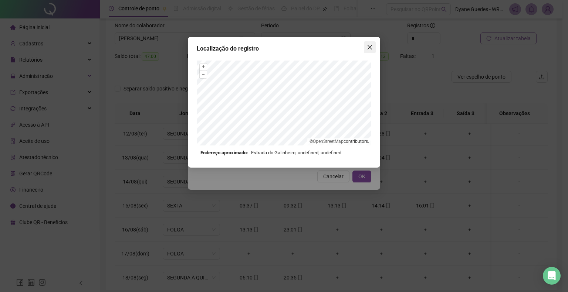
click at [370, 47] on icon "close" at bounding box center [370, 47] width 4 height 4
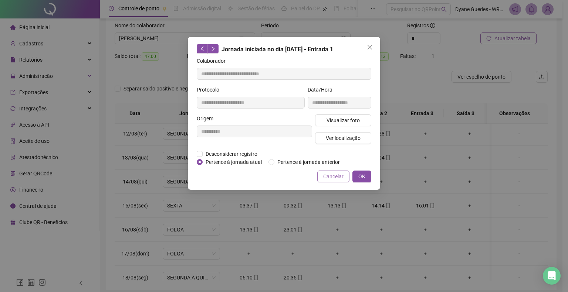
click at [337, 176] on span "Cancelar" at bounding box center [333, 177] width 20 height 8
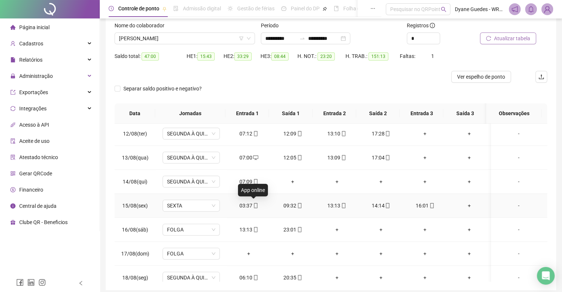
click at [254, 204] on icon "mobile" at bounding box center [255, 205] width 5 height 5
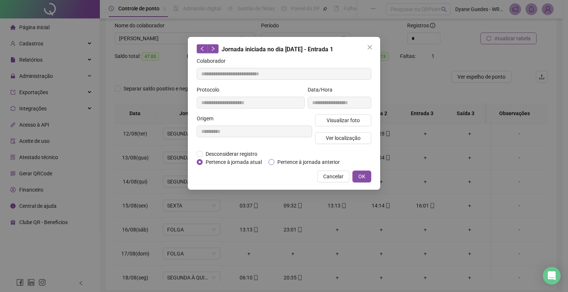
click at [312, 160] on span "Pertence à jornada anterior" at bounding box center [308, 162] width 68 height 8
click at [366, 177] on button "OK" at bounding box center [361, 177] width 19 height 12
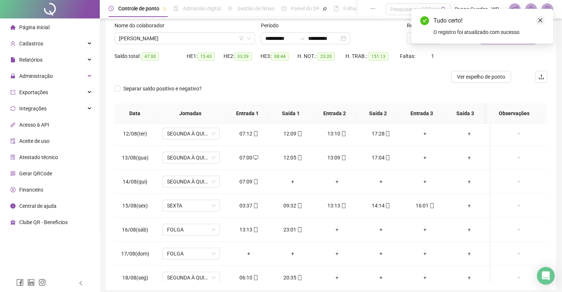
click at [540, 18] on icon "close" at bounding box center [540, 20] width 5 height 5
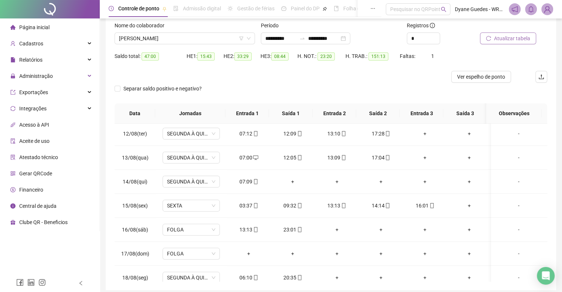
click at [501, 37] on span "Atualizar tabela" at bounding box center [512, 38] width 36 height 8
